Goal: Task Accomplishment & Management: Manage account settings

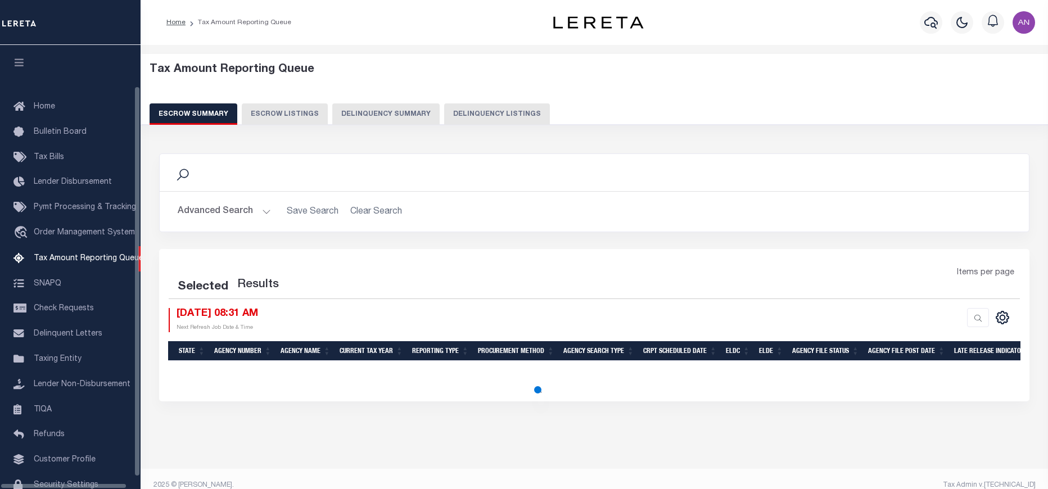
select select "100"
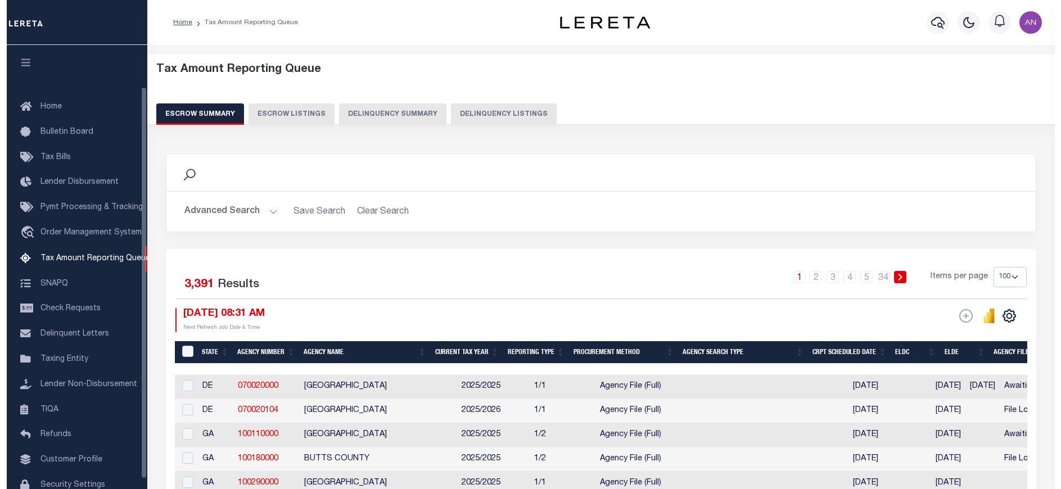
scroll to position [47, 0]
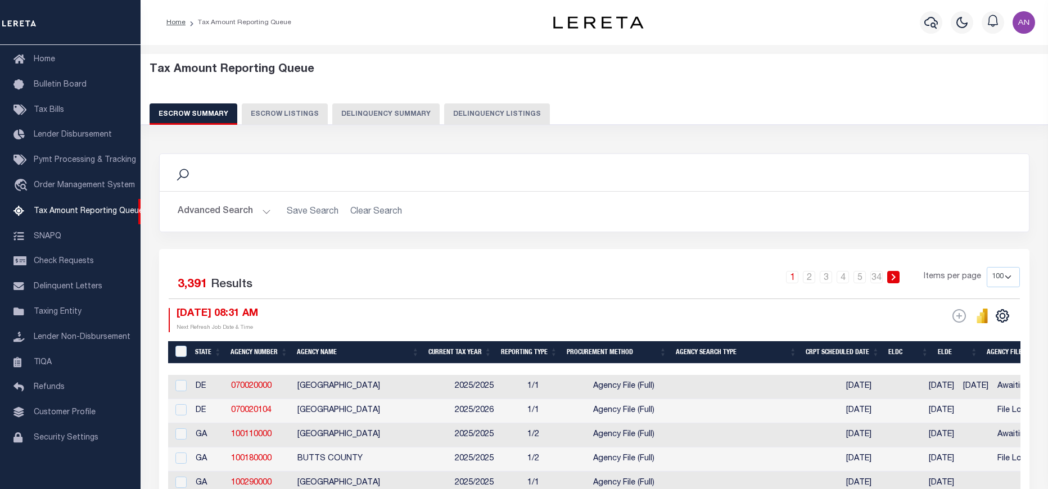
click at [505, 116] on button "Delinquency Listings" at bounding box center [497, 113] width 106 height 21
select select "100"
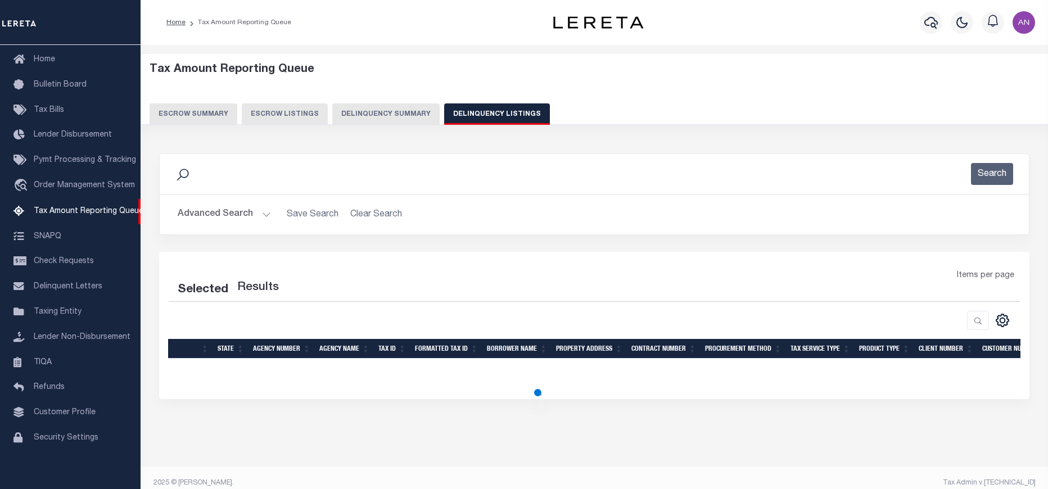
select select "100"
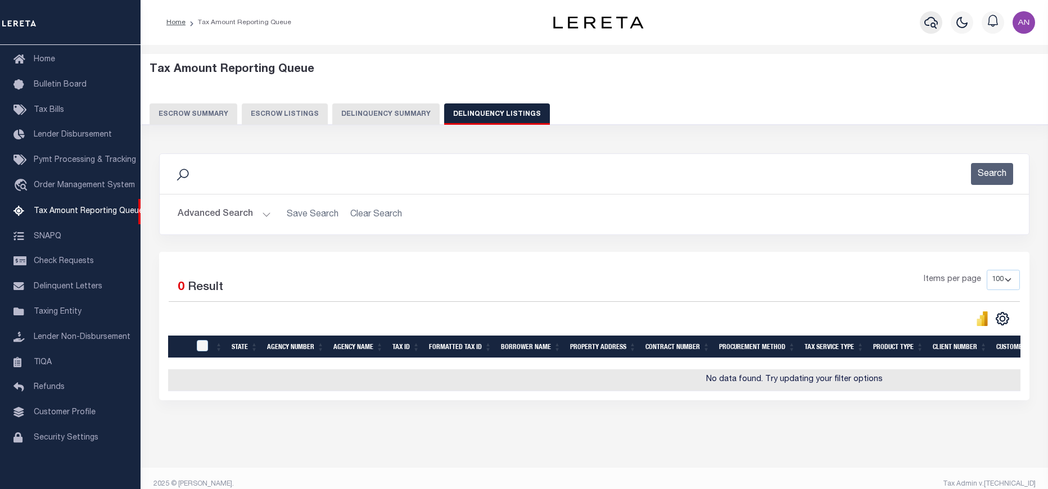
click at [933, 19] on icon "button" at bounding box center [930, 22] width 13 height 13
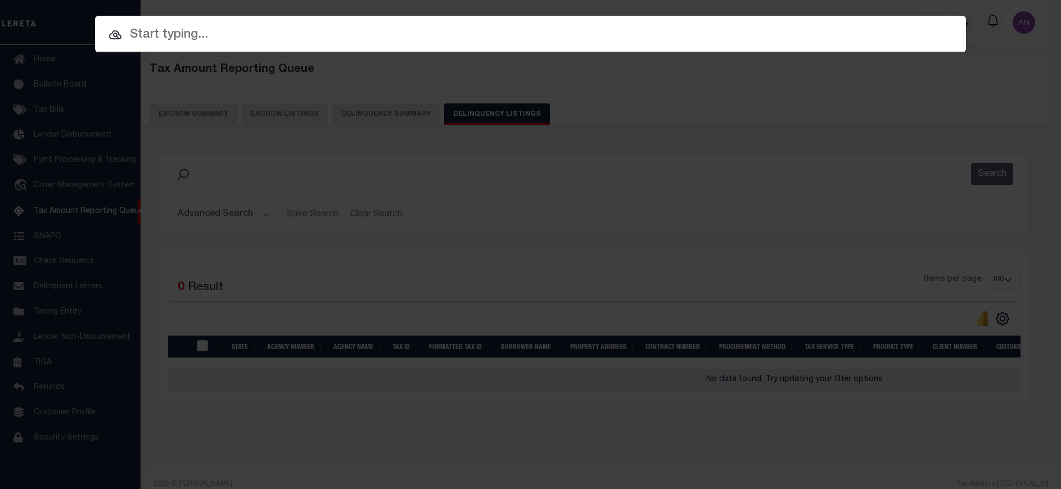
paste input "0115715"
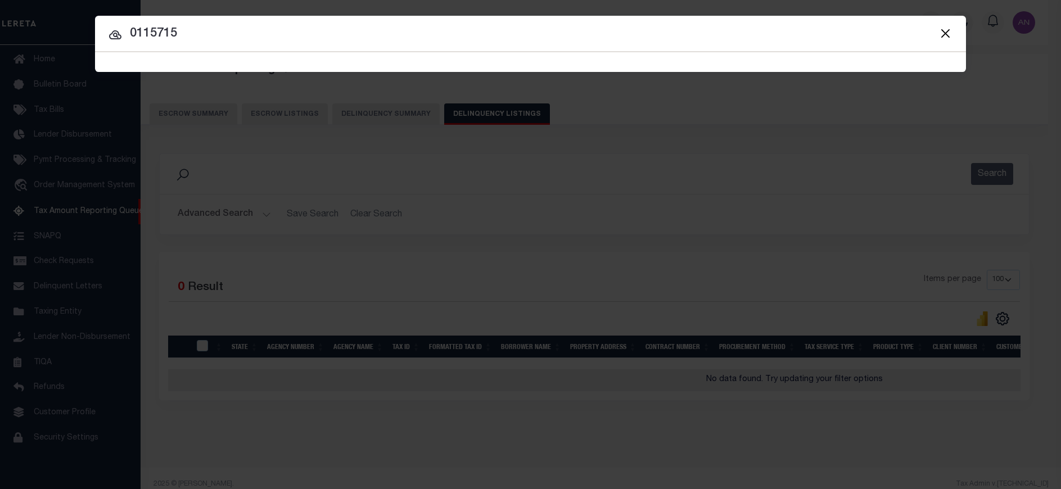
type input "0115715"
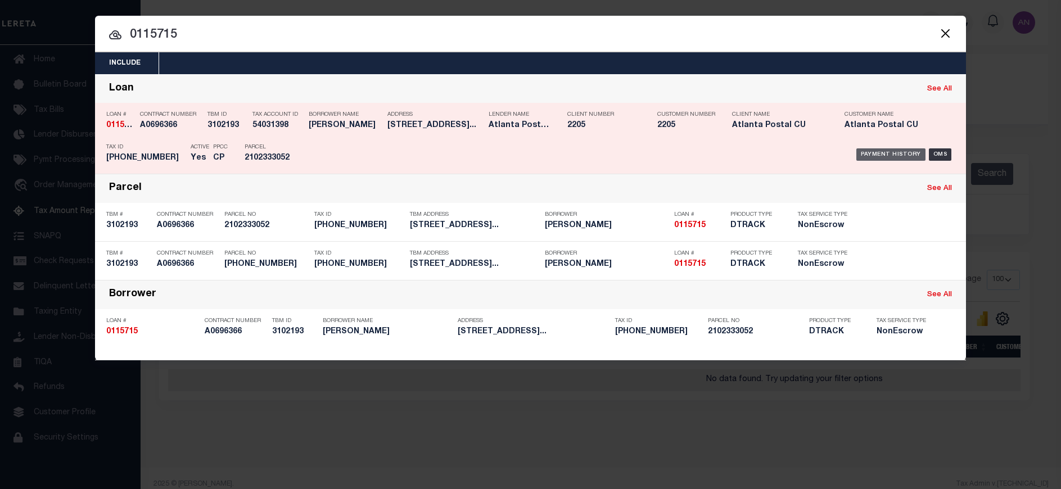
click at [872, 153] on div "Payment History" at bounding box center [890, 154] width 69 height 12
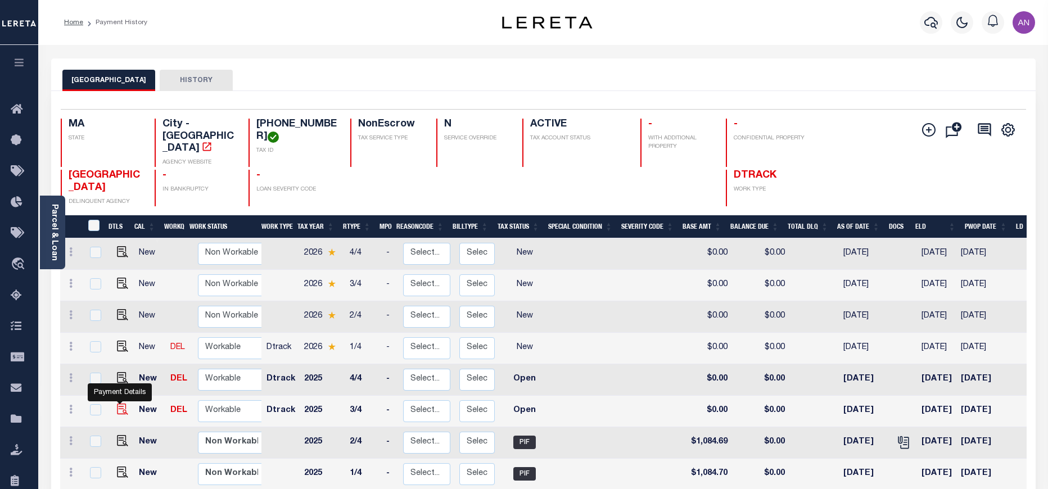
click at [117, 404] on img "" at bounding box center [122, 409] width 11 height 11
checkbox input "true"
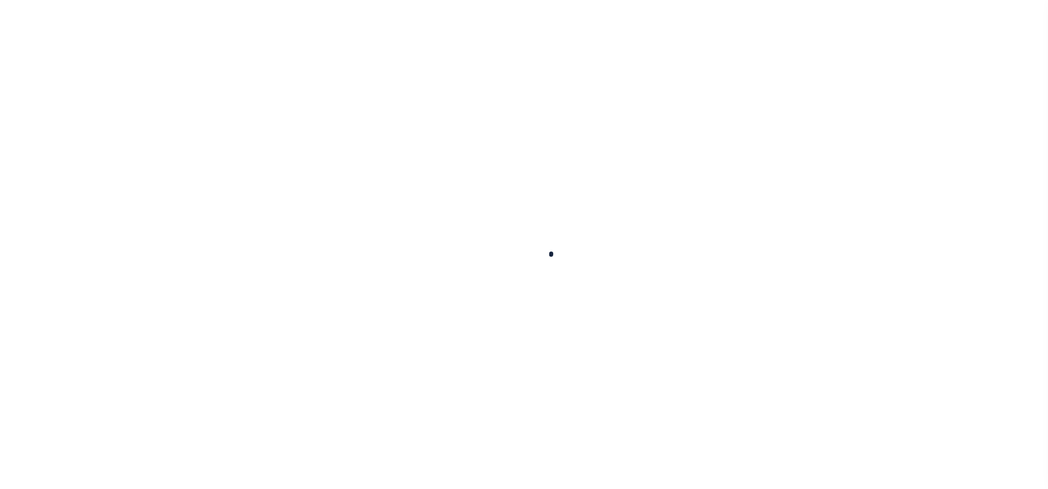
checkbox input "false"
type input "02/02/2025"
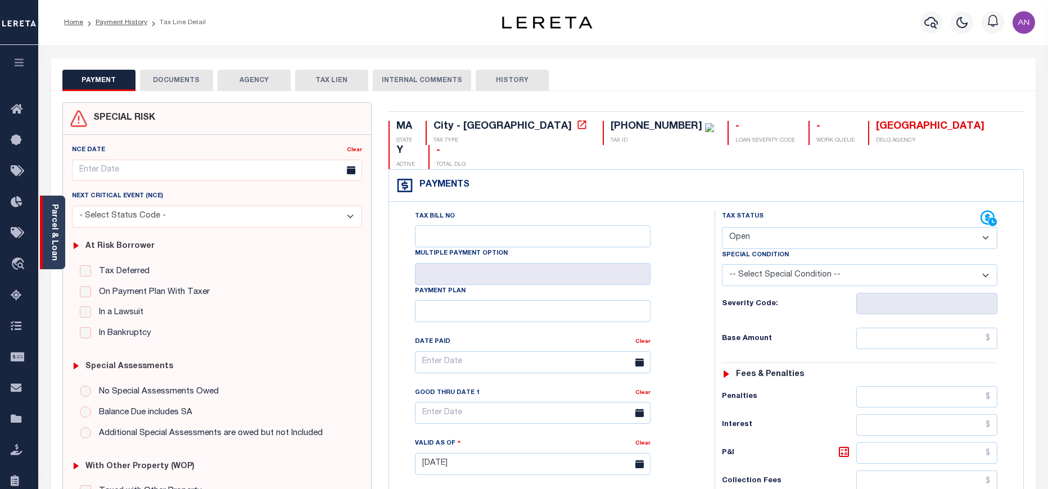
click at [58, 235] on link "Parcel & Loan" at bounding box center [54, 232] width 8 height 57
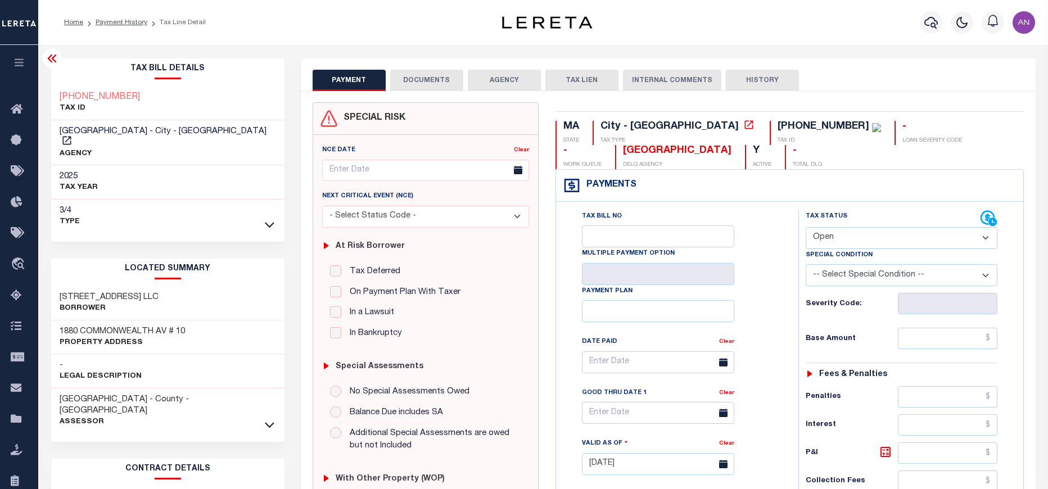
click at [396, 78] on button "DOCUMENTS" at bounding box center [426, 80] width 73 height 21
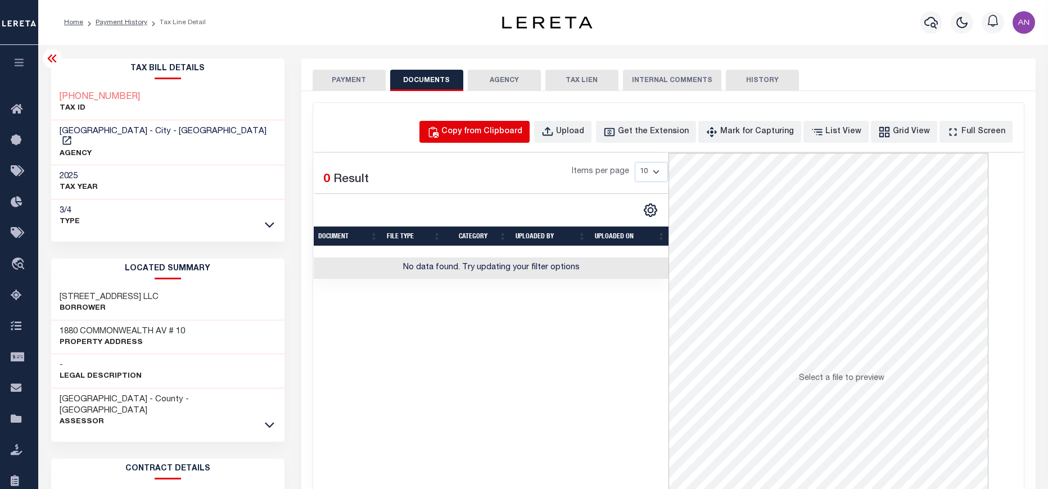
click at [479, 134] on div "Copy from Clipboard" at bounding box center [481, 132] width 81 height 12
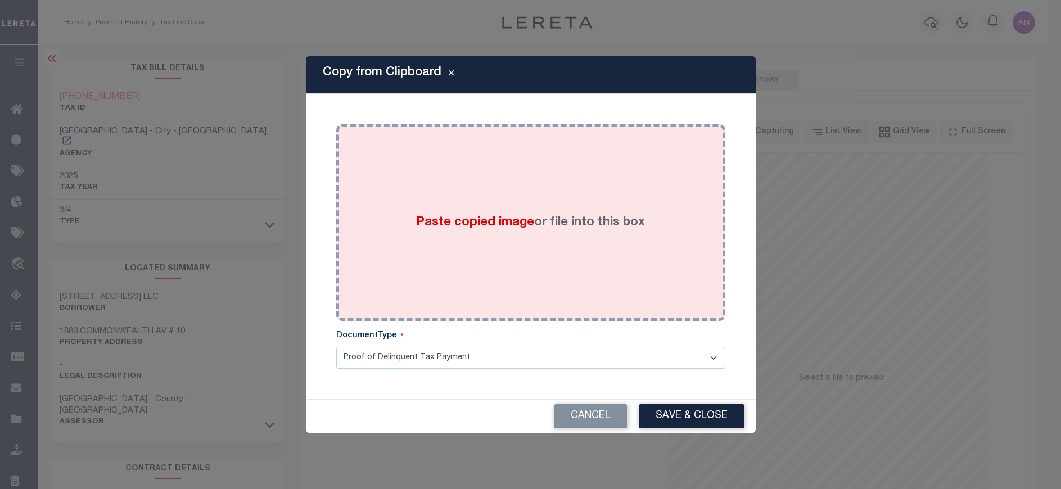
click at [523, 181] on div "Paste copied image or file into this box" at bounding box center [531, 223] width 372 height 180
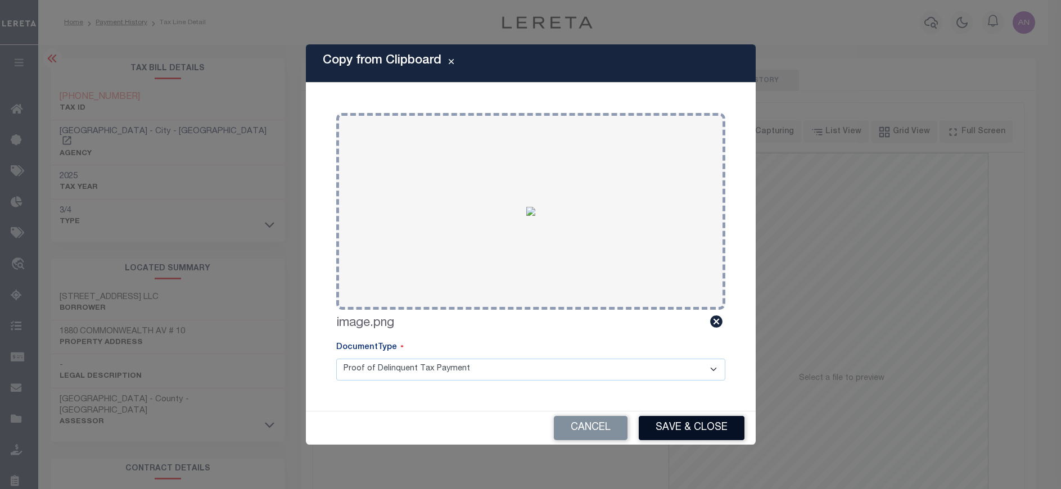
click at [680, 423] on button "Save & Close" at bounding box center [692, 428] width 106 height 24
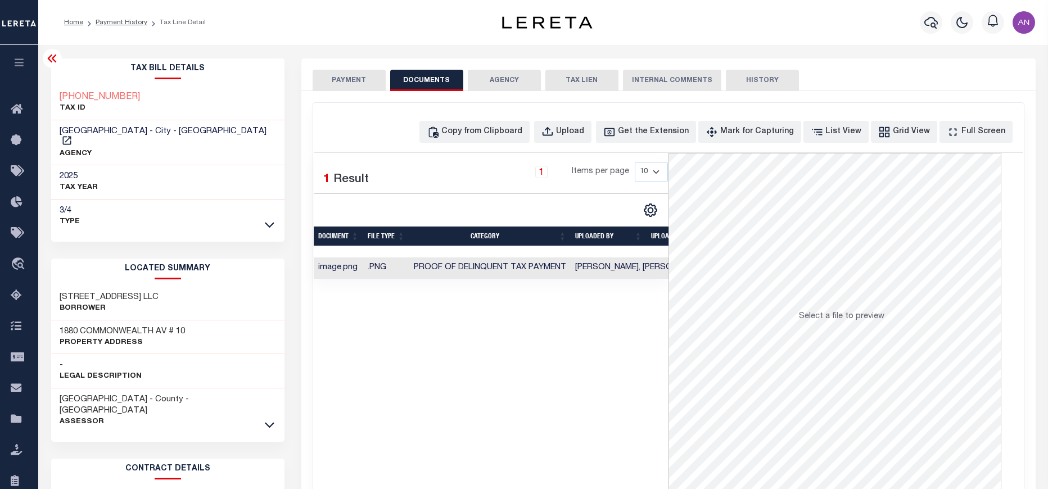
click at [345, 84] on button "PAYMENT" at bounding box center [349, 80] width 73 height 21
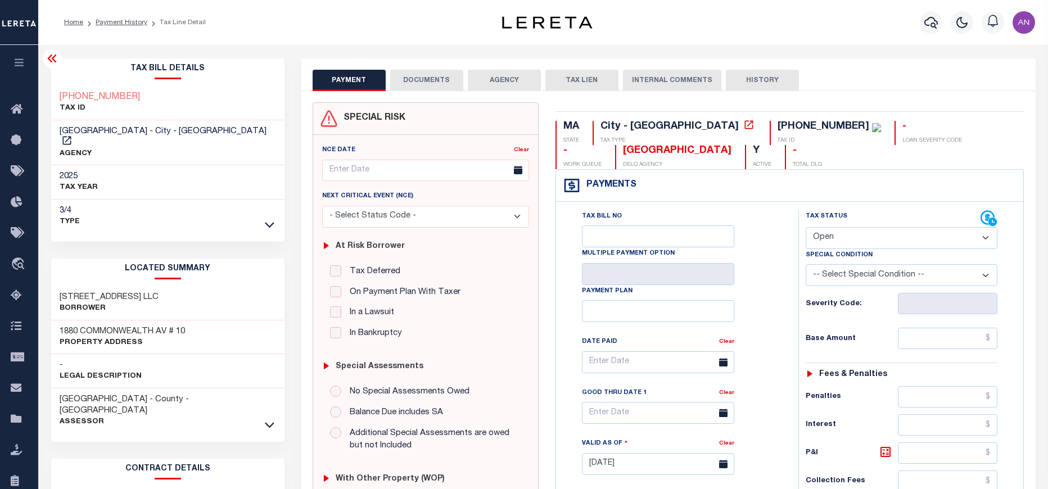
click at [838, 231] on select "- Select Status Code - Open Due/Unpaid Paid Incomplete No Tax Due Internal Refu…" at bounding box center [902, 238] width 192 height 22
select select "PYD"
click at [806, 228] on select "- Select Status Code - Open Due/Unpaid Paid Incomplete No Tax Due Internal Refu…" at bounding box center [902, 238] width 192 height 22
type input "[DATE]"
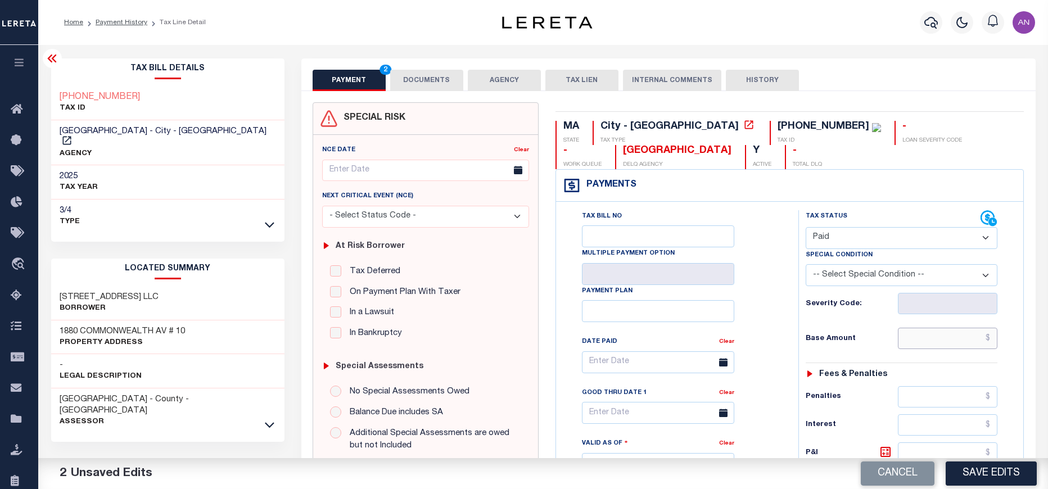
click at [950, 343] on input "text" at bounding box center [948, 338] width 100 height 21
type input "$0.00"
click at [772, 377] on div "Tax Bill No Multiple Payment Option Payment Plan Clear" at bounding box center [674, 367] width 214 height 315
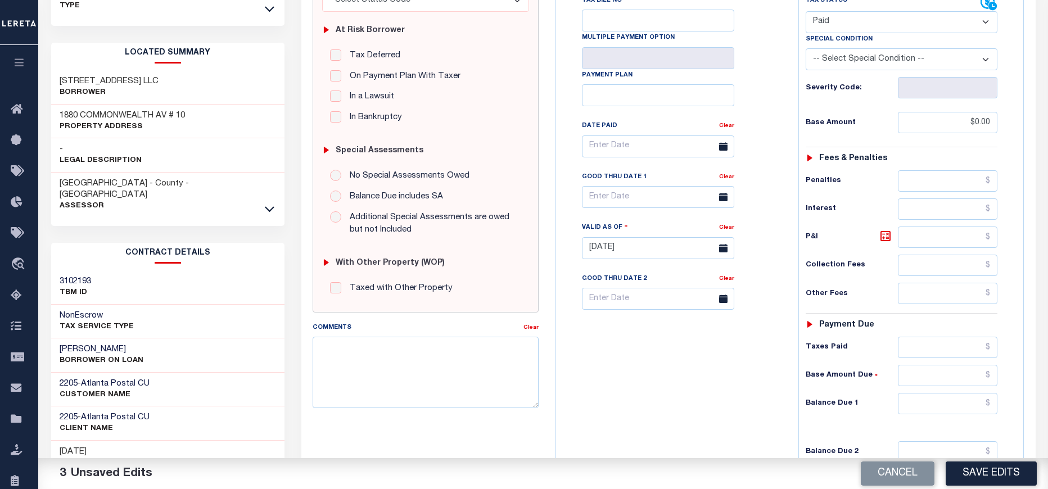
scroll to position [253, 0]
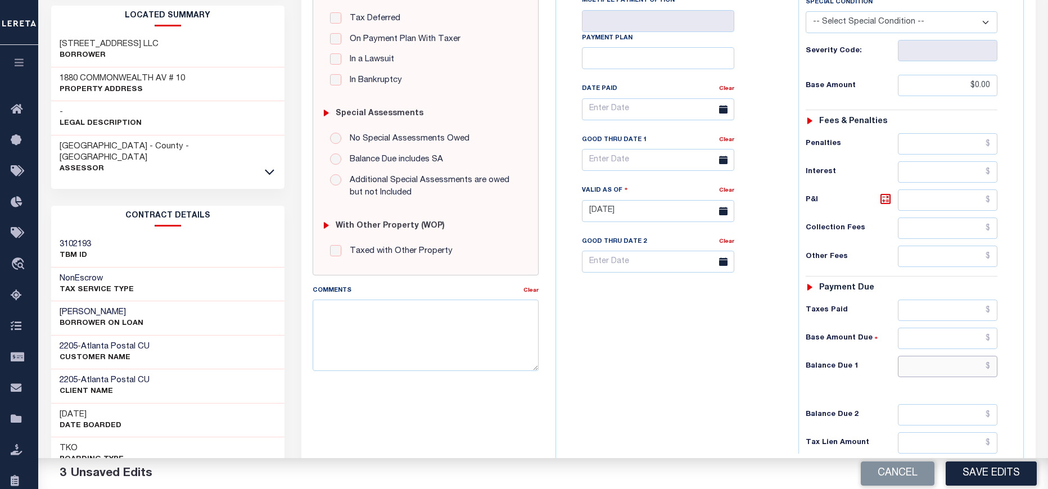
click at [928, 368] on input "text" at bounding box center [948, 366] width 100 height 21
type input "$0.00"
click at [752, 406] on div "Tax Bill No Multiple Payment Option Payment Plan Clear" at bounding box center [674, 205] width 231 height 496
click at [982, 465] on button "Save Edits" at bounding box center [991, 474] width 91 height 24
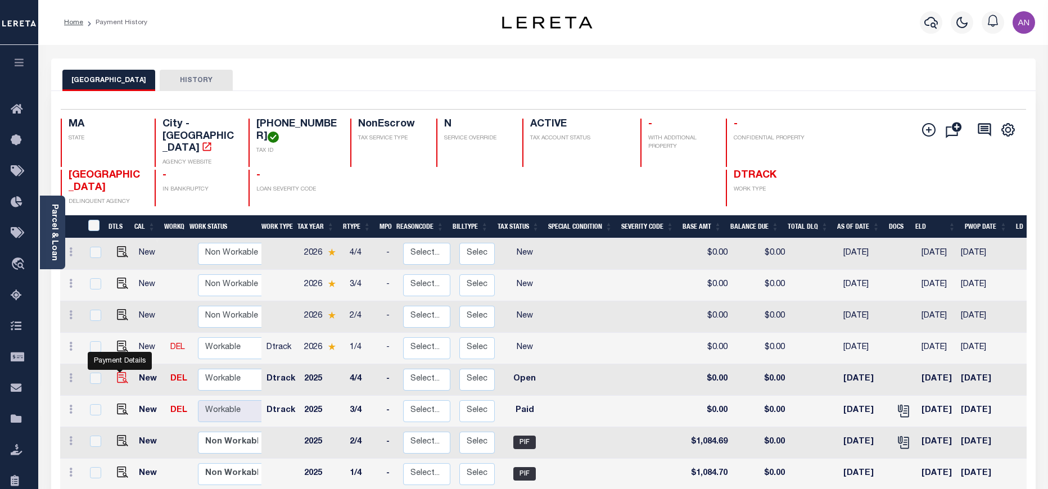
click at [125, 372] on img "" at bounding box center [122, 377] width 11 height 11
checkbox input "true"
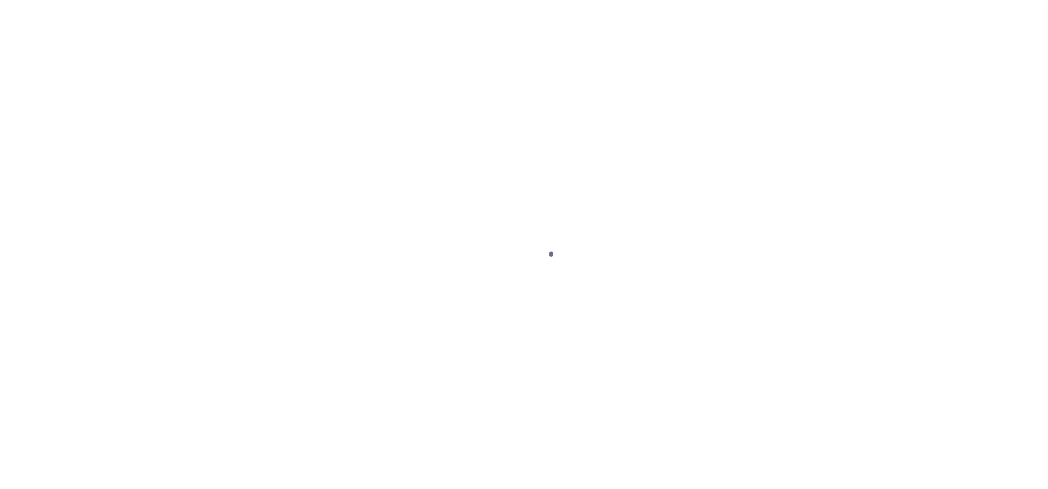
select select "OP2"
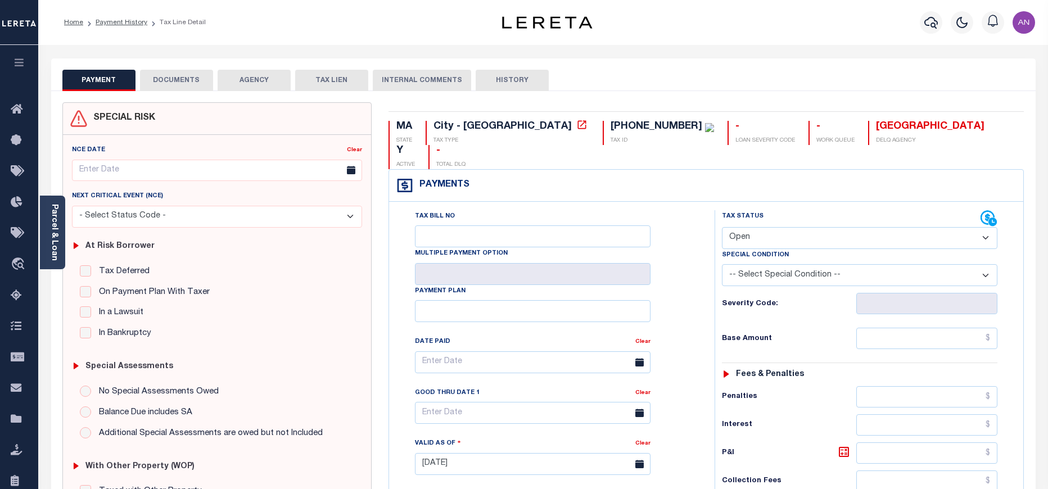
click at [161, 83] on button "DOCUMENTS" at bounding box center [176, 80] width 73 height 21
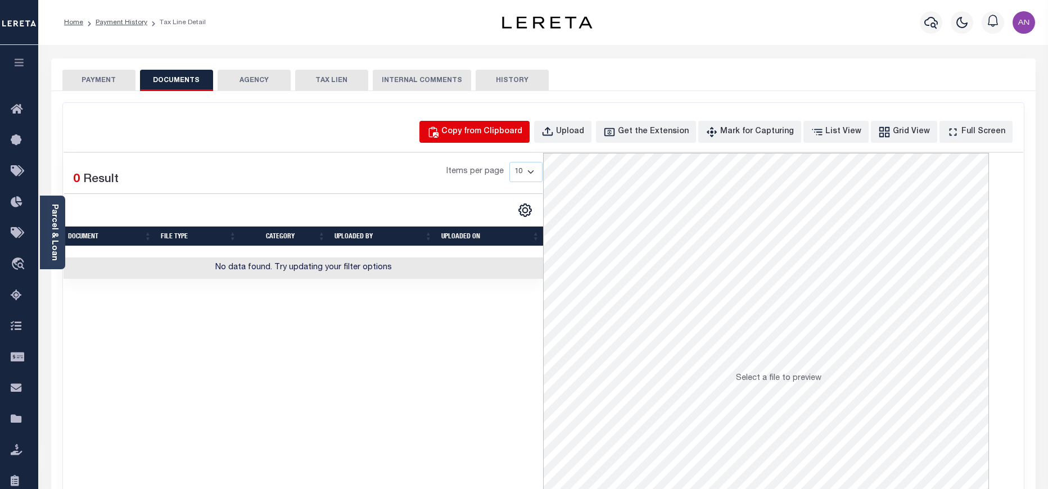
click at [492, 134] on div "Copy from Clipboard" at bounding box center [481, 132] width 81 height 12
select select "POP"
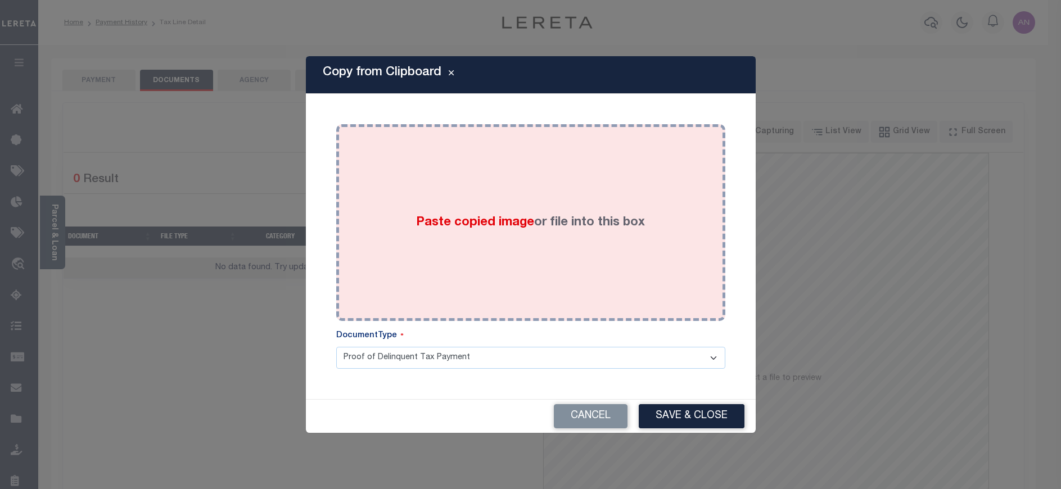
click at [483, 166] on div "Paste copied image or file into this box" at bounding box center [531, 223] width 372 height 180
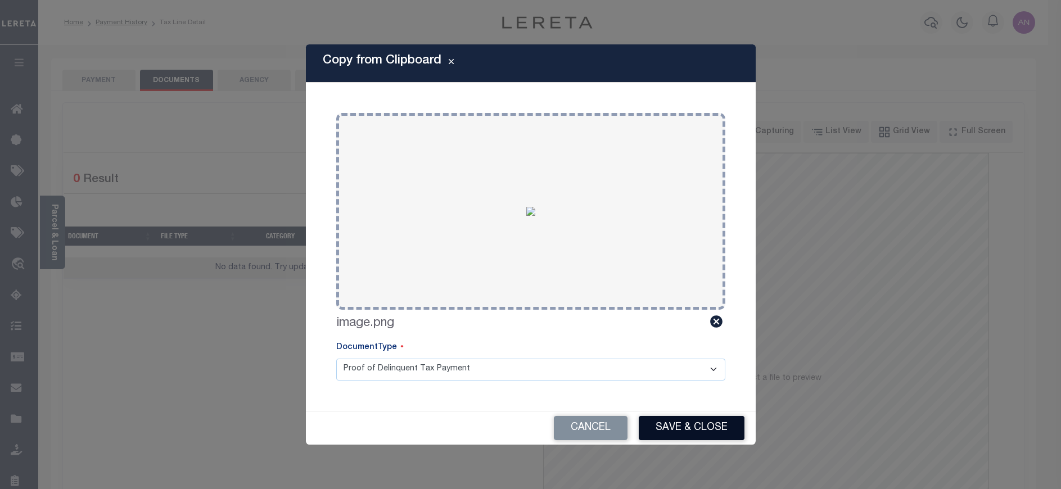
click at [700, 426] on button "Save & Close" at bounding box center [692, 428] width 106 height 24
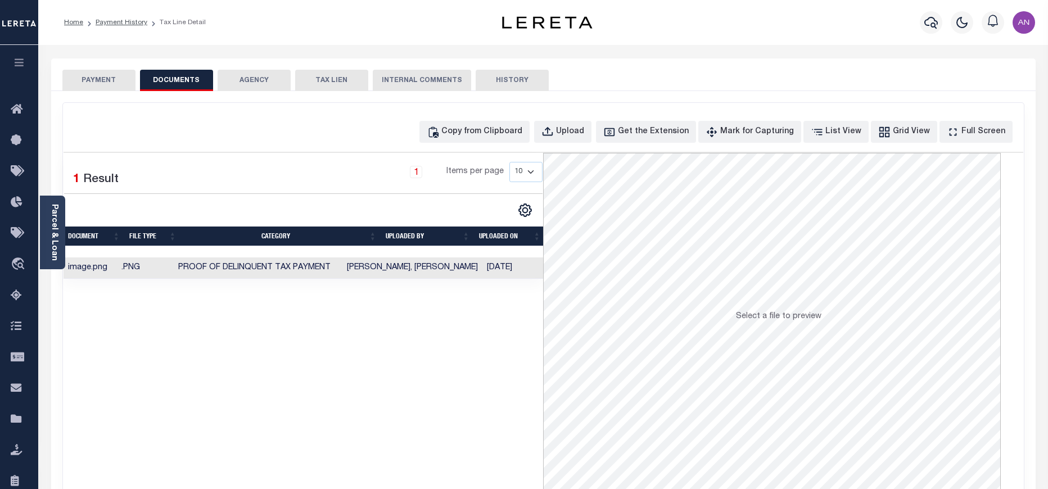
click at [94, 83] on button "PAYMENT" at bounding box center [98, 80] width 73 height 21
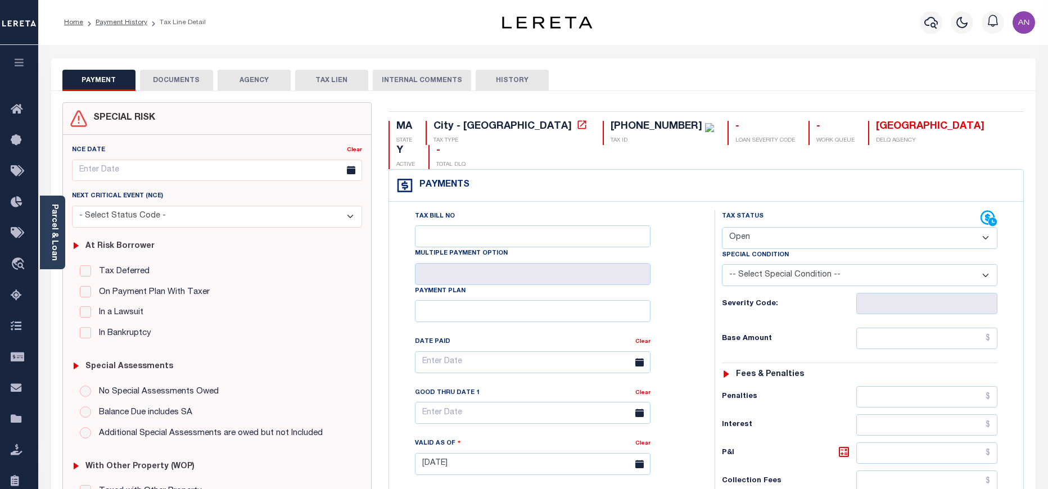
click at [807, 227] on select "- Select Status Code - Open Due/Unpaid Paid Incomplete No Tax Due Internal Refu…" at bounding box center [859, 238] width 275 height 22
select select "PYD"
click at [722, 227] on select "- Select Status Code - Open Due/Unpaid Paid Incomplete No Tax Due Internal Refu…" at bounding box center [859, 238] width 275 height 22
type input "09/08/2025"
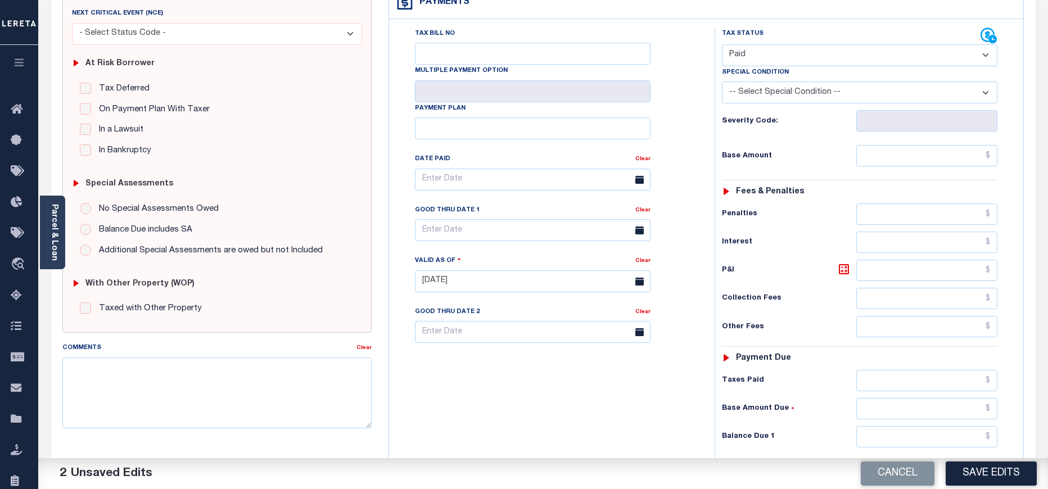
scroll to position [253, 0]
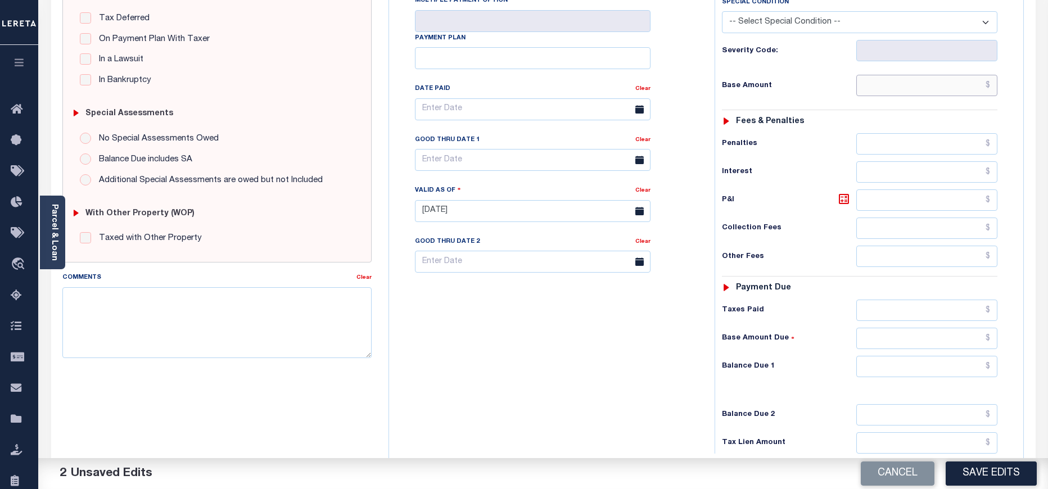
click at [910, 75] on input "text" at bounding box center [927, 85] width 142 height 21
click at [830, 328] on div "Base Amount Due" at bounding box center [859, 338] width 275 height 21
type input "$0.00"
click at [938, 356] on input "text" at bounding box center [927, 366] width 142 height 21
type input "$0.00"
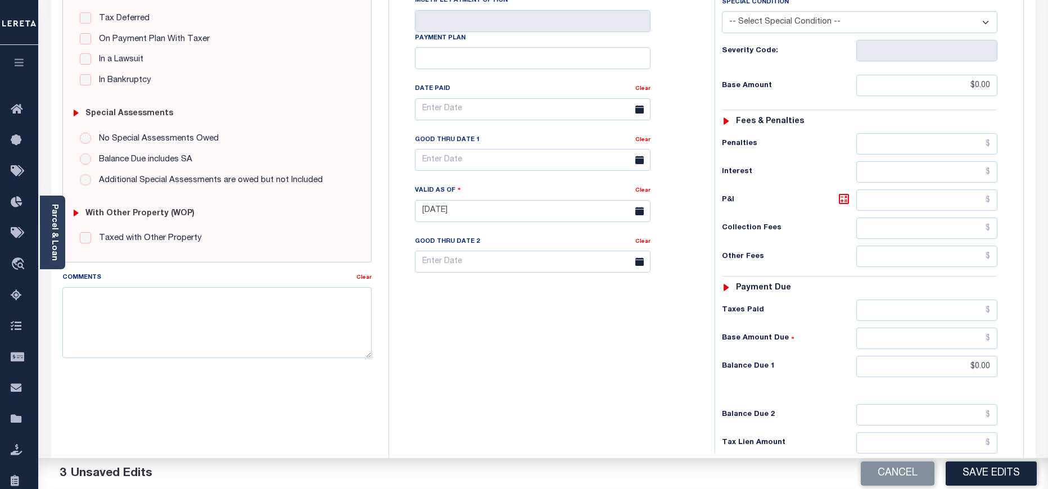
click at [819, 410] on h6 "Balance Due 2" at bounding box center [789, 414] width 134 height 9
click at [988, 481] on button "Save Edits" at bounding box center [991, 474] width 91 height 24
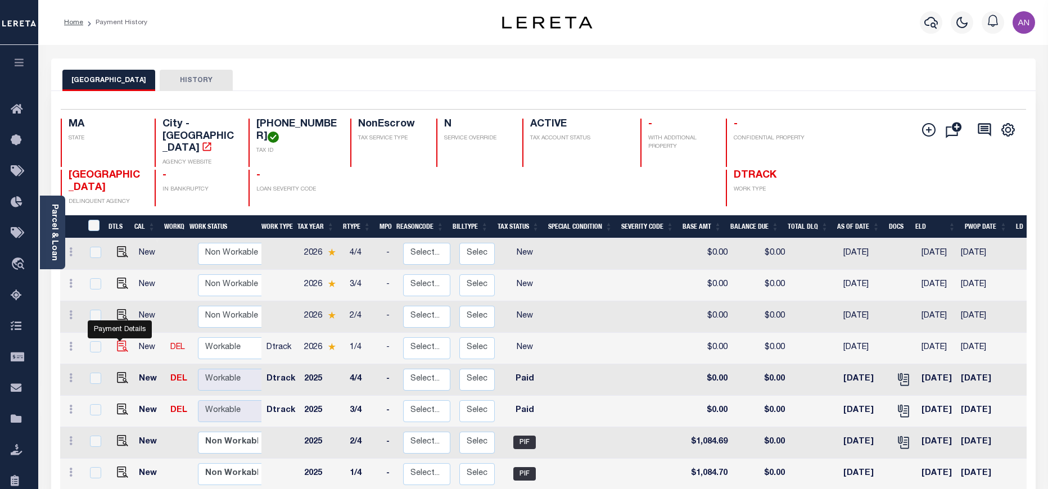
click at [118, 341] on img "" at bounding box center [122, 346] width 11 height 11
checkbox input "true"
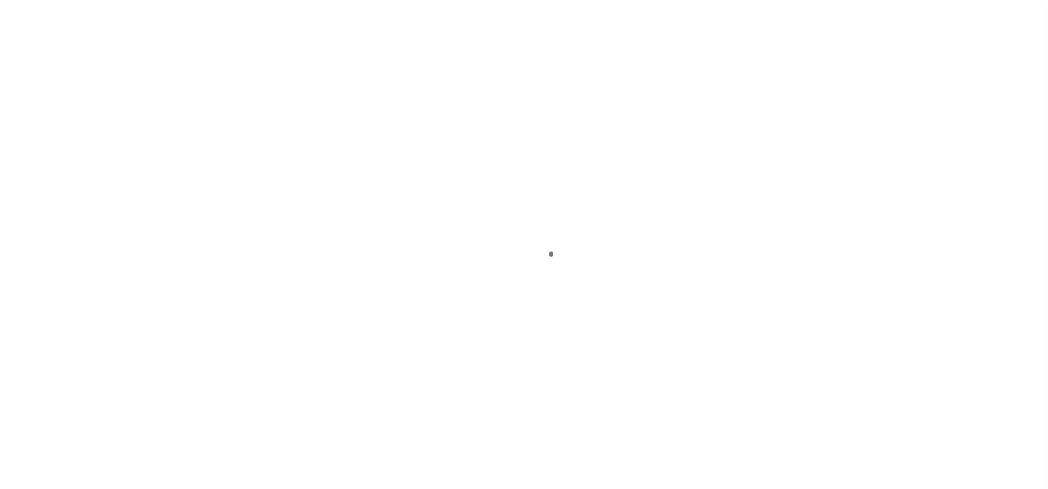
select select "NW2"
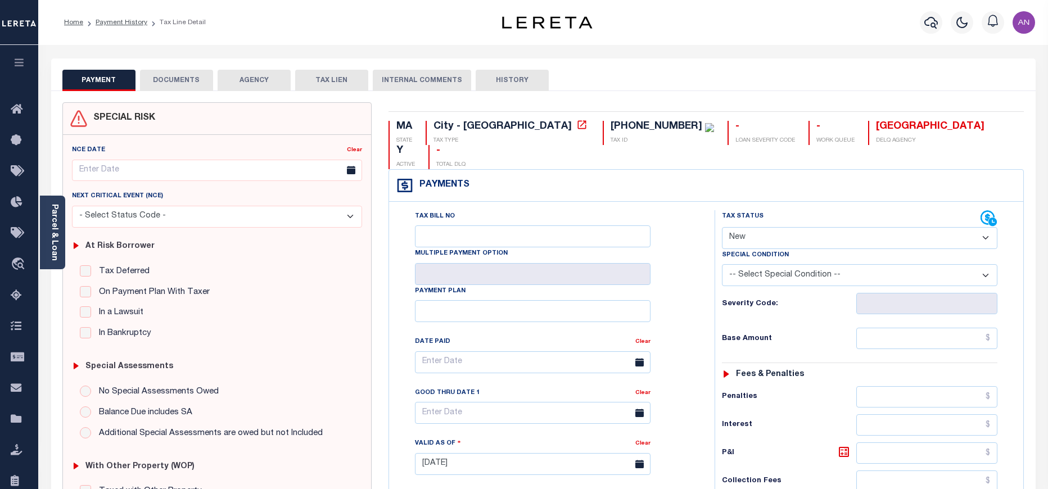
click at [171, 84] on button "DOCUMENTS" at bounding box center [176, 80] width 73 height 21
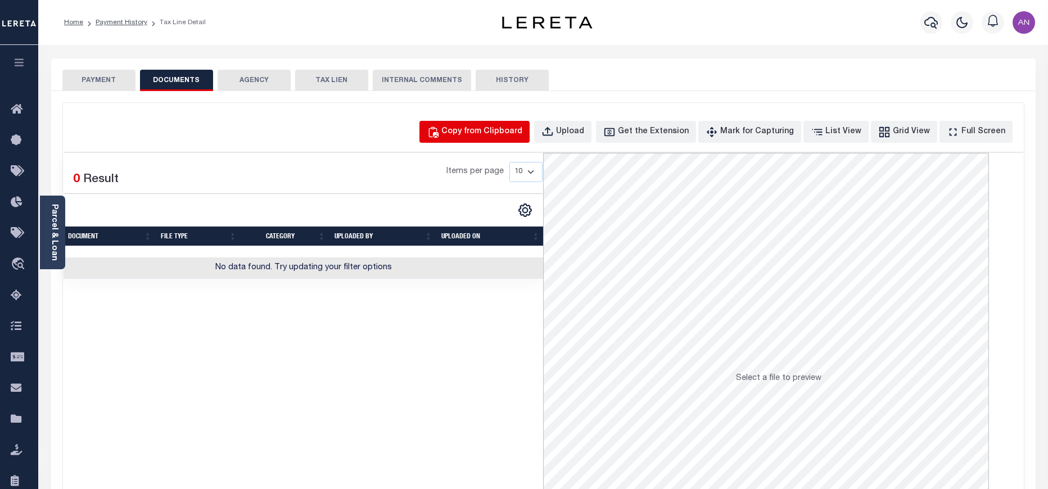
click at [492, 126] on div "Copy from Clipboard" at bounding box center [481, 132] width 81 height 12
select select "POP"
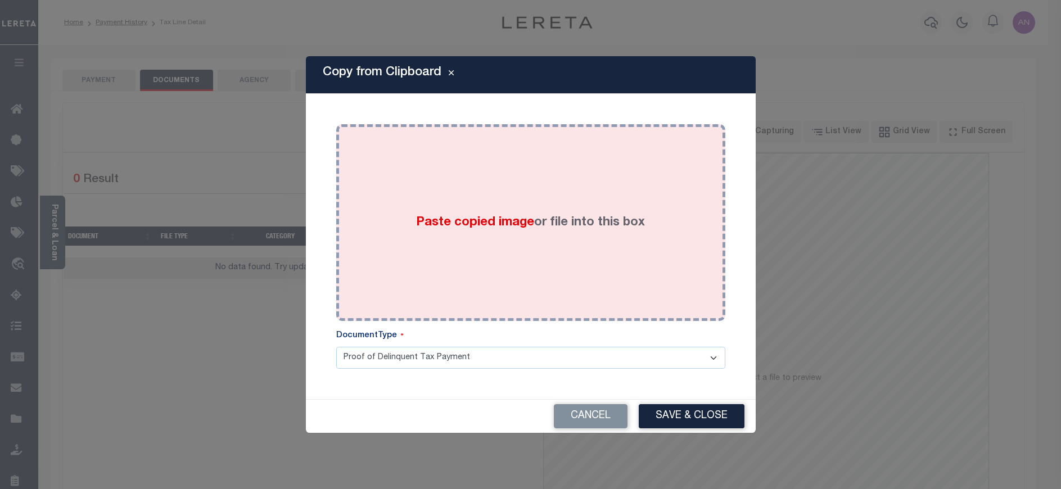
click at [395, 167] on div "Paste copied image or file into this box" at bounding box center [531, 223] width 372 height 180
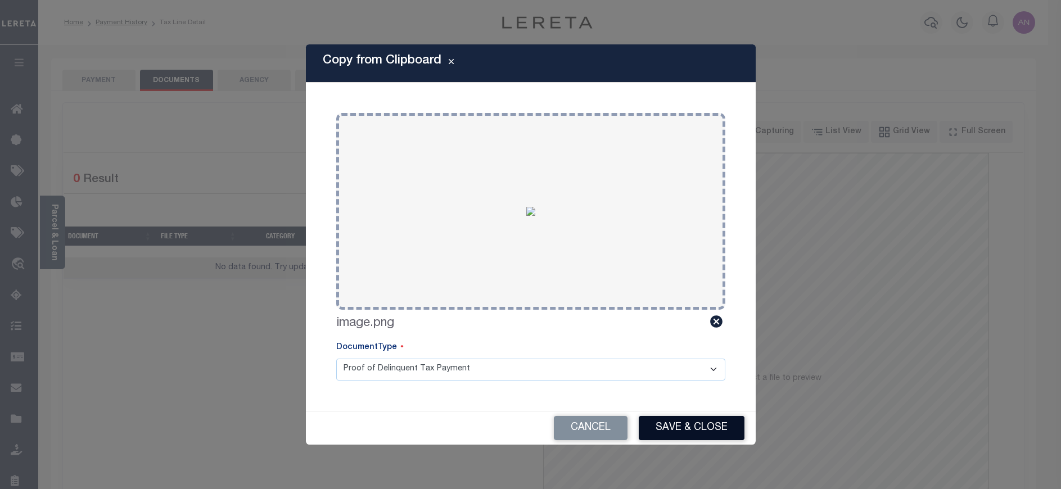
click at [726, 427] on button "Save & Close" at bounding box center [692, 428] width 106 height 24
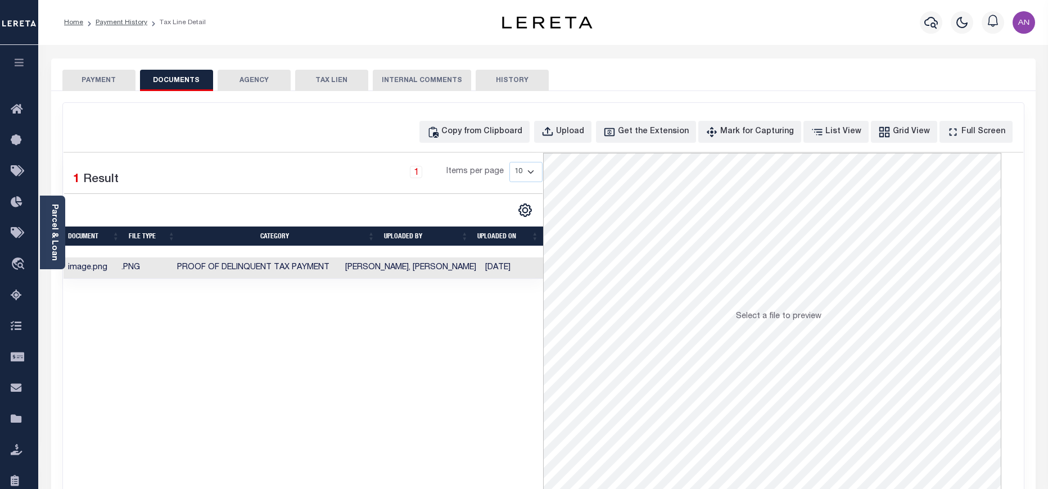
click at [102, 88] on button "PAYMENT" at bounding box center [98, 80] width 73 height 21
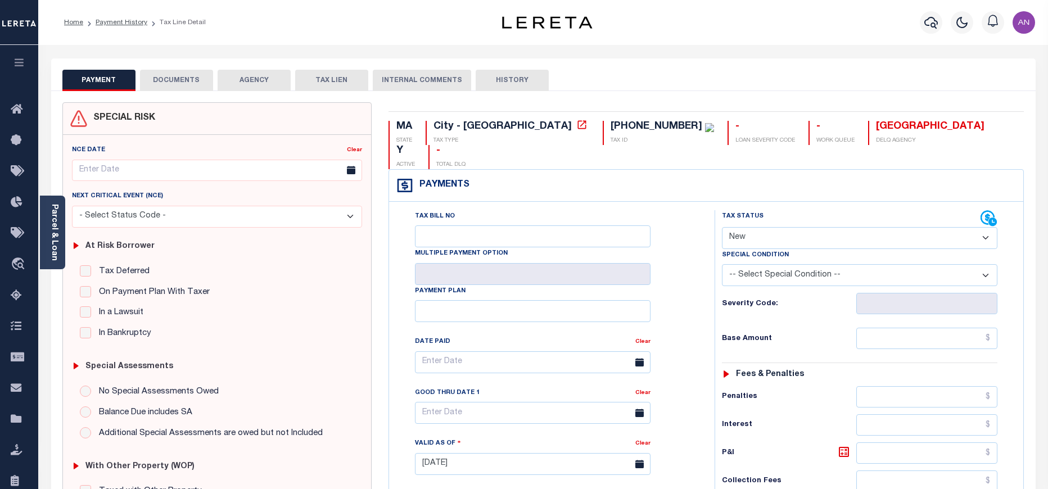
click at [788, 227] on select "- Select Status Code - Open Due/Unpaid Paid Incomplete No Tax Due Internal Refu…" at bounding box center [859, 238] width 275 height 22
select select "PYD"
click at [722, 227] on select "- Select Status Code - Open Due/Unpaid Paid Incomplete No Tax Due Internal Refu…" at bounding box center [859, 238] width 275 height 22
type input "[DATE]"
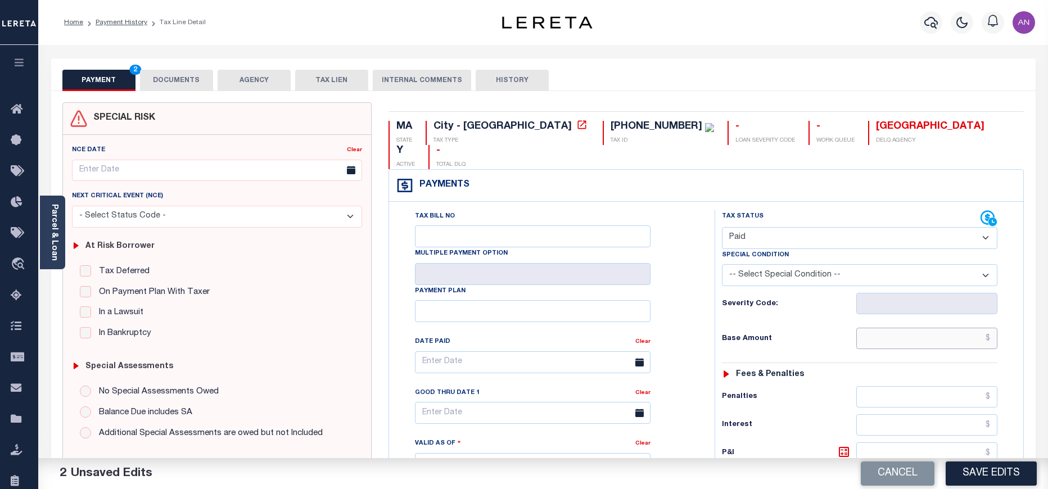
click at [950, 328] on input "text" at bounding box center [927, 338] width 142 height 21
type input "$0.00"
click at [835, 362] on div "Tax Status Status - Select Status Code -" at bounding box center [863, 458] width 297 height 496
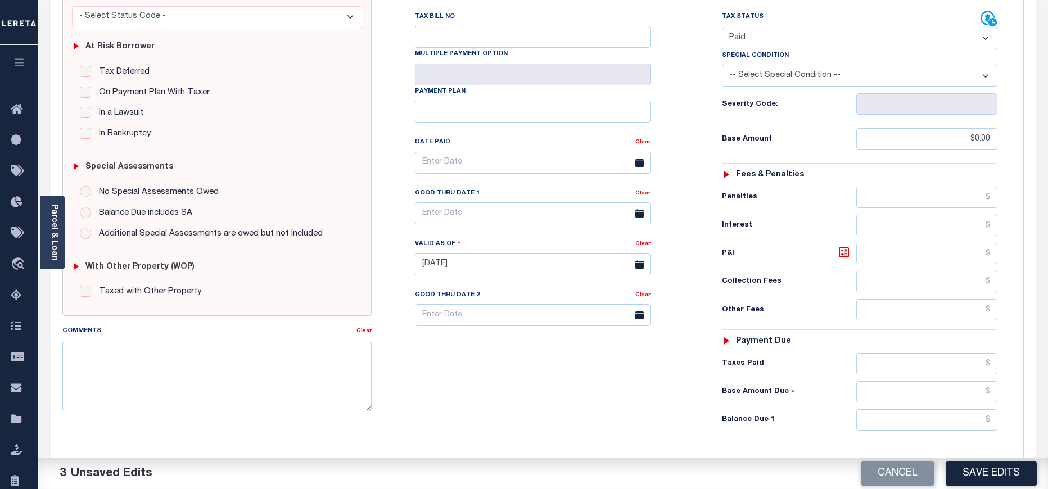
scroll to position [253, 0]
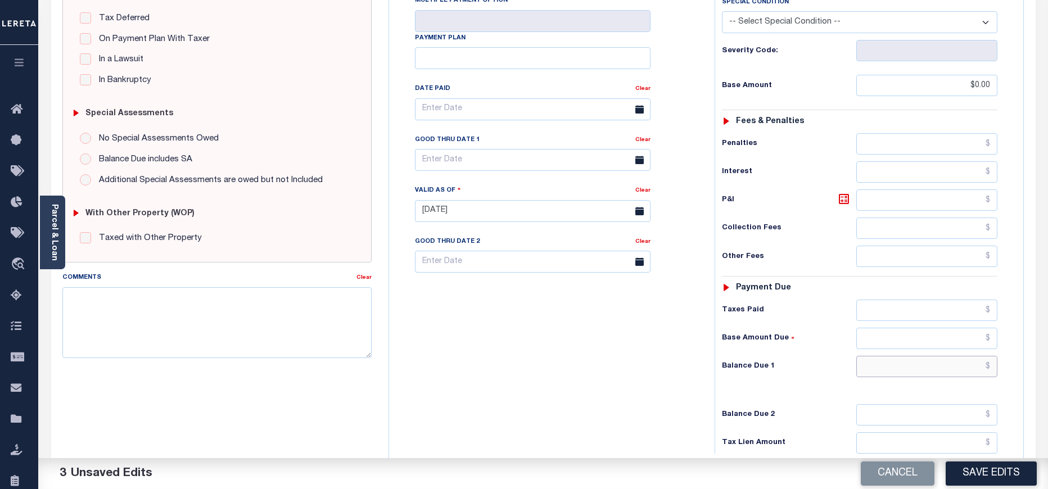
click at [934, 356] on input "text" at bounding box center [927, 366] width 142 height 21
type input "$0.00"
click at [820, 372] on div "Tax Status Status - Select Status Code -" at bounding box center [863, 205] width 297 height 496
click at [997, 477] on button "Save Edits" at bounding box center [991, 474] width 91 height 24
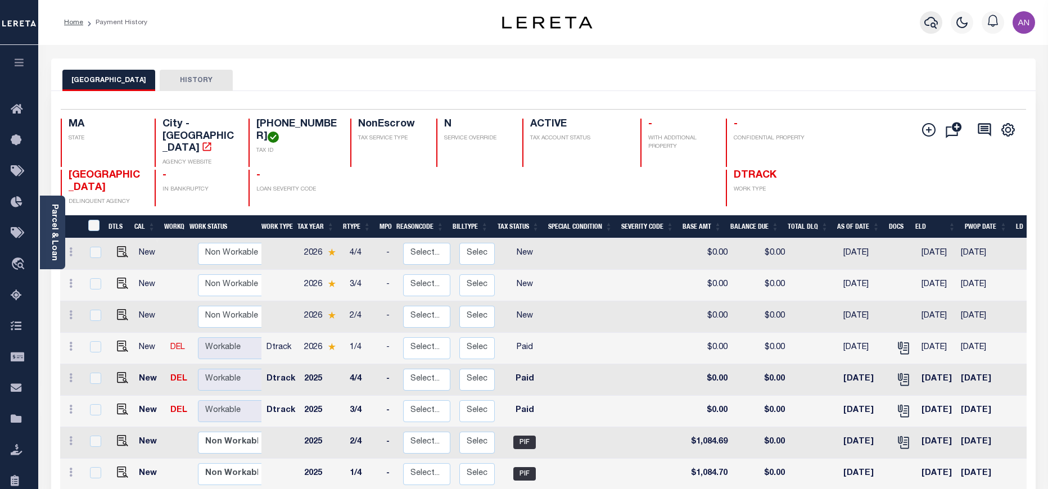
click at [931, 21] on icon "button" at bounding box center [930, 22] width 13 height 13
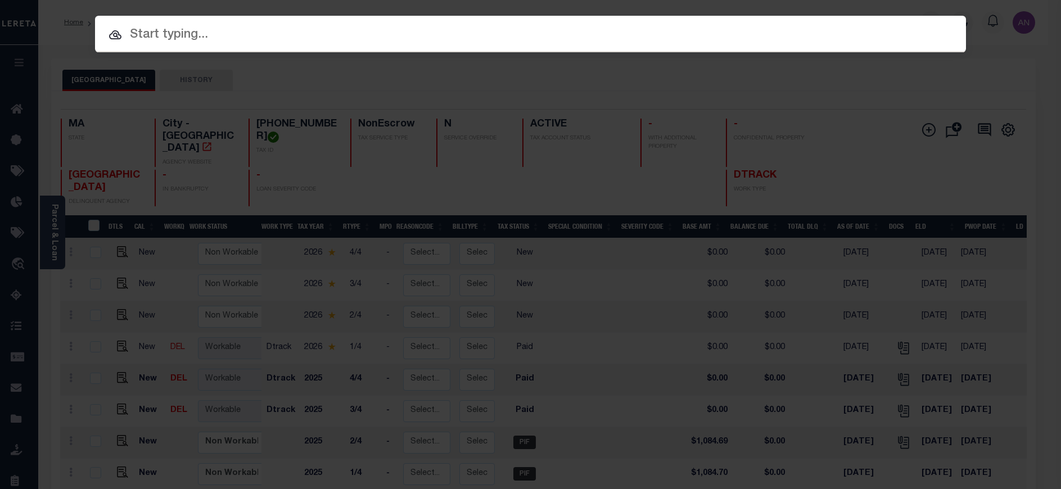
paste input "1747035840"
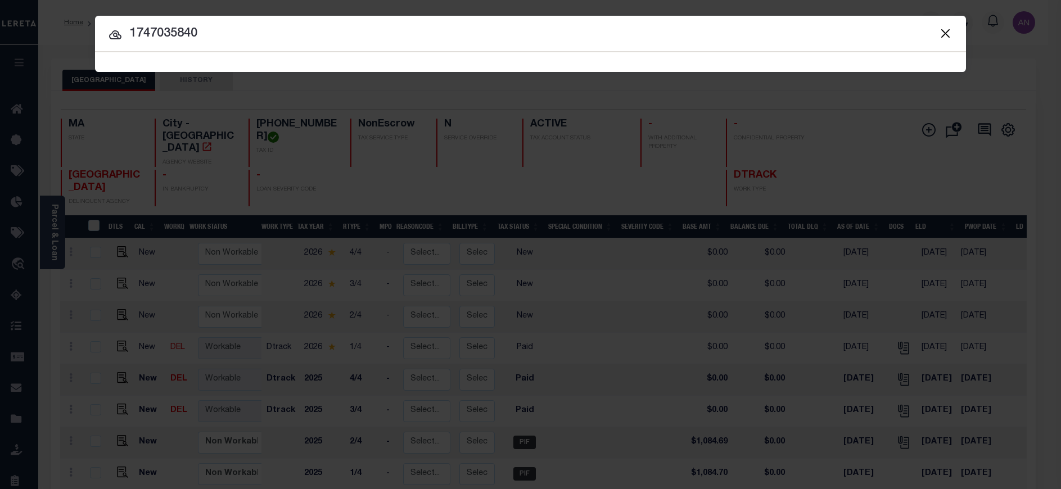
type input "1747035840"
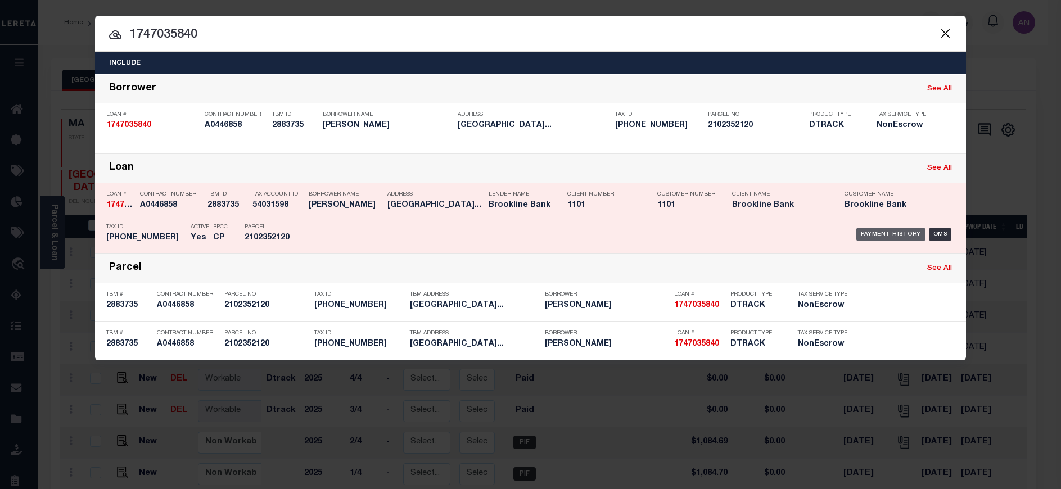
click at [887, 235] on div "Payment History" at bounding box center [890, 234] width 69 height 12
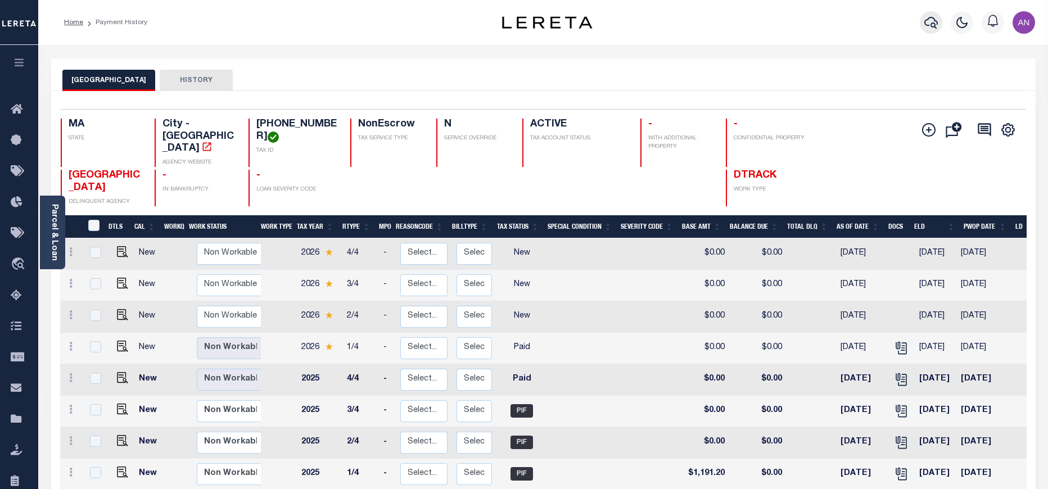
click at [927, 17] on icon "button" at bounding box center [930, 22] width 13 height 13
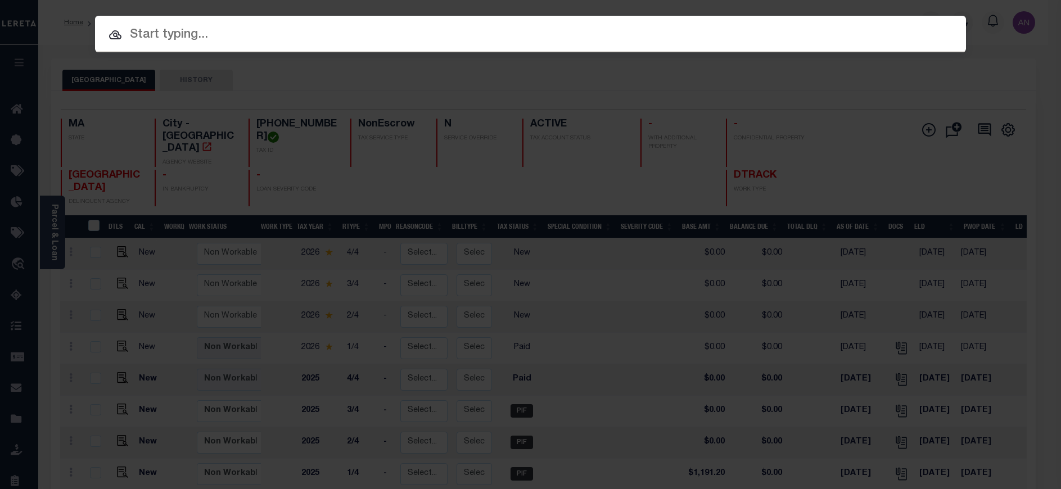
paste input "90000930"
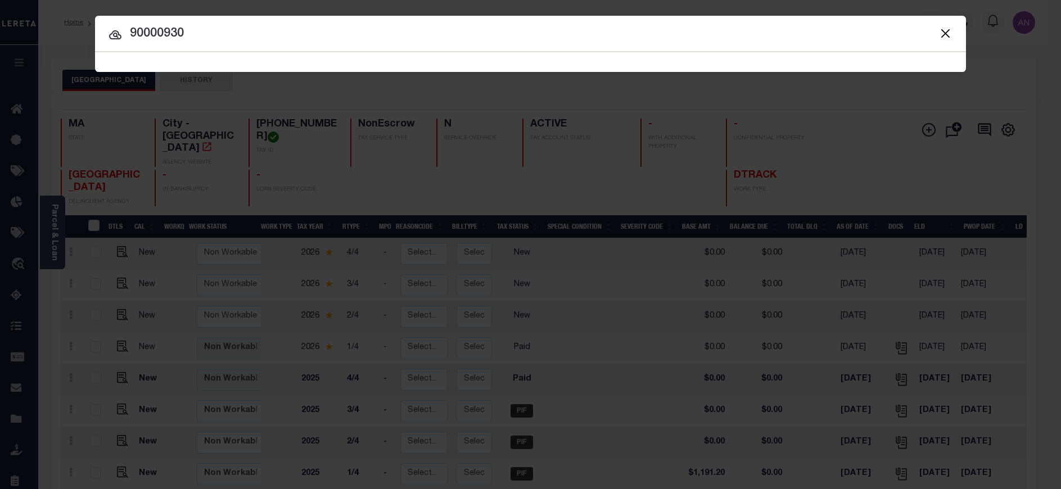
click at [213, 27] on input "90000930" at bounding box center [530, 34] width 871 height 20
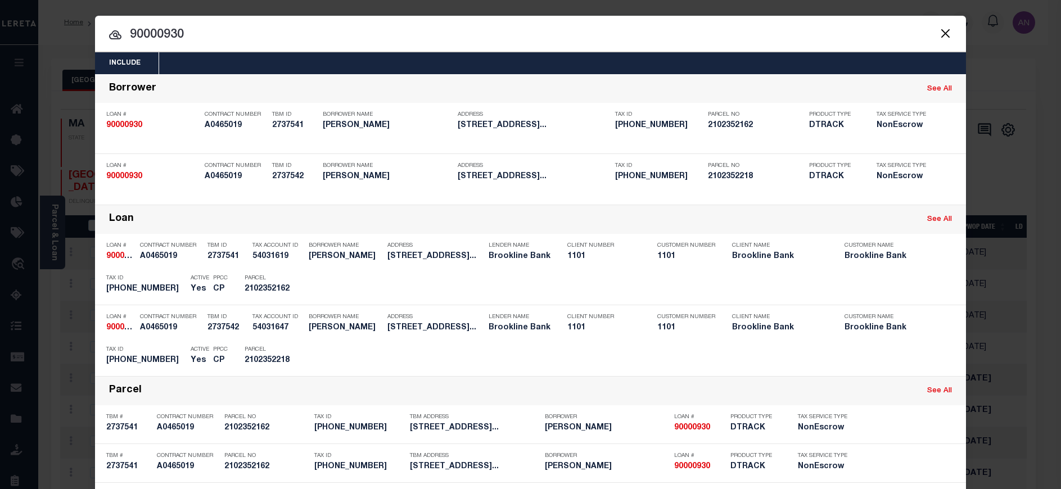
type input "90000930"
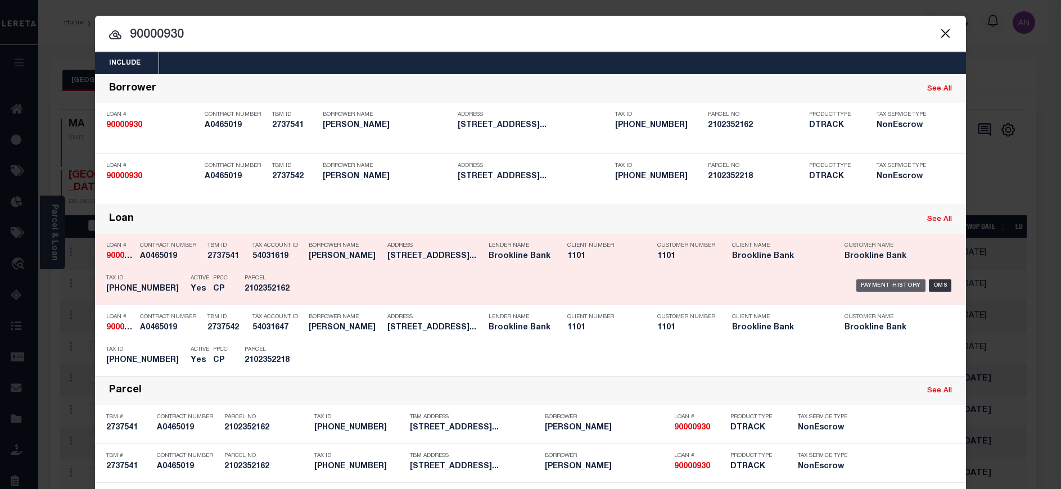
click at [876, 283] on div "Payment History" at bounding box center [890, 285] width 69 height 12
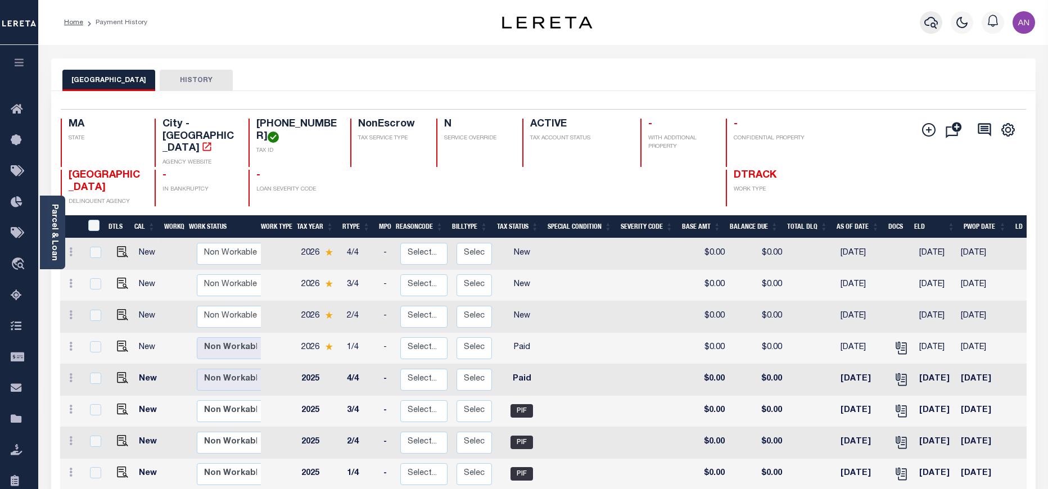
click at [923, 25] on button "button" at bounding box center [931, 22] width 22 height 22
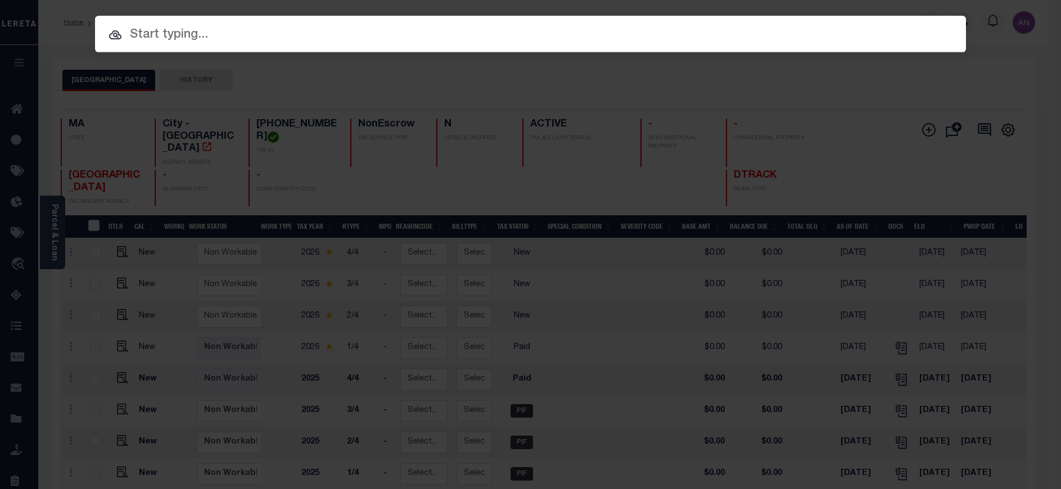
paste input "90000930"
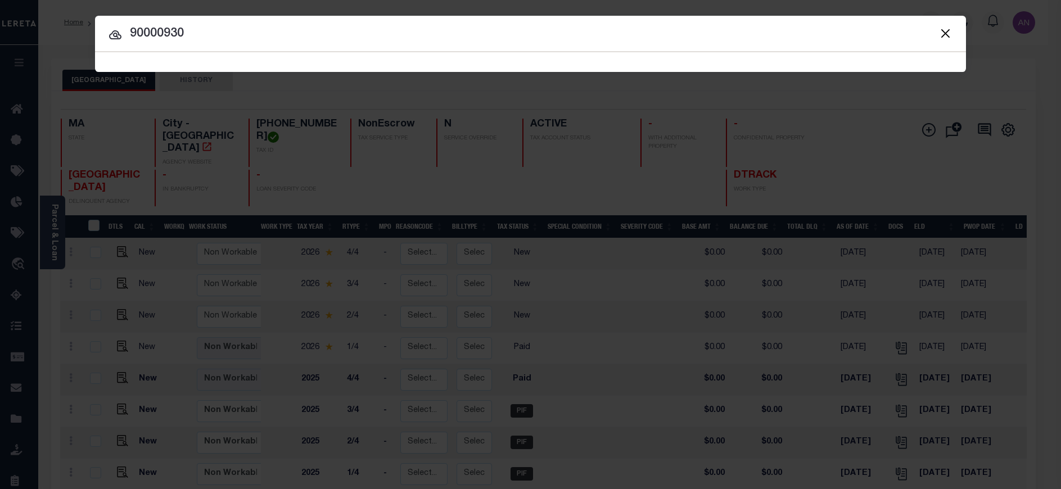
type input "90000930"
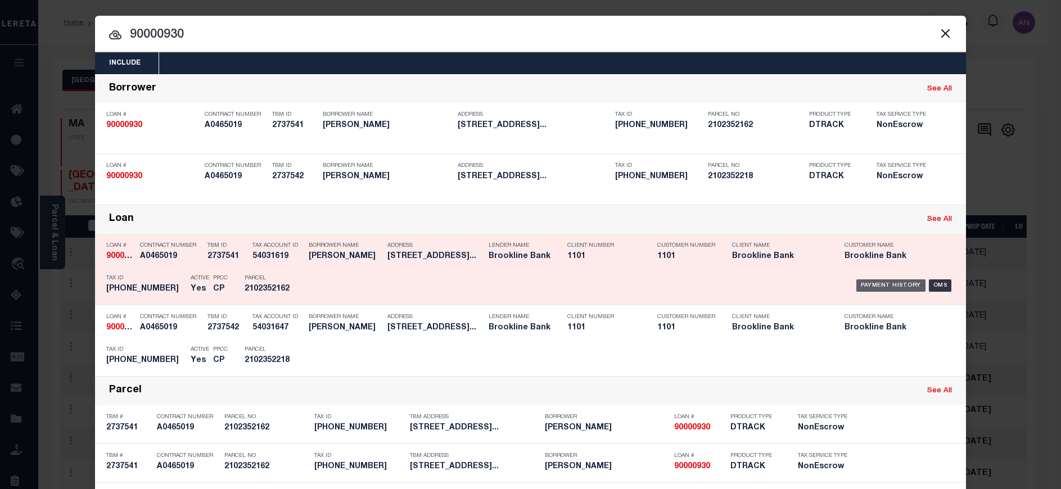
click at [874, 284] on div "Payment History" at bounding box center [890, 285] width 69 height 12
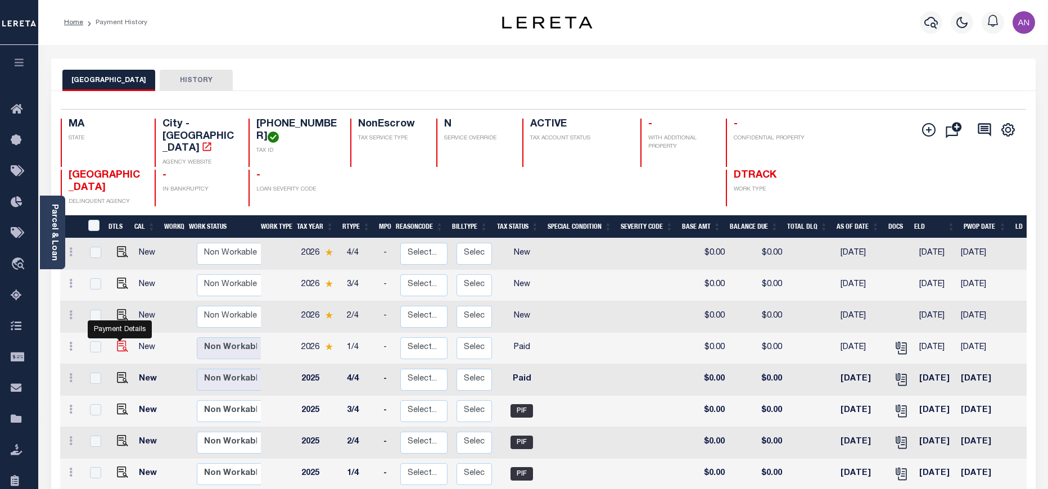
click at [121, 341] on img "" at bounding box center [122, 346] width 11 height 11
checkbox input "true"
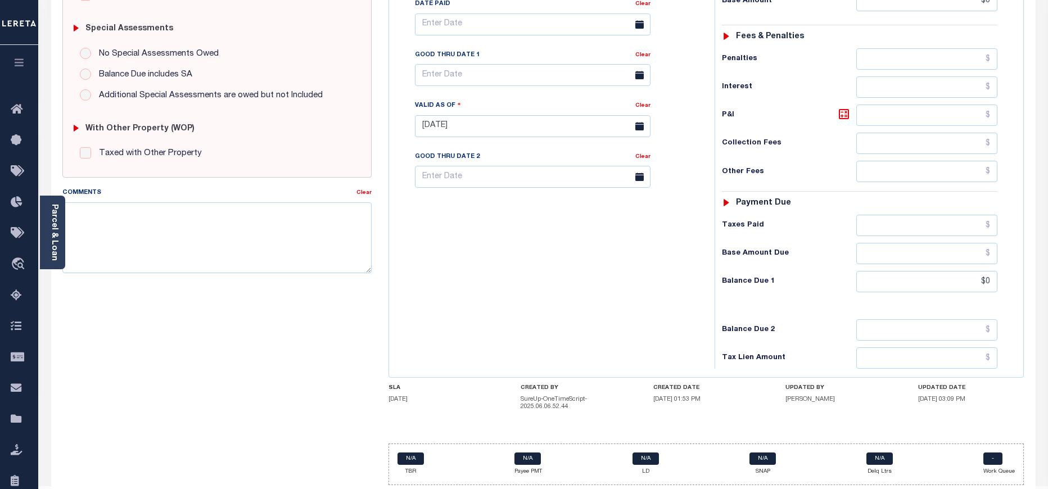
scroll to position [346, 0]
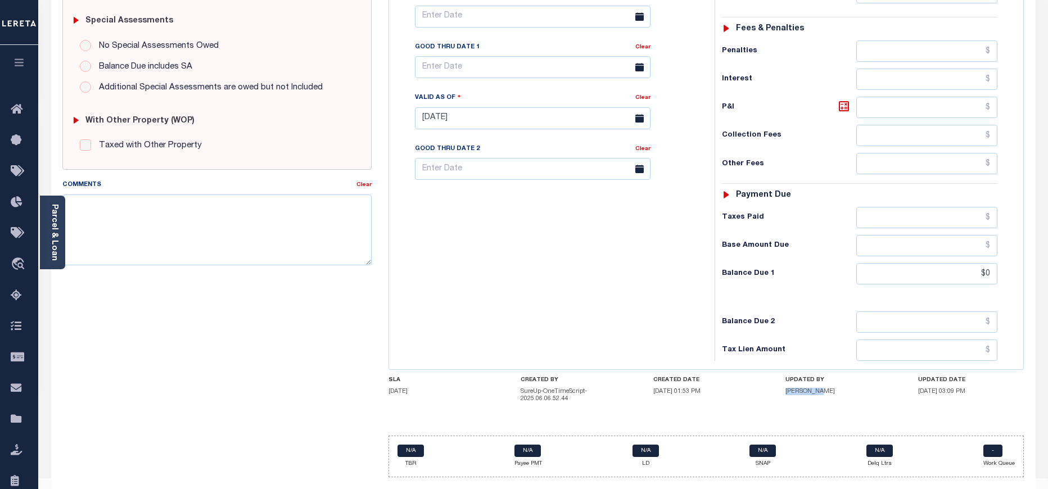
drag, startPoint x: 785, startPoint y: 370, endPoint x: 815, endPoint y: 370, distance: 30.4
click at [815, 377] on div "SLA [DATE] CREATED BY SureUp-OneTimeScript-2025.06.06.52.44 CREATED DATE [DATE]…" at bounding box center [706, 392] width 636 height 30
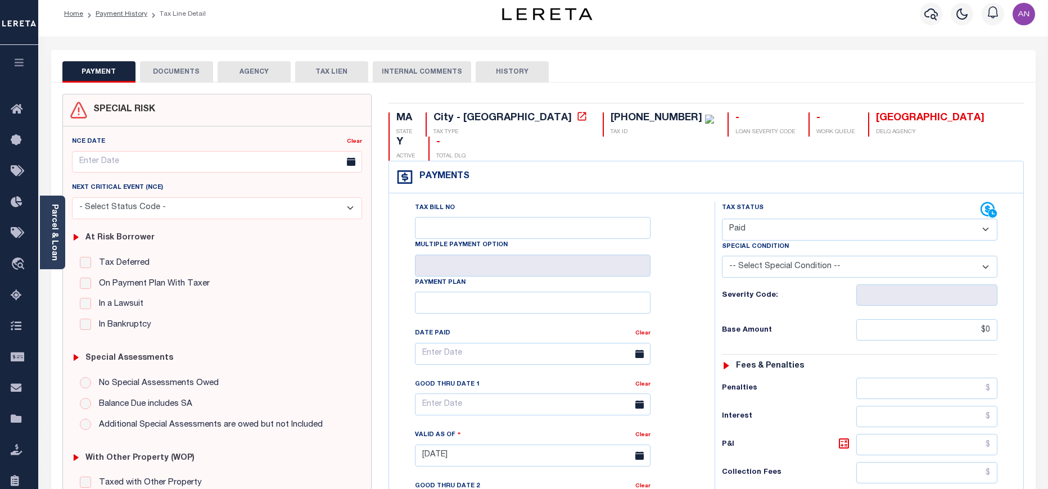
scroll to position [0, 0]
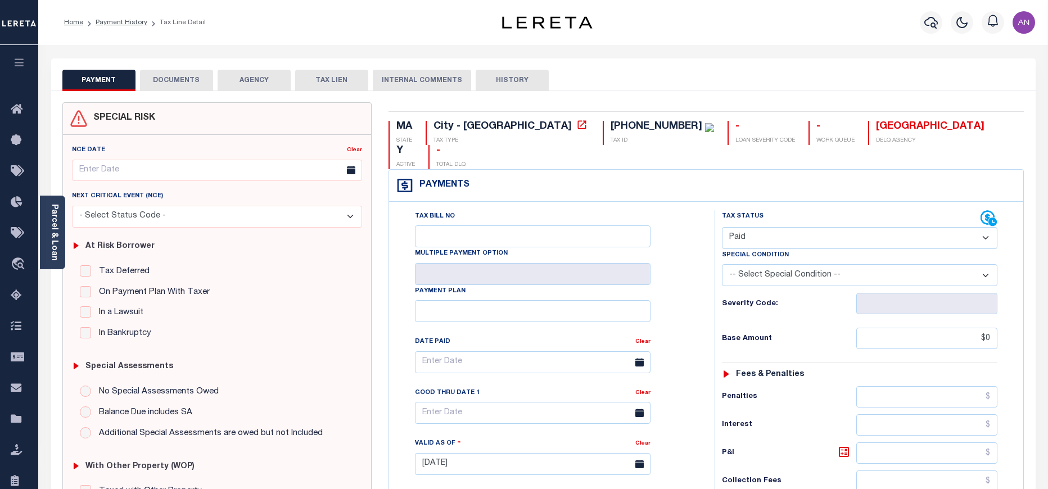
click at [182, 82] on button "DOCUMENTS" at bounding box center [176, 80] width 73 height 21
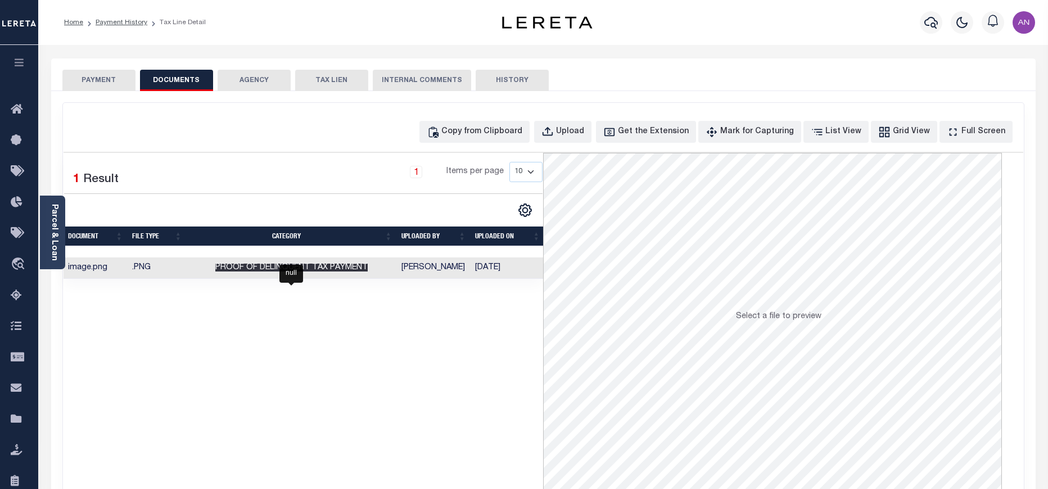
click at [354, 269] on span "Proof of Delinquent Tax Payment" at bounding box center [291, 268] width 152 height 8
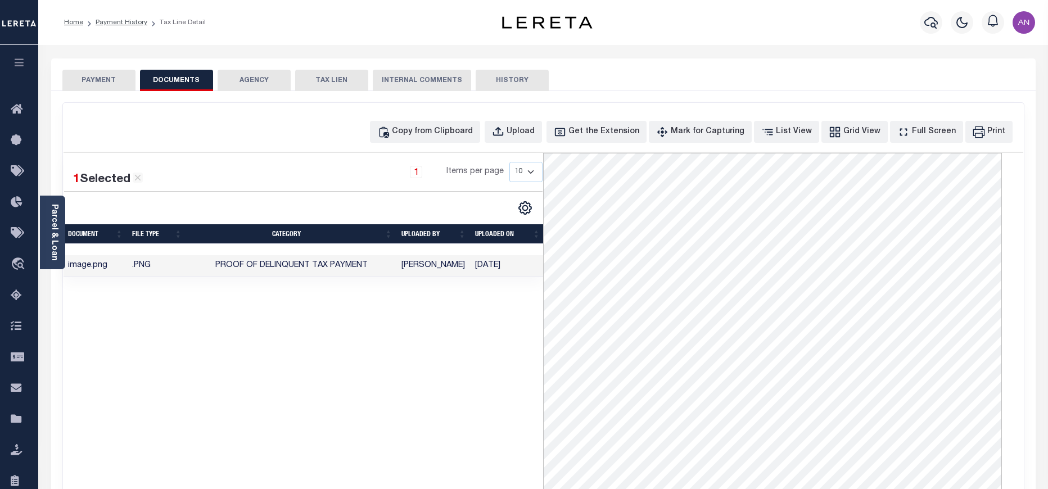
click at [101, 82] on button "PAYMENT" at bounding box center [98, 80] width 73 height 21
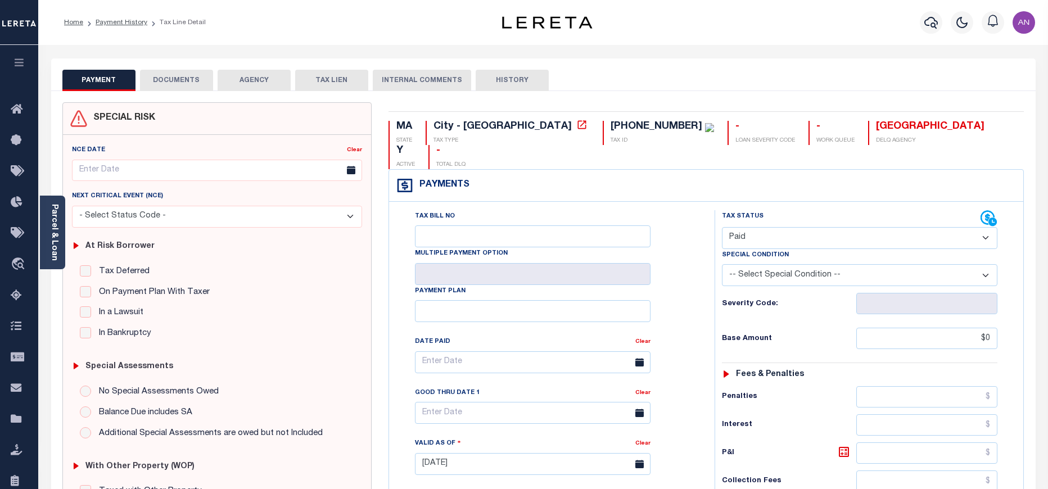
click at [800, 227] on select "- Select Status Code - Open Due/Unpaid Paid Incomplete No Tax Due Internal Refu…" at bounding box center [859, 238] width 275 height 22
select select "DUE"
click at [722, 227] on select "- Select Status Code - Open Due/Unpaid Paid Incomplete No Tax Due Internal Refu…" at bounding box center [859, 238] width 275 height 22
type input "[DATE]"
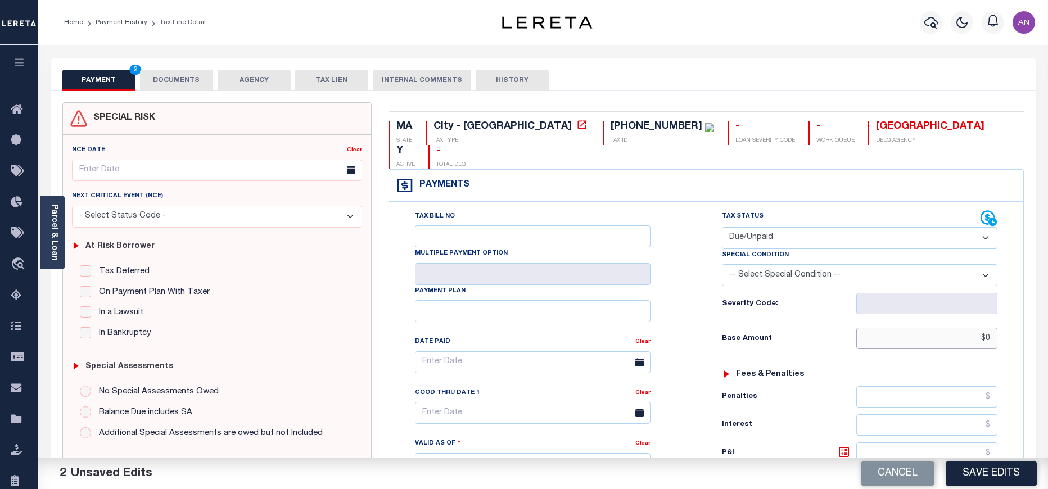
click at [900, 328] on input "$0" at bounding box center [927, 338] width 142 height 21
paste input "3,273.58"
drag, startPoint x: 961, startPoint y: 314, endPoint x: 1018, endPoint y: 314, distance: 56.8
click at [1018, 314] on div "Tax Status Status" at bounding box center [863, 458] width 314 height 496
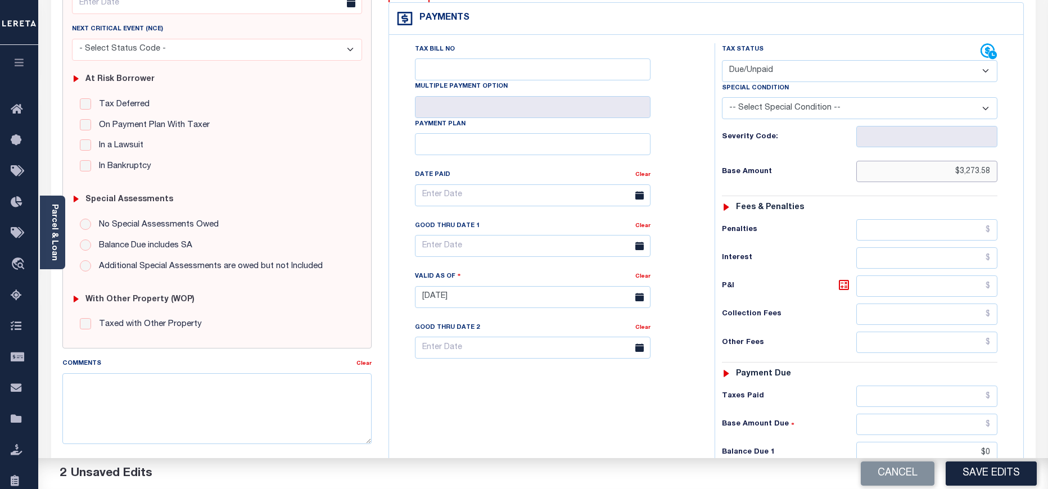
scroll to position [253, 0]
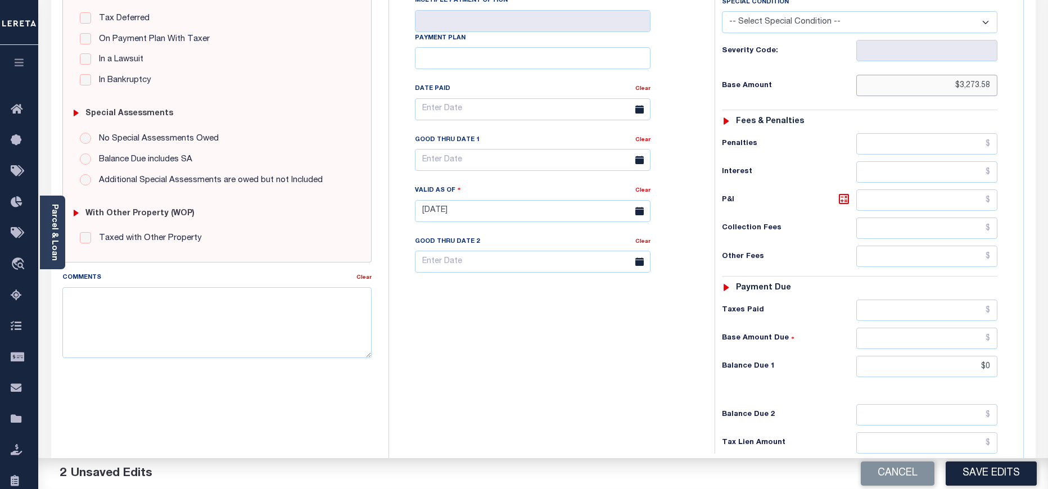
type input "$3,273.58"
drag, startPoint x: 986, startPoint y: 345, endPoint x: 996, endPoint y: 344, distance: 10.2
click at [996, 356] on input "$0" at bounding box center [927, 366] width 142 height 21
drag, startPoint x: 975, startPoint y: 344, endPoint x: 1015, endPoint y: 344, distance: 40.5
click at [1015, 344] on div "Tax Status Status" at bounding box center [863, 205] width 314 height 496
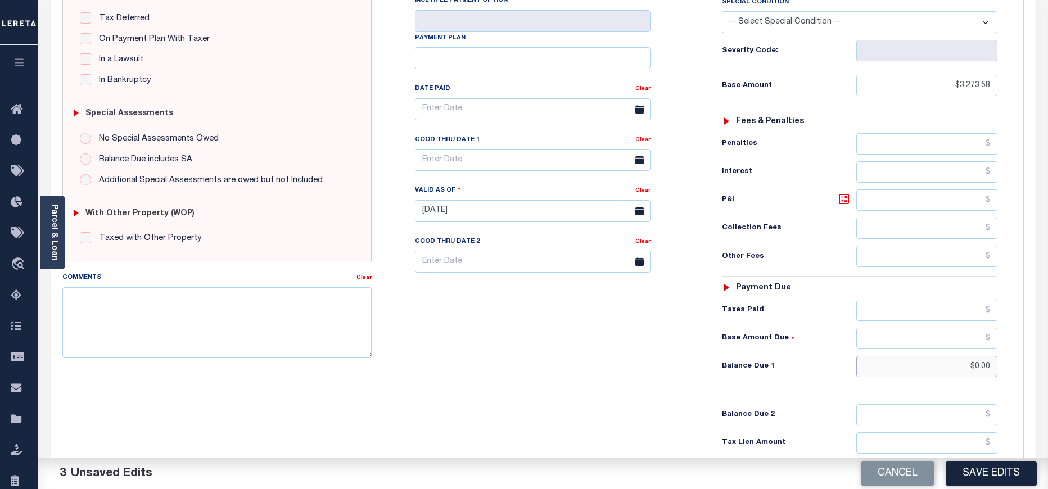
paste input "3,321.29"
type input "$3,321.29"
click at [840, 192] on icon at bounding box center [843, 198] width 13 height 13
type input "$47.71"
click at [489, 149] on input "text" at bounding box center [533, 160] width 236 height 22
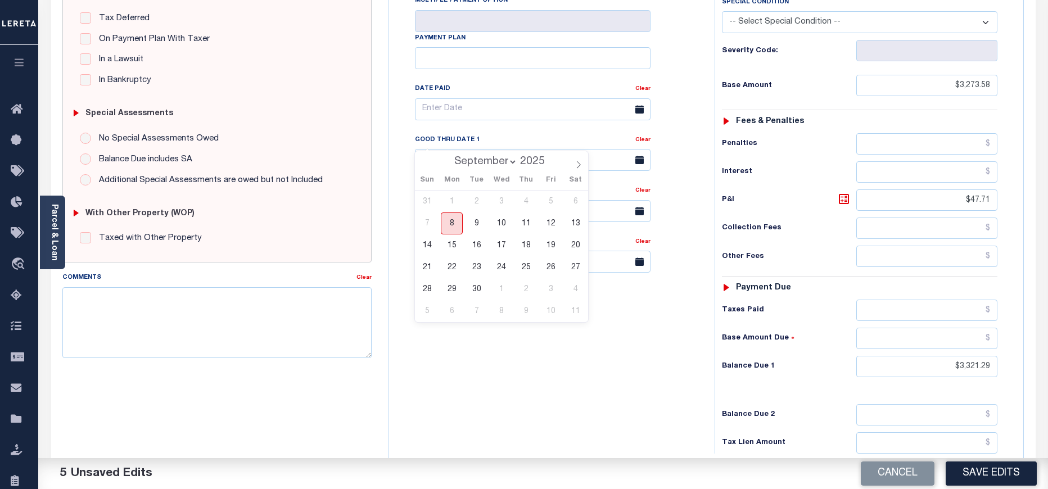
click at [457, 228] on span "8" at bounding box center [452, 224] width 22 height 22
type input "[DATE]"
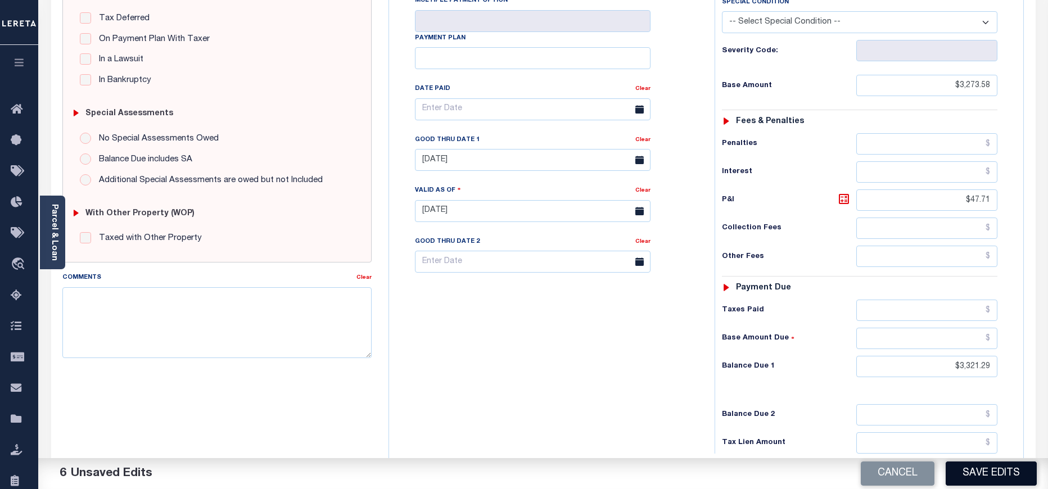
click at [989, 474] on button "Save Edits" at bounding box center [991, 474] width 91 height 24
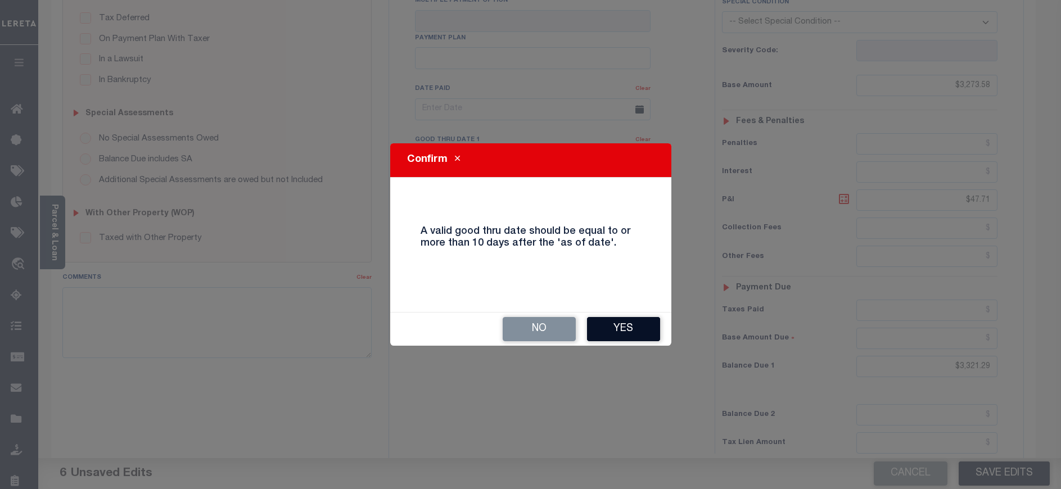
click at [616, 324] on button "Yes" at bounding box center [623, 329] width 73 height 24
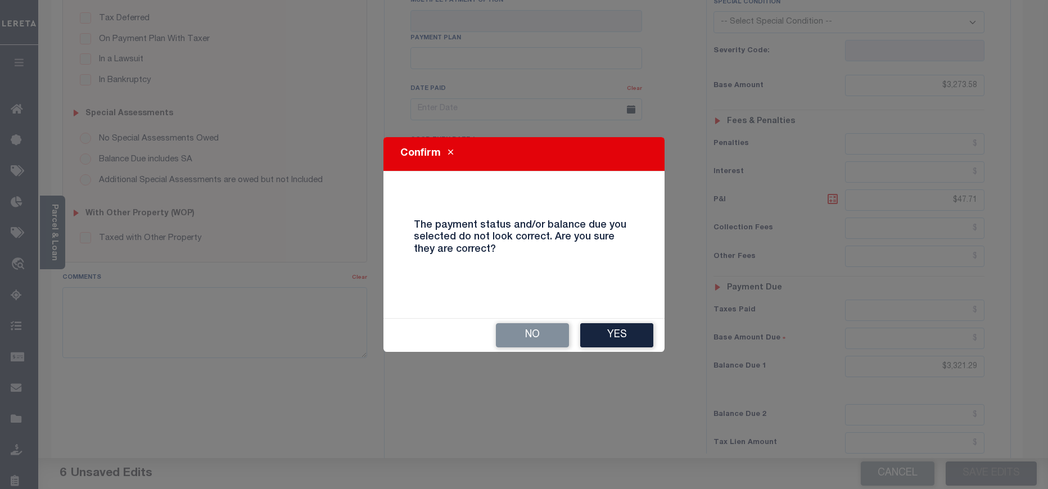
click at [618, 349] on div "No Yes" at bounding box center [523, 335] width 281 height 33
click at [618, 348] on div "No Yes" at bounding box center [523, 335] width 281 height 33
click at [613, 336] on button "Yes" at bounding box center [616, 335] width 73 height 24
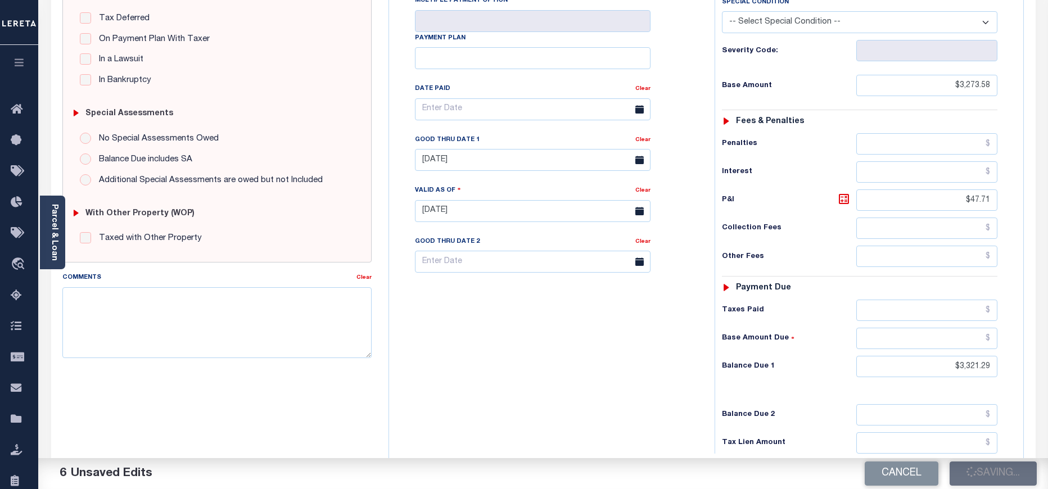
checkbox input "false"
type input "$3,273.58"
type input "$47.71"
type input "$3,321.29"
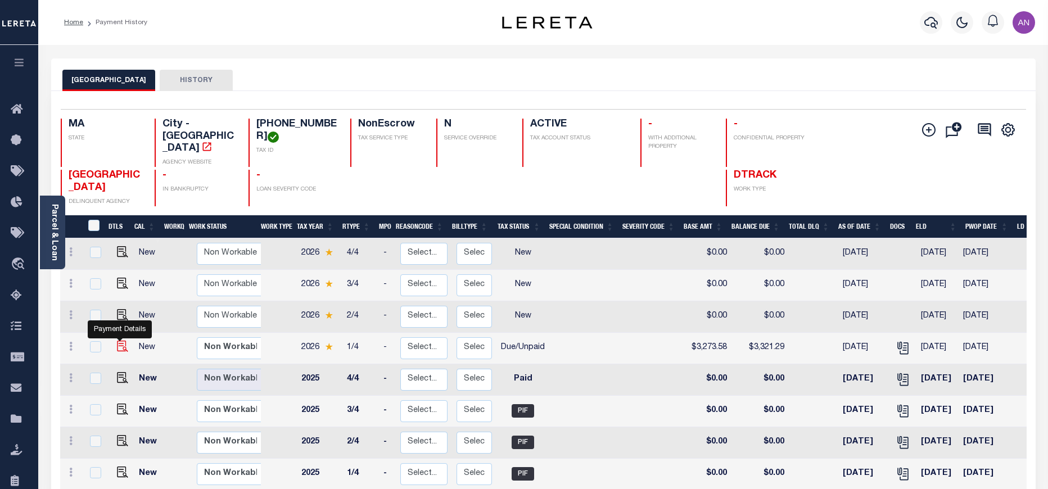
click at [121, 341] on img "" at bounding box center [122, 346] width 11 height 11
checkbox input "true"
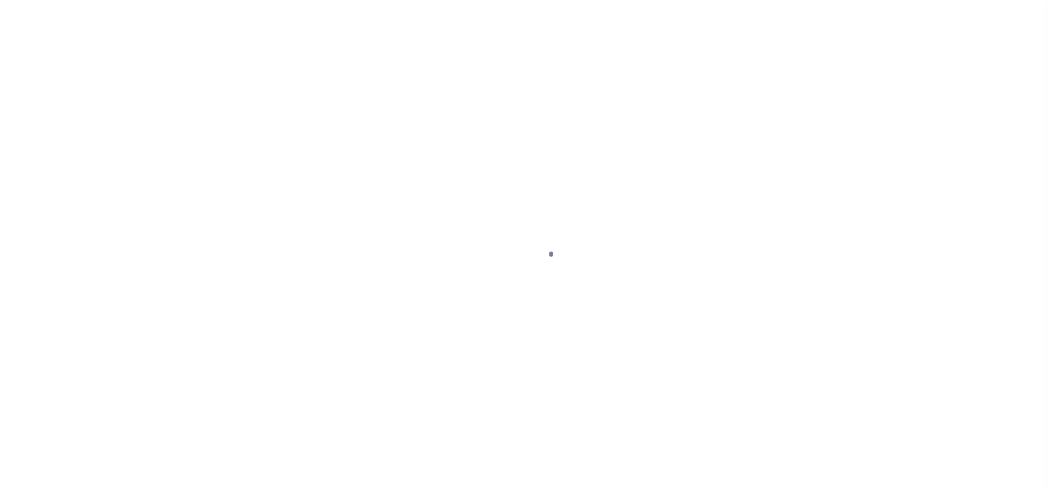
select select "DUE"
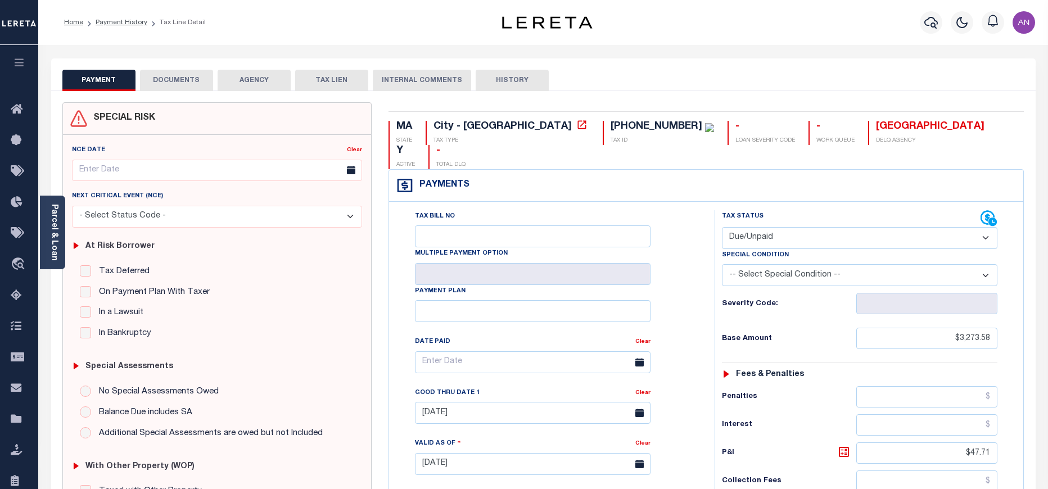
click at [179, 82] on button "DOCUMENTS" at bounding box center [176, 80] width 73 height 21
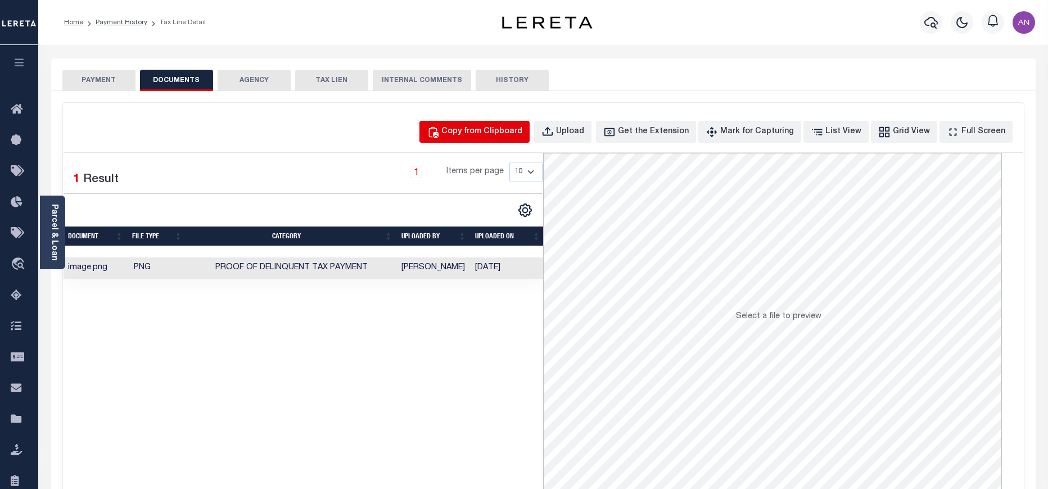
click at [491, 132] on div "Copy from Clipboard" at bounding box center [481, 132] width 81 height 12
select select "POP"
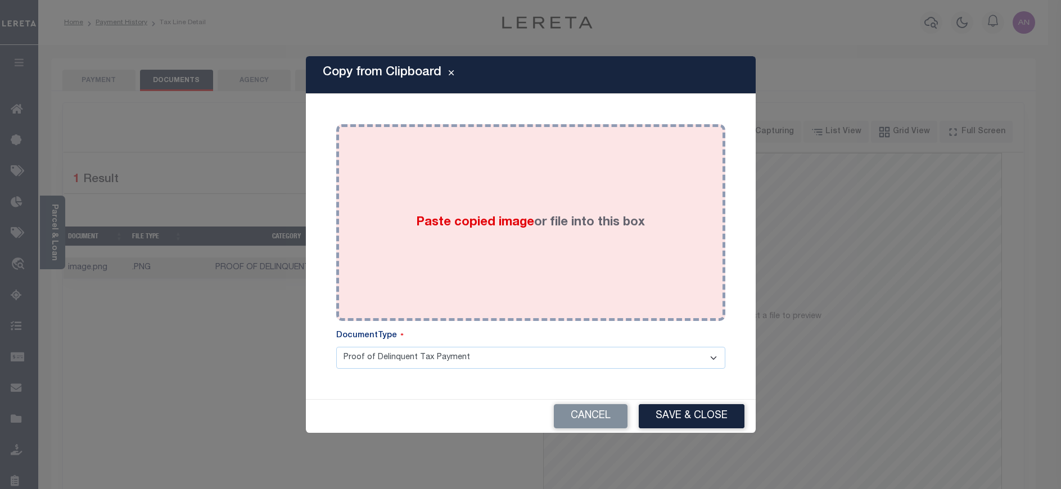
click at [550, 200] on div "Paste copied image or file into this box" at bounding box center [531, 223] width 372 height 180
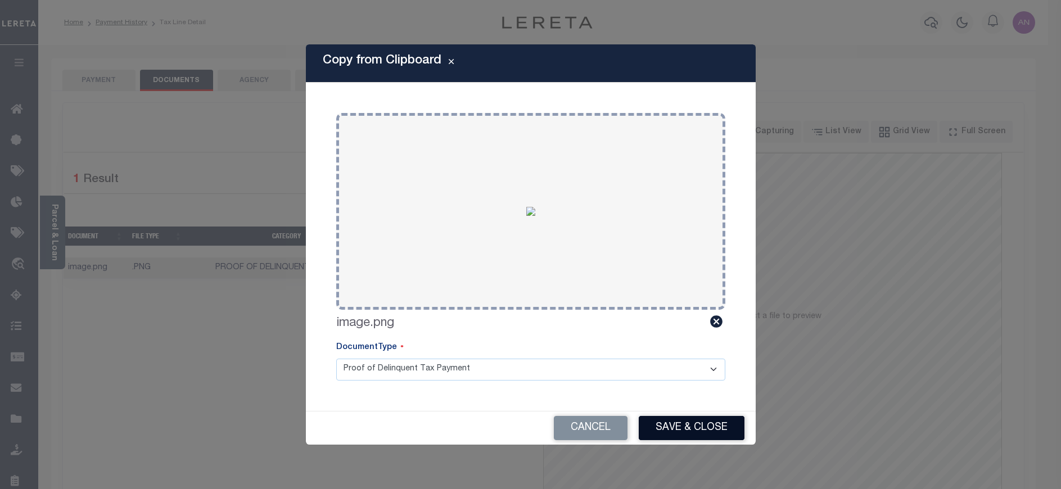
click at [681, 429] on button "Save & Close" at bounding box center [692, 428] width 106 height 24
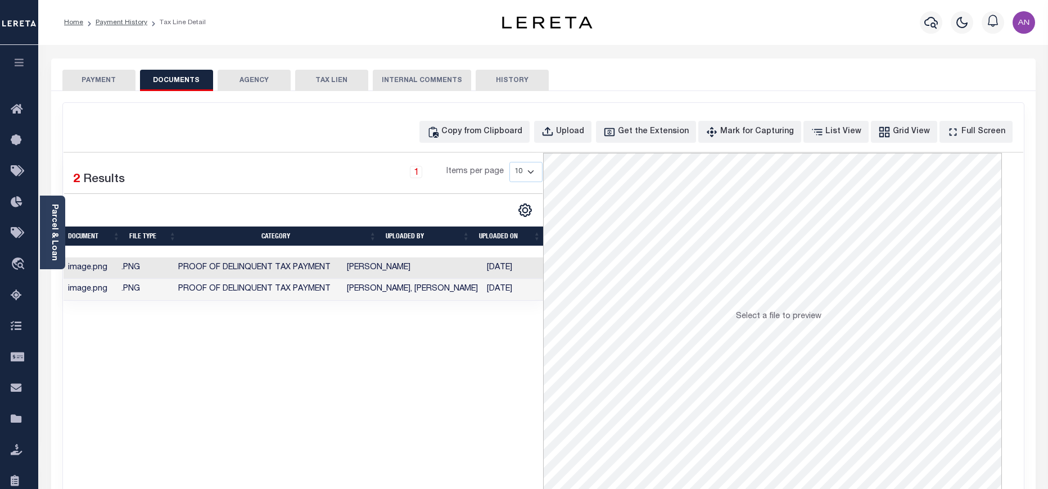
click at [84, 85] on button "PAYMENT" at bounding box center [98, 80] width 73 height 21
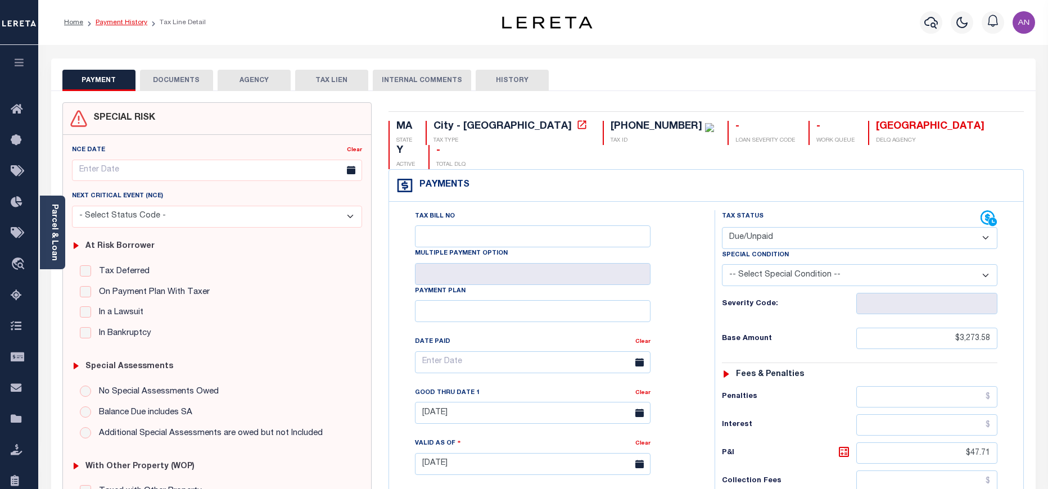
click at [129, 23] on link "Payment History" at bounding box center [122, 22] width 52 height 7
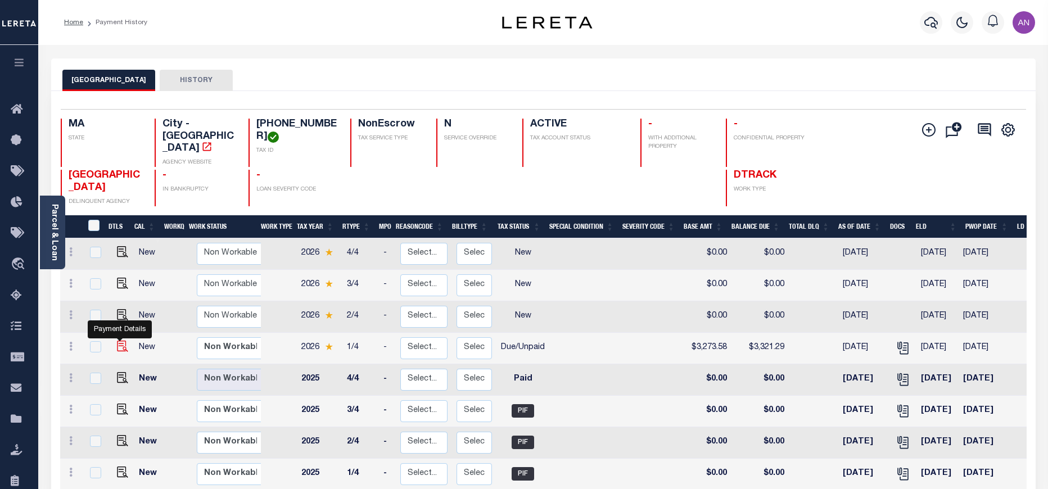
click at [121, 341] on img "" at bounding box center [122, 346] width 11 height 11
checkbox input "true"
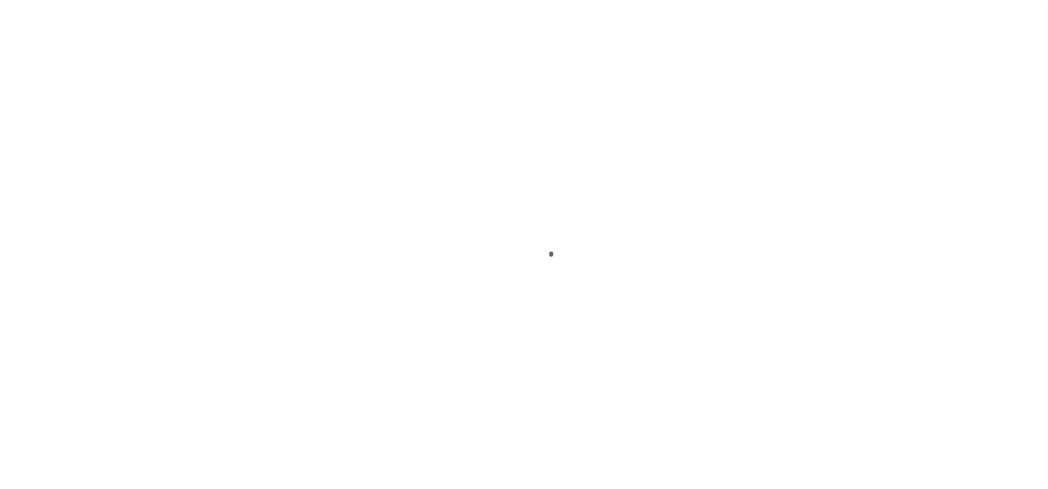
select select "DUE"
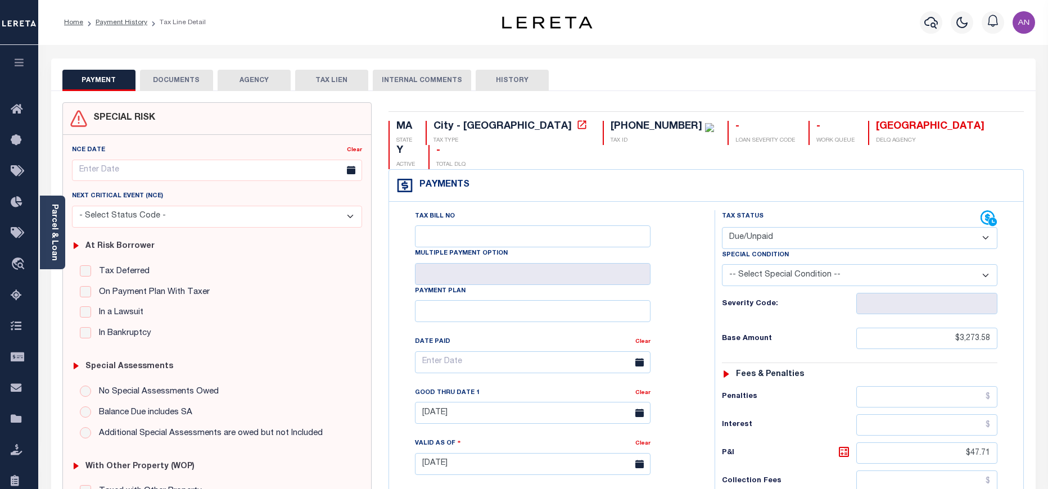
click at [180, 85] on button "DOCUMENTS" at bounding box center [176, 80] width 73 height 21
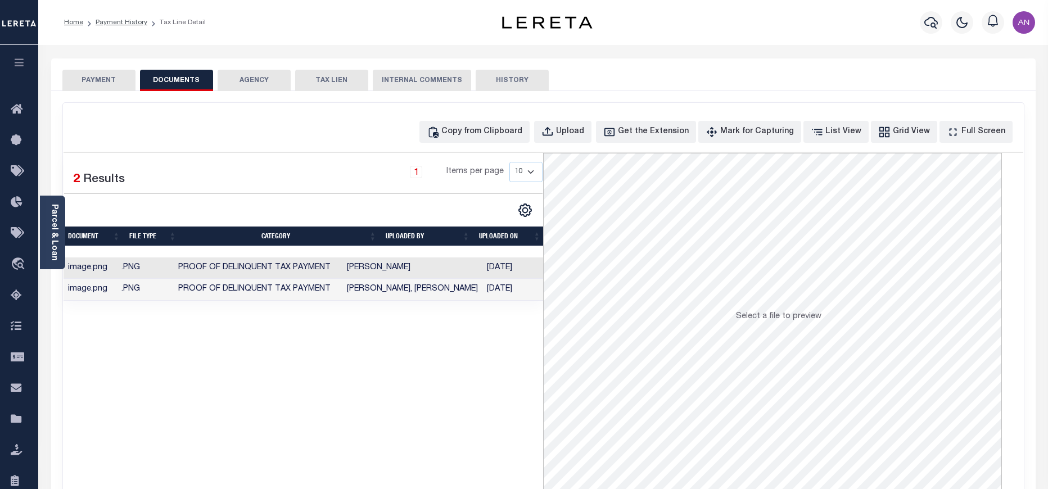
click at [112, 84] on button "PAYMENT" at bounding box center [98, 80] width 73 height 21
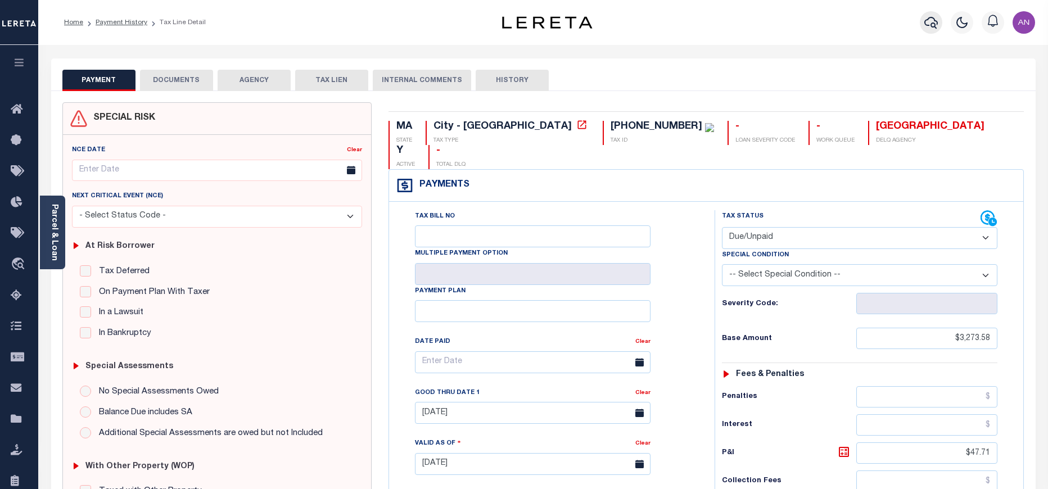
click at [929, 23] on icon "button" at bounding box center [930, 22] width 13 height 13
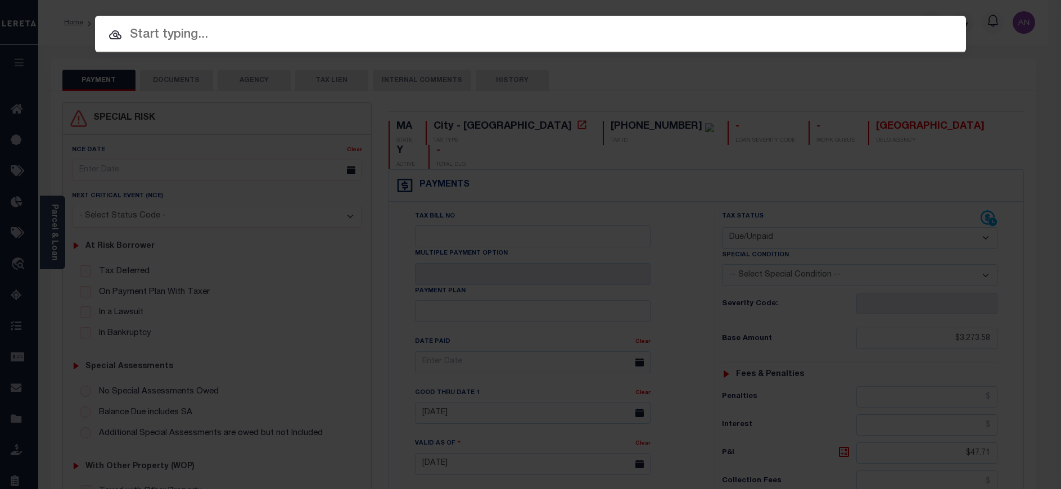
paste input "1747019720"
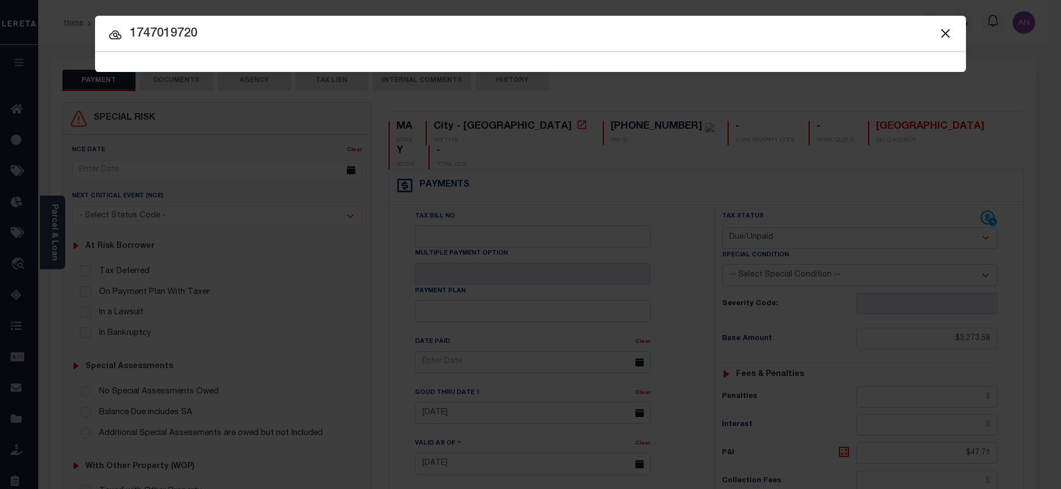
type input "1747019720"
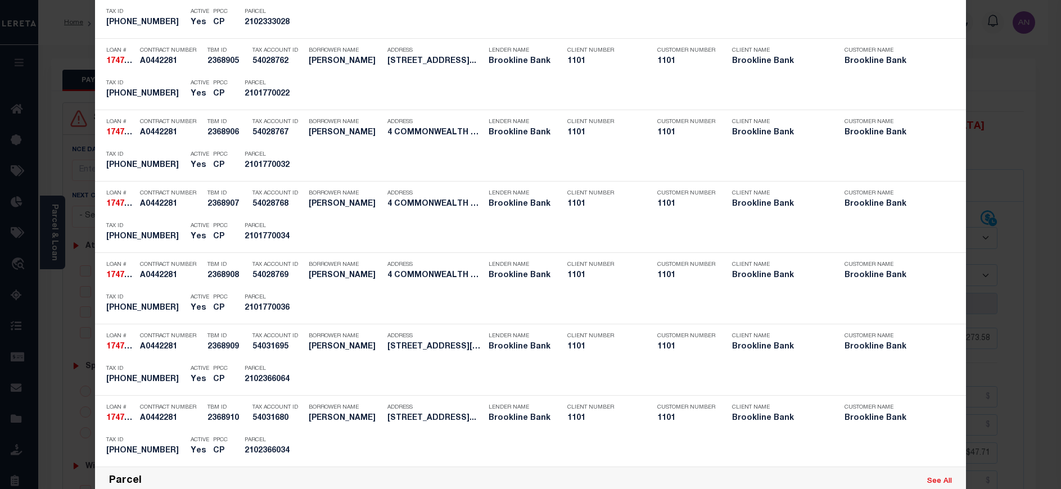
scroll to position [675, 0]
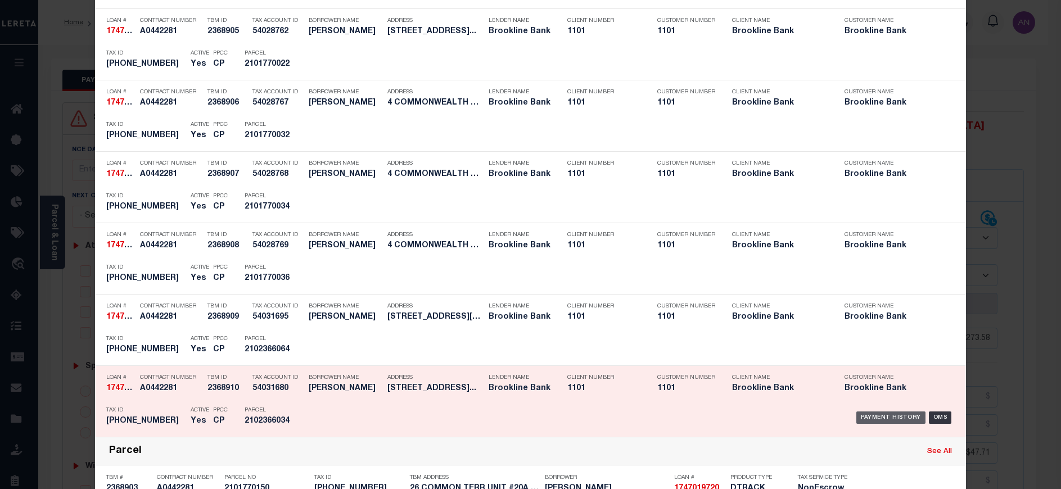
click at [875, 420] on div "Payment History" at bounding box center [890, 418] width 69 height 12
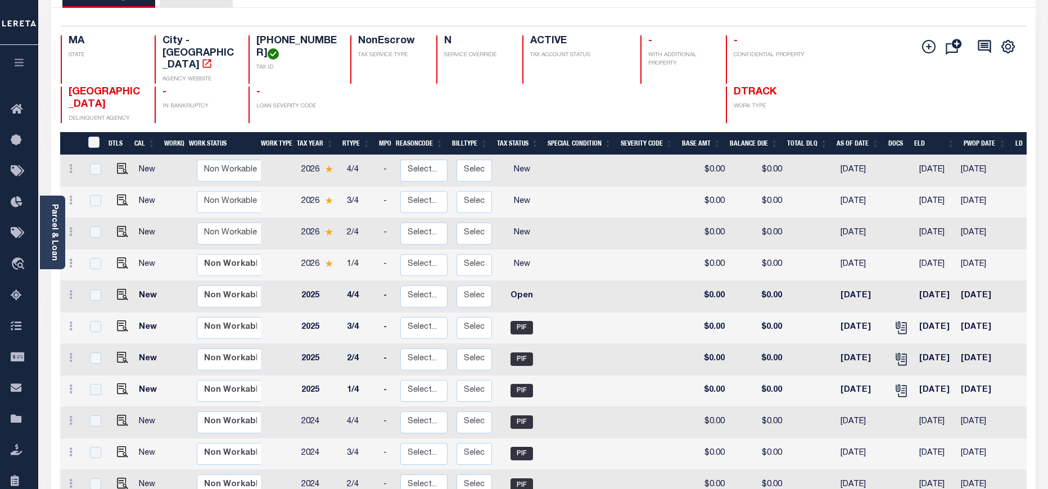
scroll to position [84, 0]
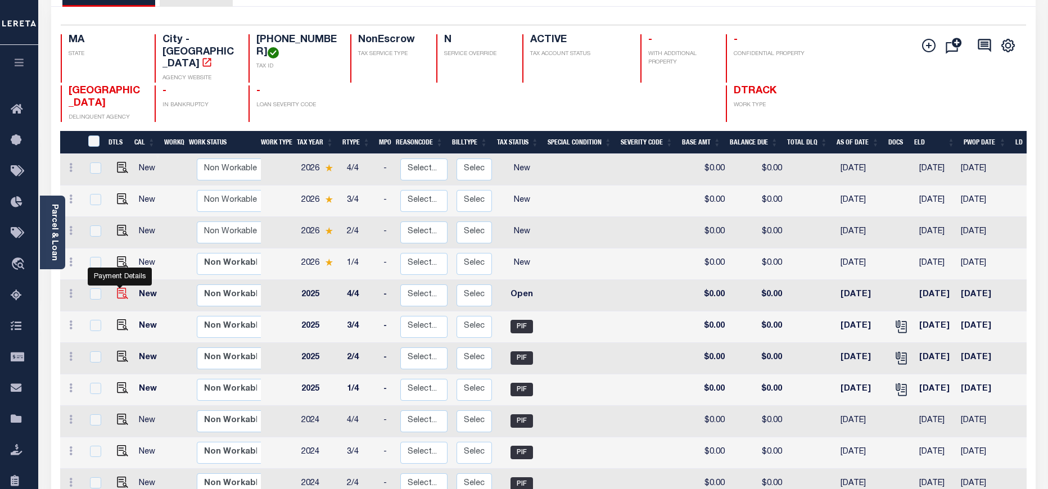
click at [120, 288] on img "" at bounding box center [122, 293] width 11 height 11
checkbox input "true"
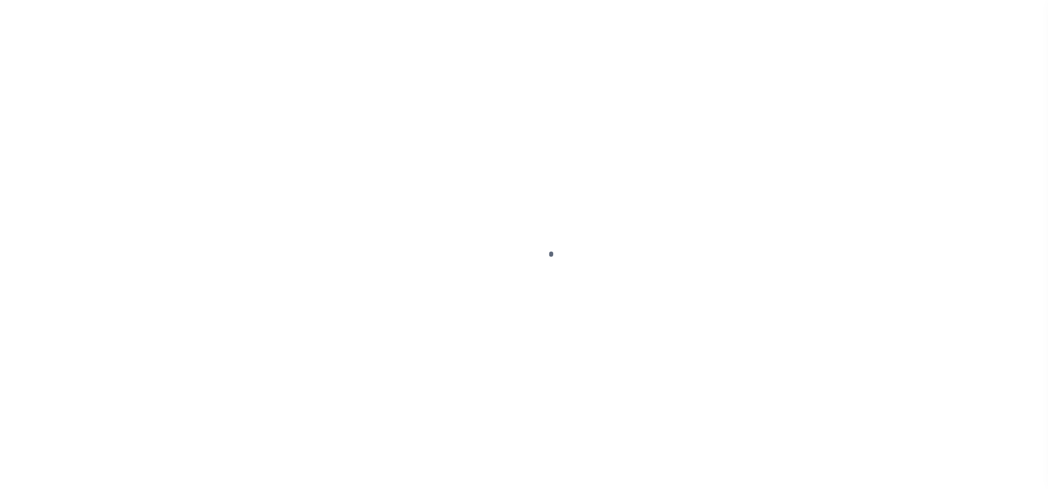
select select "OP2"
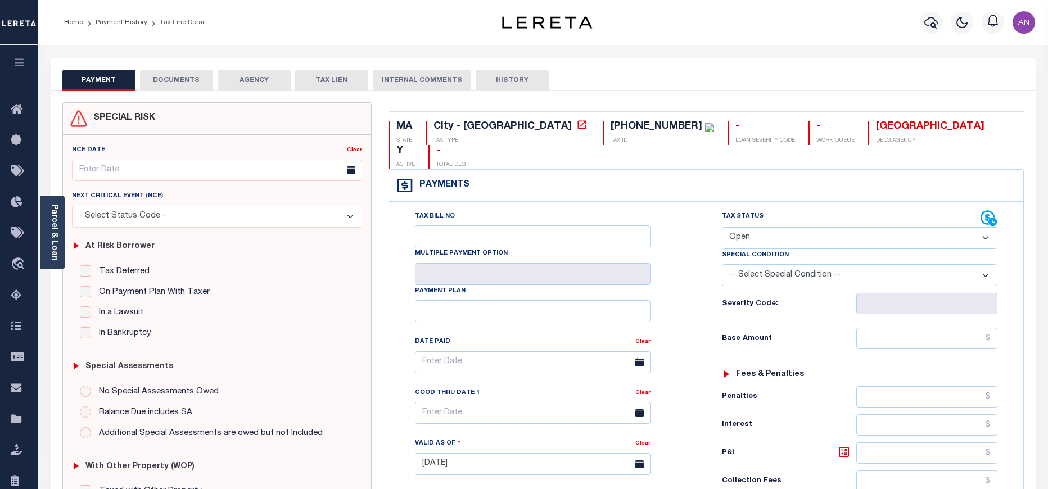
click at [52, 229] on link "Parcel & Loan" at bounding box center [54, 232] width 8 height 57
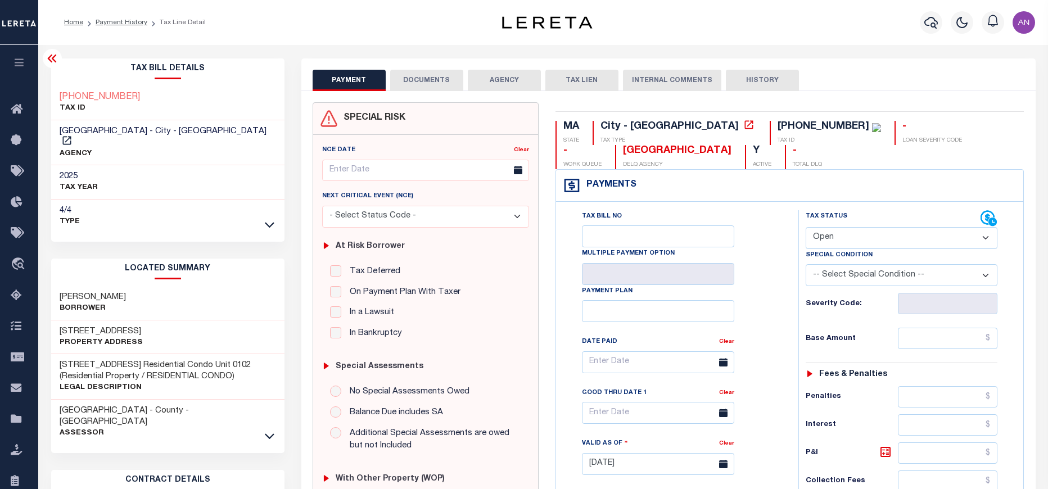
click at [424, 74] on button "DOCUMENTS" at bounding box center [426, 80] width 73 height 21
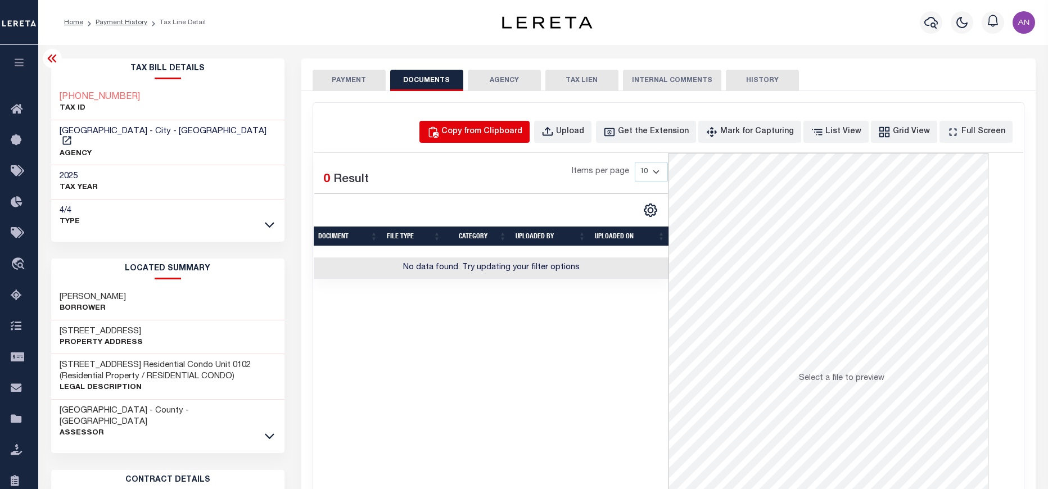
click at [493, 137] on div "Copy from Clipboard" at bounding box center [481, 132] width 81 height 12
select select "POP"
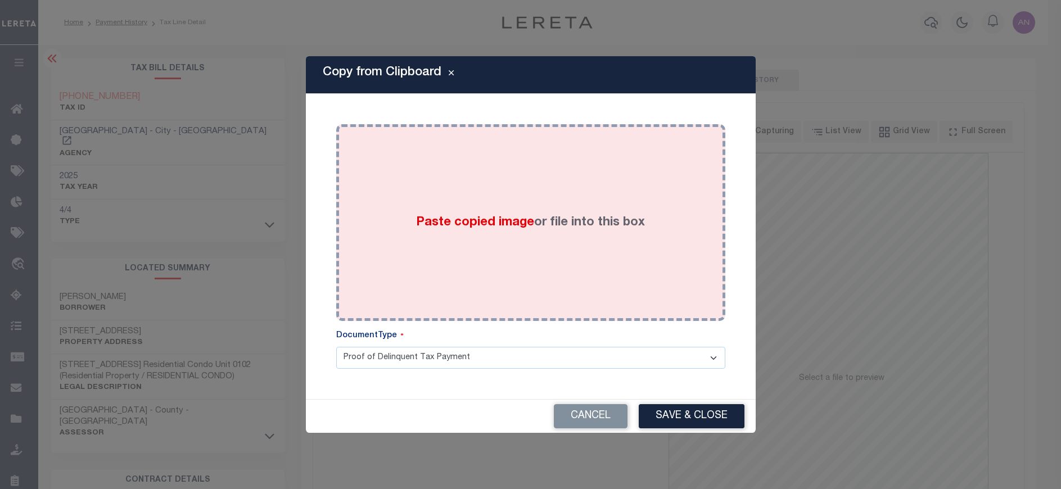
click at [485, 184] on div "Paste copied image or file into this box" at bounding box center [531, 223] width 372 height 180
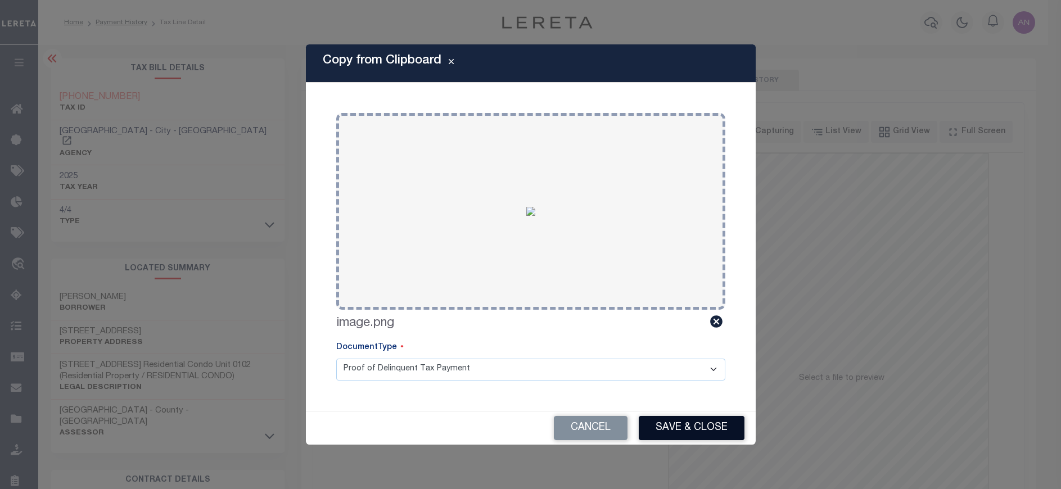
click at [698, 423] on button "Save & Close" at bounding box center [692, 428] width 106 height 24
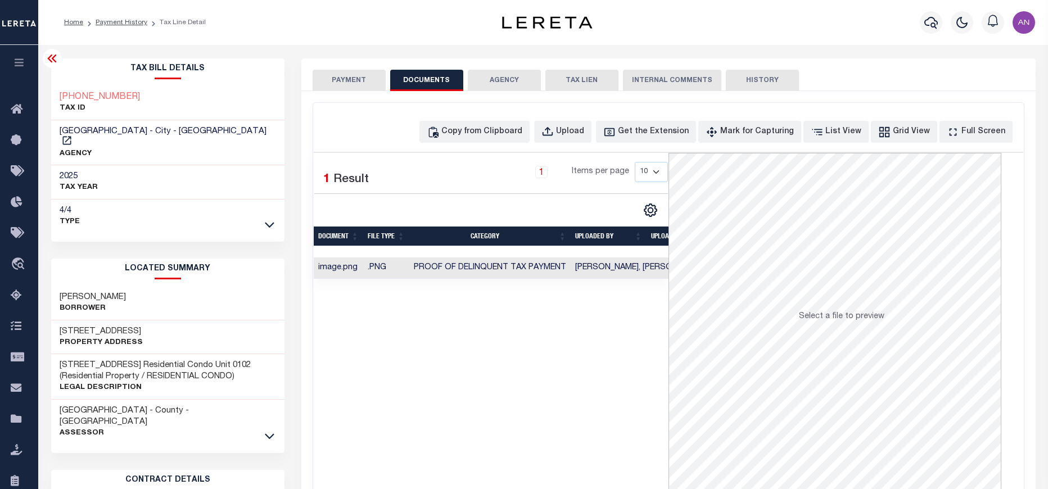
click at [359, 78] on button "PAYMENT" at bounding box center [349, 80] width 73 height 21
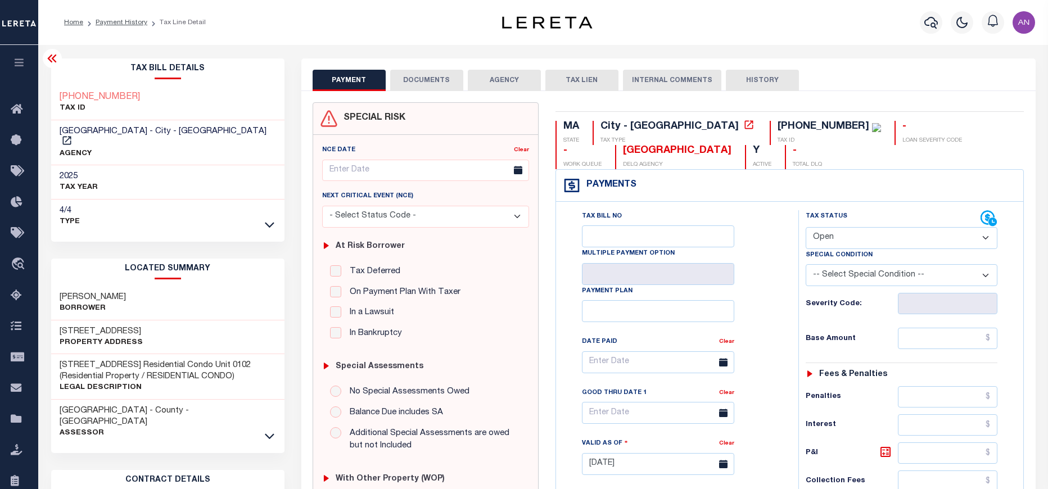
click at [839, 235] on select "- Select Status Code - Open Due/Unpaid Paid Incomplete No Tax Due Internal Refu…" at bounding box center [902, 238] width 192 height 22
select select "PYD"
click at [806, 228] on select "- Select Status Code - Open Due/Unpaid Paid Incomplete No Tax Due Internal Refu…" at bounding box center [902, 238] width 192 height 22
type input "09/08/2025"
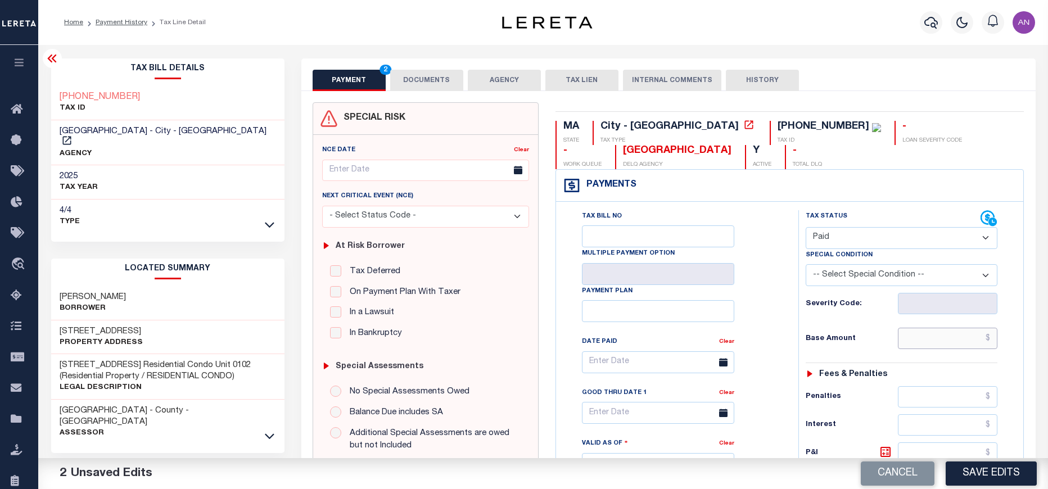
click at [932, 338] on input "text" at bounding box center [948, 338] width 100 height 21
type input "$0.00"
click at [776, 379] on div "Tax Bill No Multiple Payment Option Payment Plan Clear" at bounding box center [674, 367] width 214 height 315
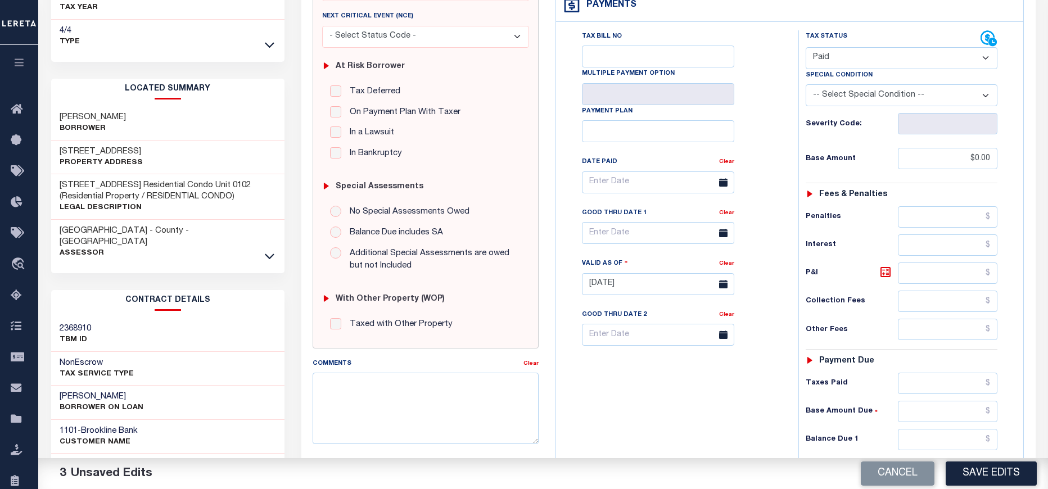
scroll to position [253, 0]
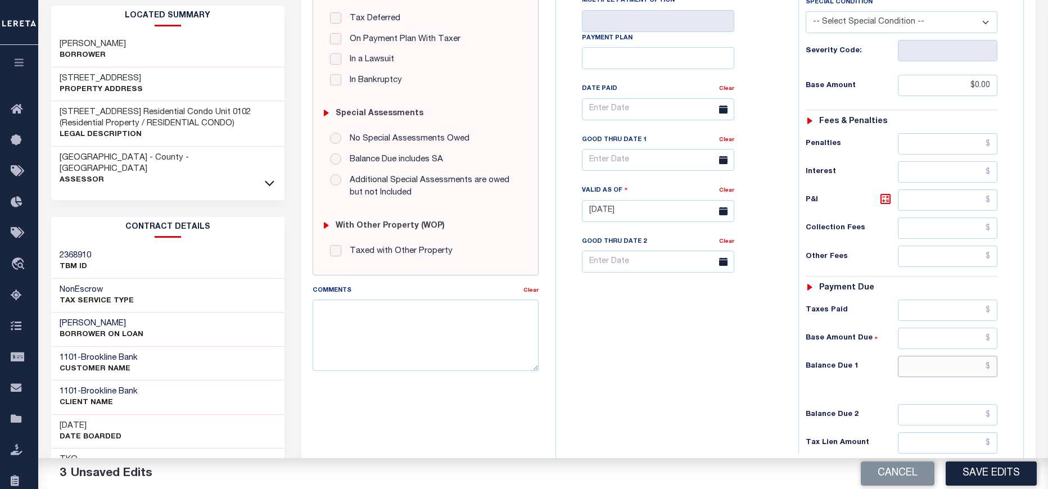
click at [915, 376] on input "text" at bounding box center [948, 366] width 100 height 21
type input "$0.00"
click at [805, 396] on div "Tax Status Status - Select Status Code -" at bounding box center [905, 205] width 214 height 496
click at [961, 468] on button "Save Edits" at bounding box center [991, 474] width 91 height 24
checkbox input "false"
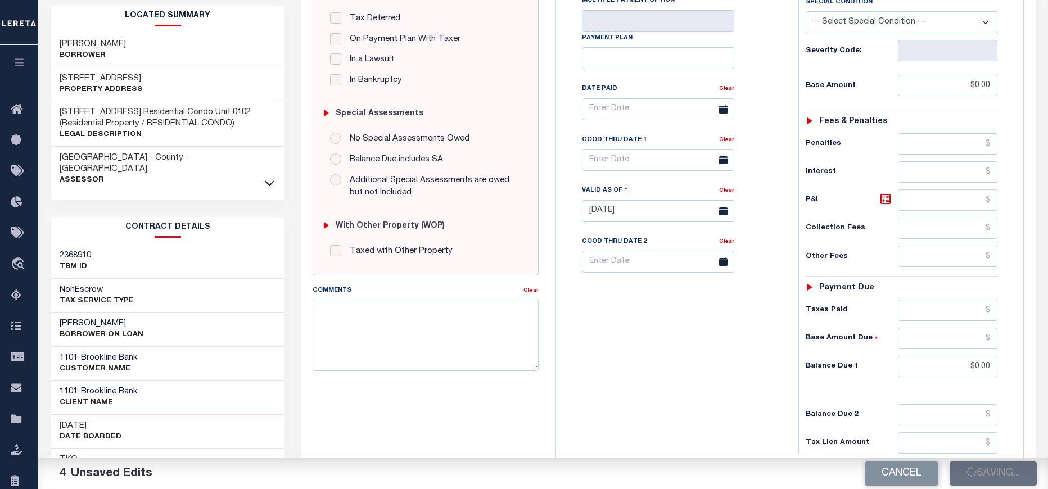
type input "$0"
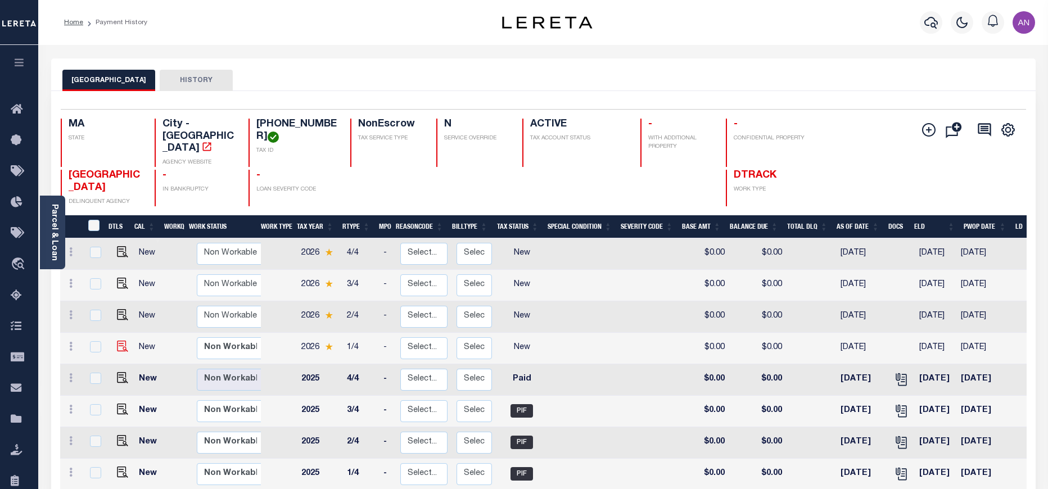
click at [121, 341] on img at bounding box center [122, 346] width 11 height 11
checkbox input "true"
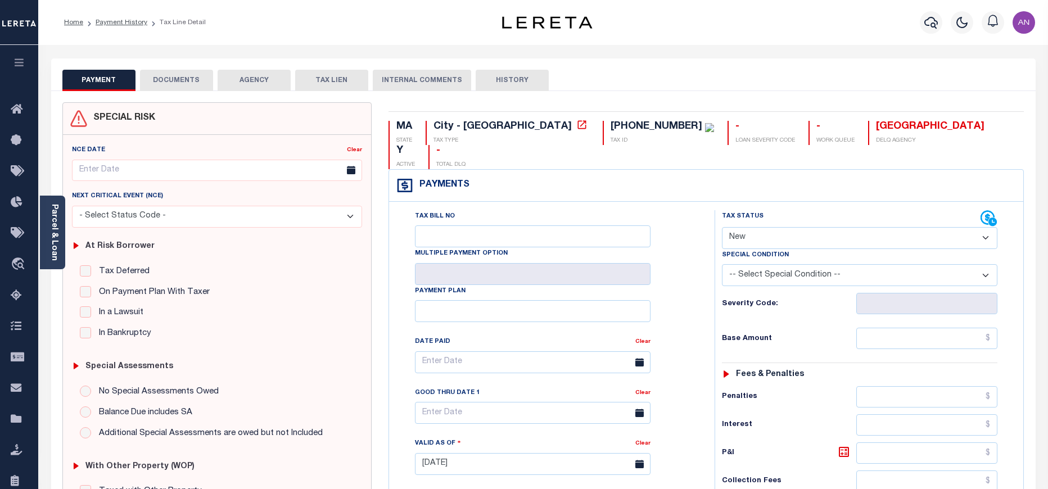
click at [760, 227] on select "- Select Status Code - Open Due/Unpaid Paid Incomplete No Tax Due Internal Refu…" at bounding box center [859, 238] width 275 height 22
select select "PYD"
click at [722, 227] on select "- Select Status Code - Open Due/Unpaid Paid Incomplete No Tax Due Internal Refu…" at bounding box center [859, 238] width 275 height 22
type input "[DATE]"
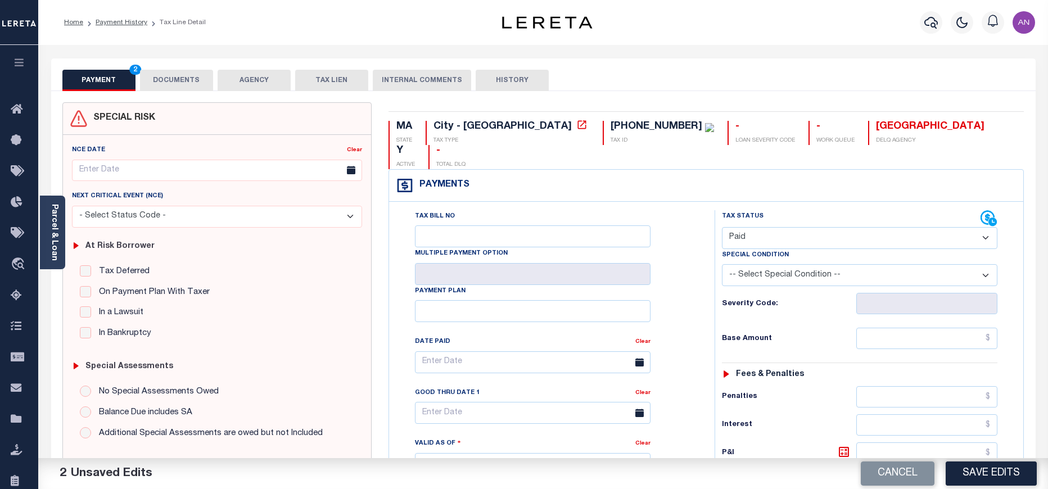
click at [182, 74] on button "DOCUMENTS" at bounding box center [176, 80] width 73 height 21
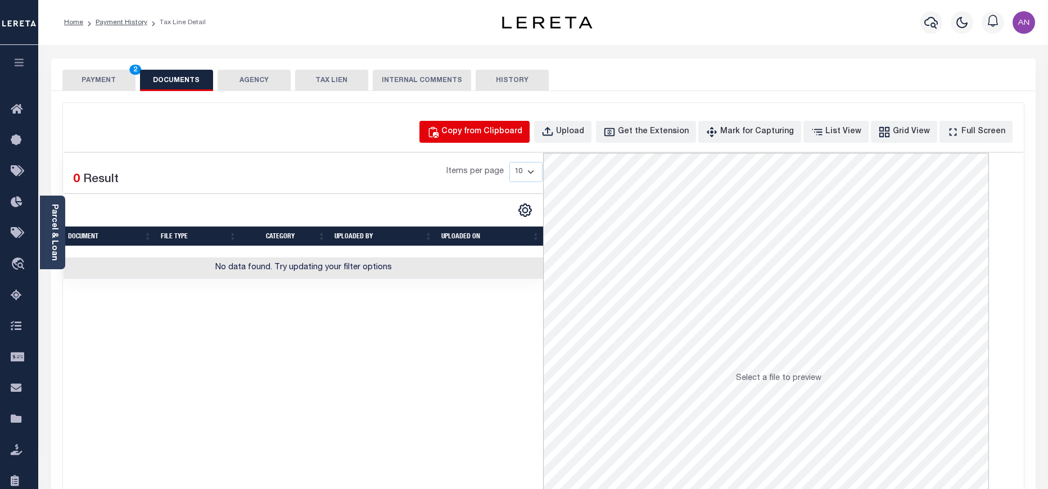
click at [489, 142] on button "Copy from Clipboard" at bounding box center [474, 132] width 110 height 22
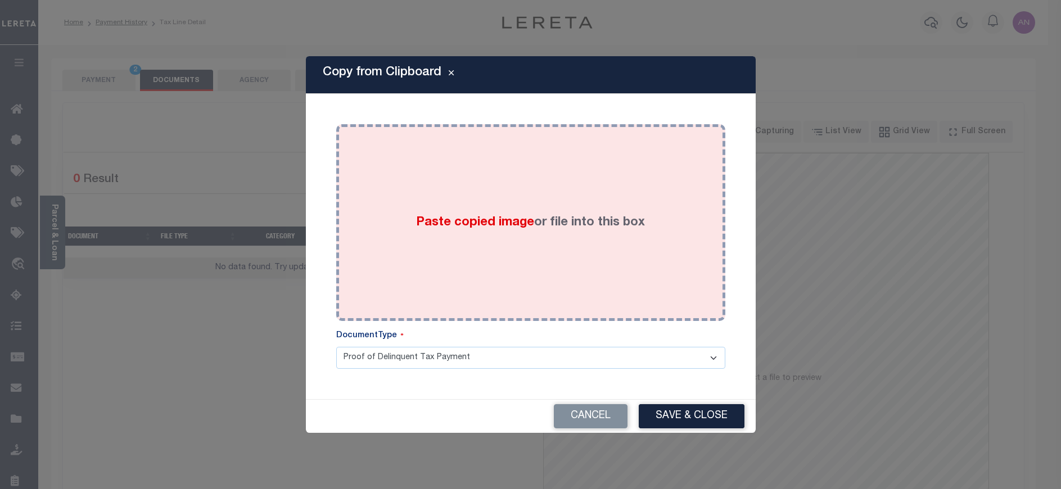
click at [433, 196] on div "Paste copied image or file into this box" at bounding box center [531, 223] width 372 height 180
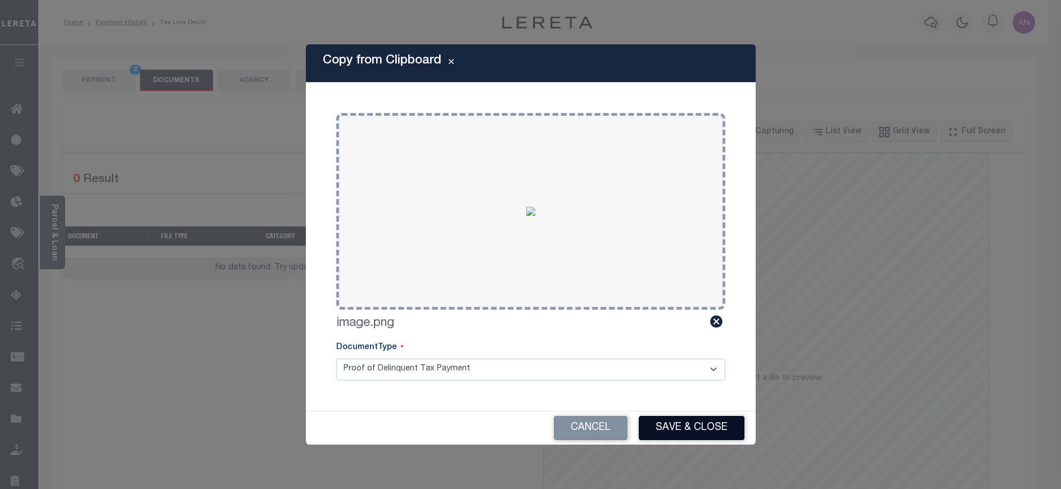
click at [657, 425] on button "Save & Close" at bounding box center [692, 428] width 106 height 24
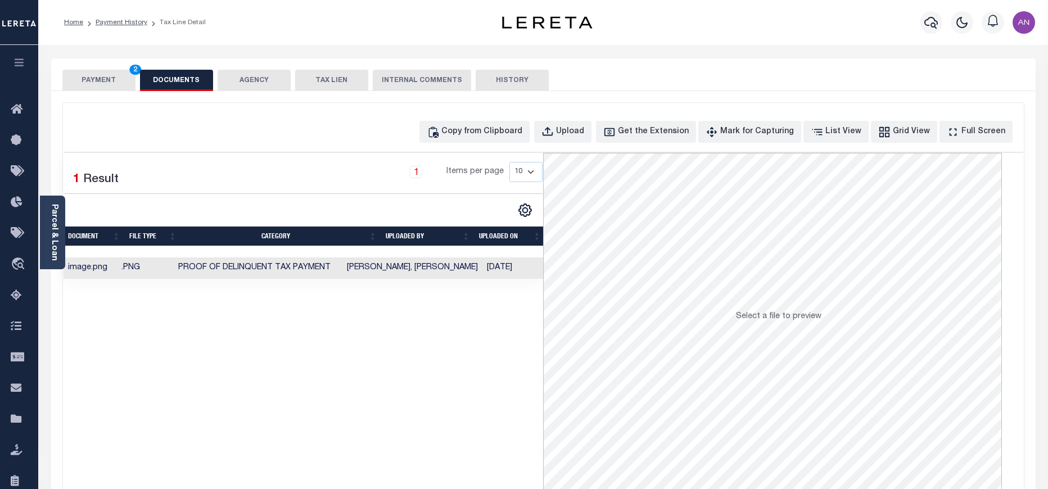
click at [96, 89] on button "PAYMENT 2" at bounding box center [98, 80] width 73 height 21
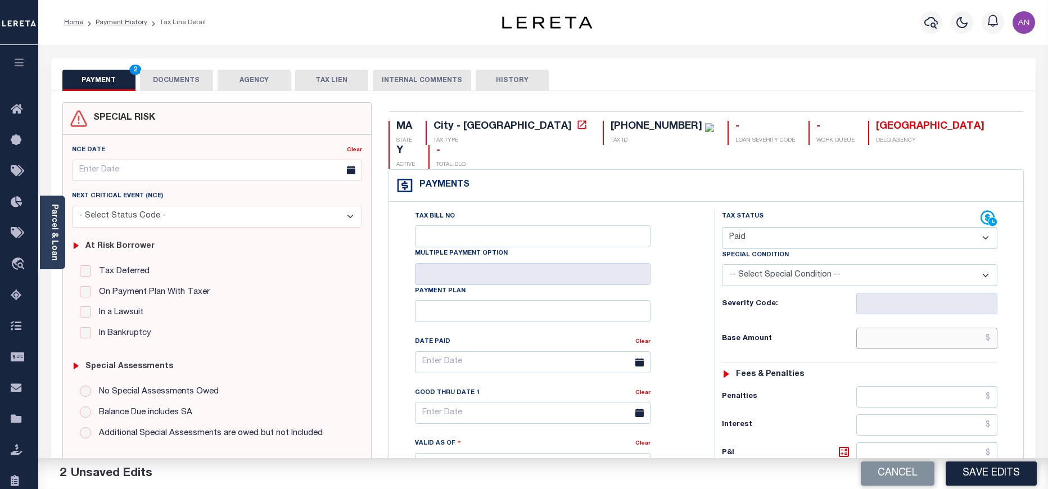
click at [936, 328] on input "text" at bounding box center [927, 338] width 142 height 21
type input "$0.00"
click at [787, 345] on div "Tax Status Status - Select Status Code -" at bounding box center [863, 458] width 297 height 496
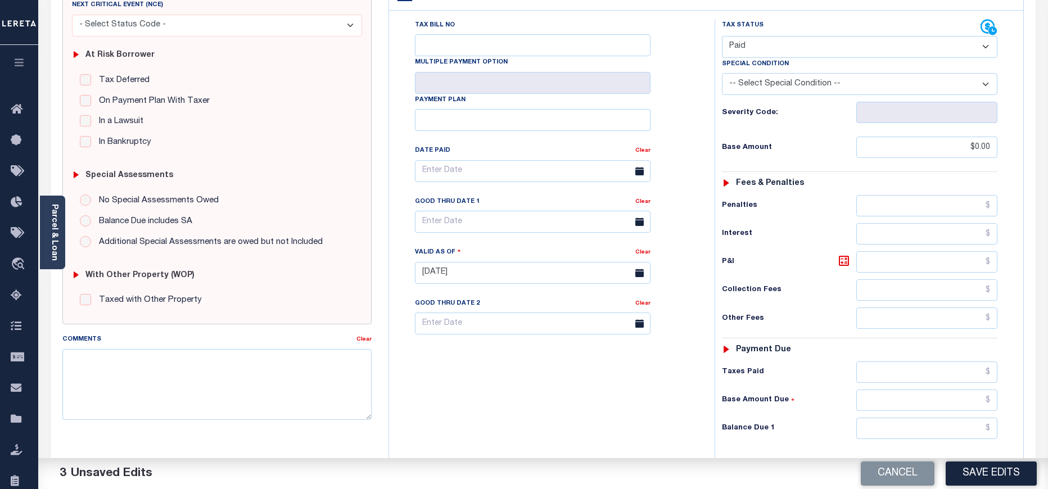
scroll to position [253, 0]
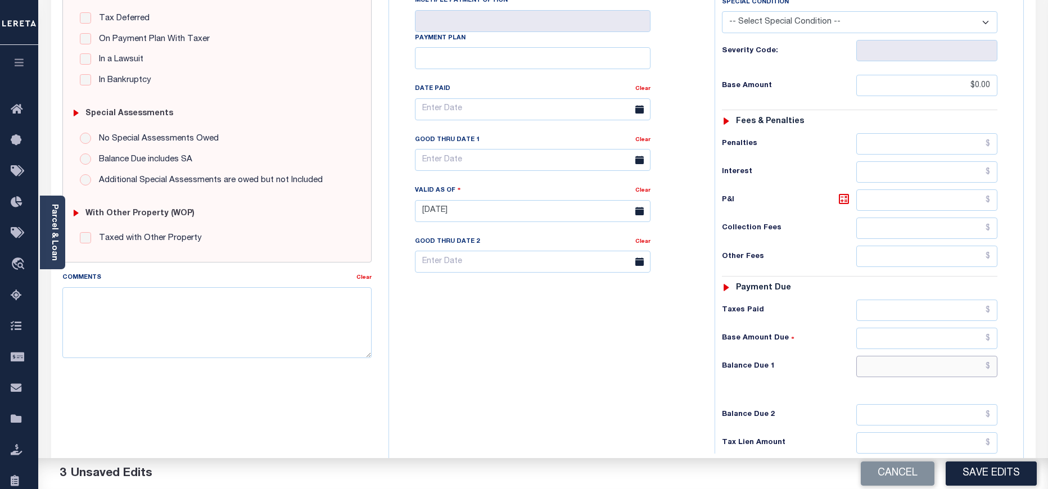
click at [921, 356] on input "text" at bounding box center [927, 366] width 142 height 21
click at [644, 360] on div "Tax Bill No Multiple Payment Option Payment Plan Clear" at bounding box center [549, 205] width 314 height 496
click at [948, 356] on input "text" at bounding box center [927, 366] width 142 height 21
type input "$0.00"
click at [690, 385] on div "Tax Bill No Multiple Payment Option Payment Plan Clear" at bounding box center [549, 205] width 314 height 496
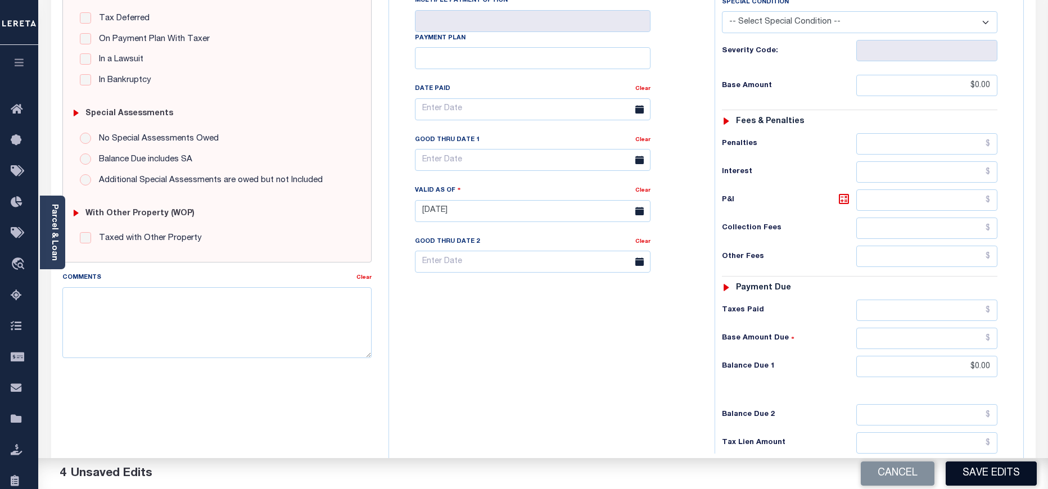
click at [987, 474] on button "Save Edits" at bounding box center [991, 474] width 91 height 24
checkbox input "false"
type input "$0"
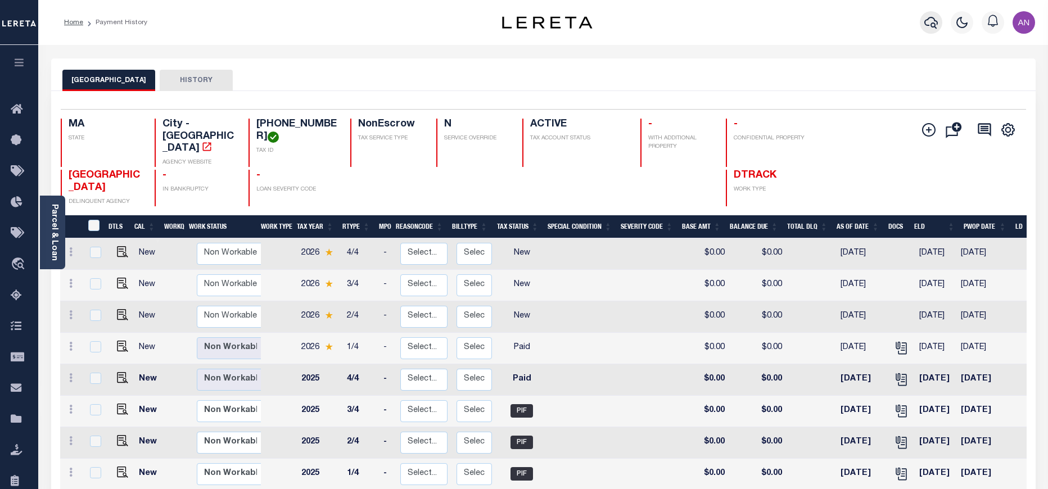
click at [929, 22] on icon "button" at bounding box center [930, 22] width 13 height 13
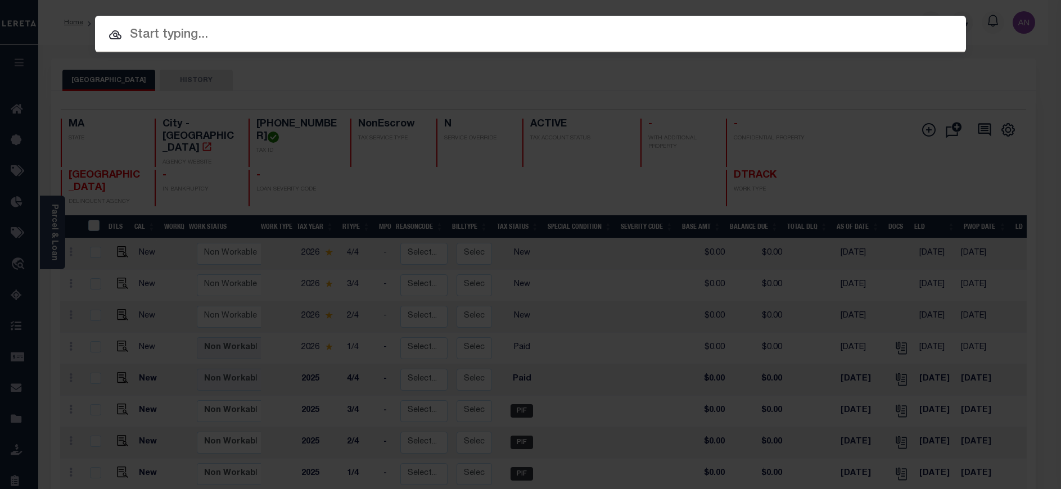
paste input "1747019720"
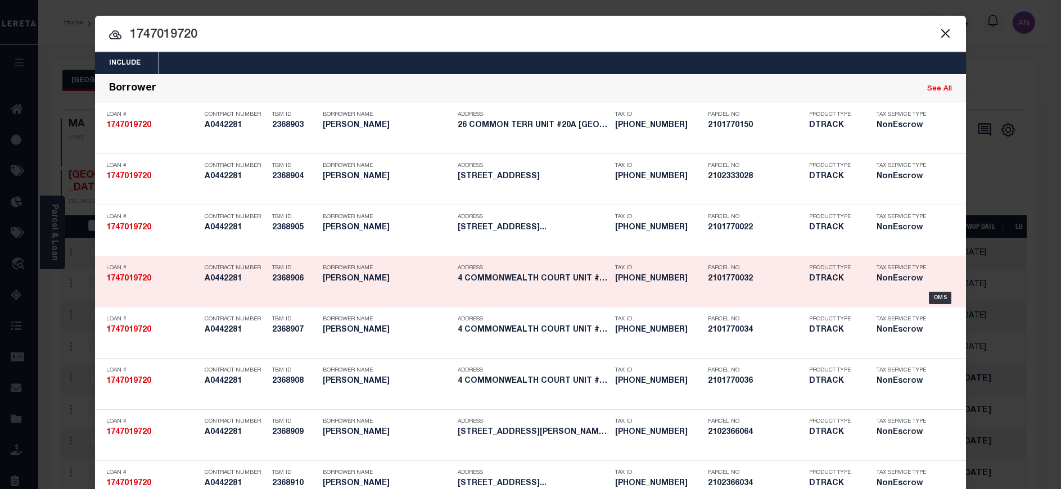
paste input "[PHONE_NUMBER]"
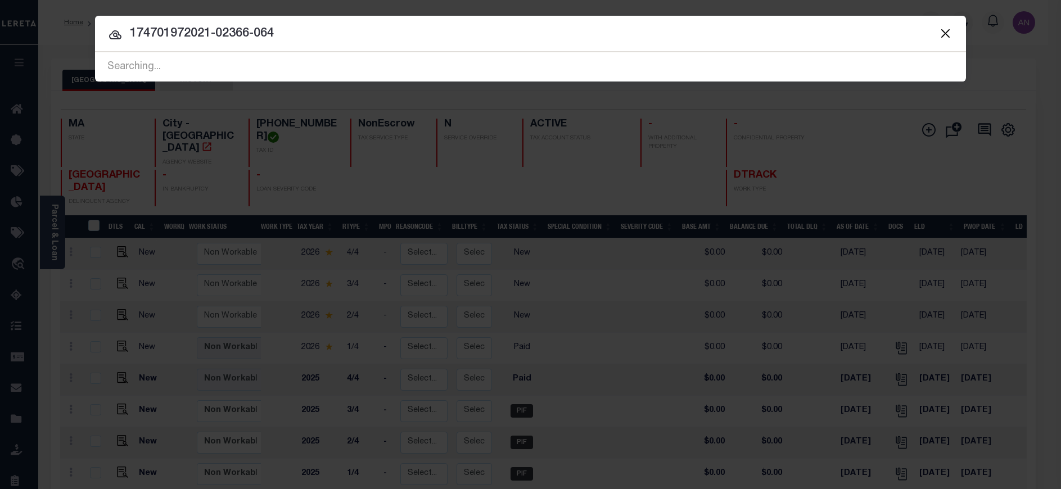
click at [285, 33] on input "174701972021-02366-064" at bounding box center [530, 34] width 871 height 20
click at [944, 30] on button "Close" at bounding box center [945, 33] width 15 height 15
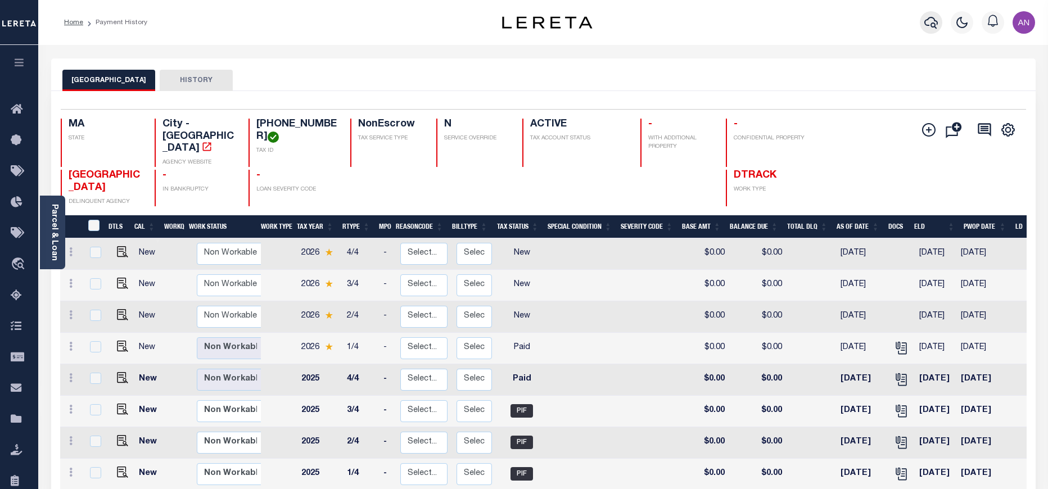
click at [928, 24] on icon "button" at bounding box center [930, 22] width 13 height 13
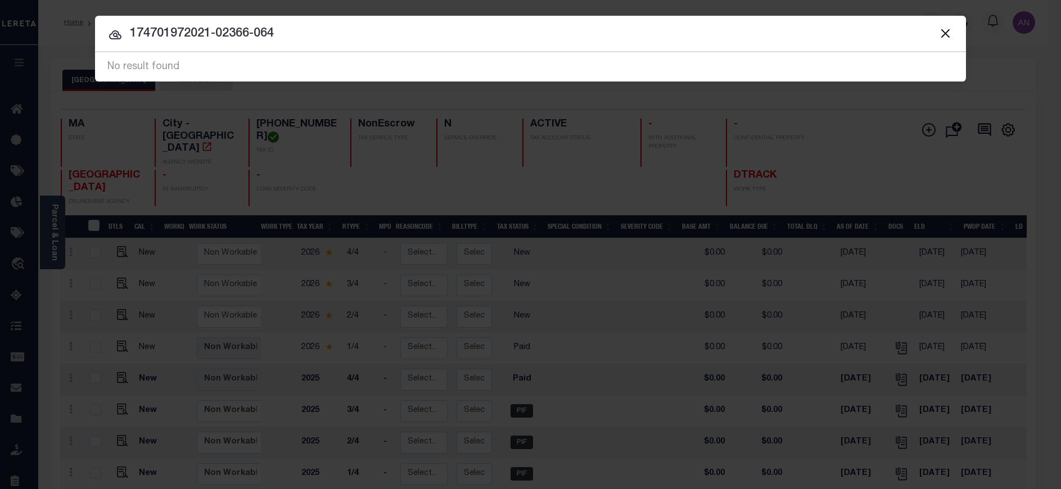
paste input "text"
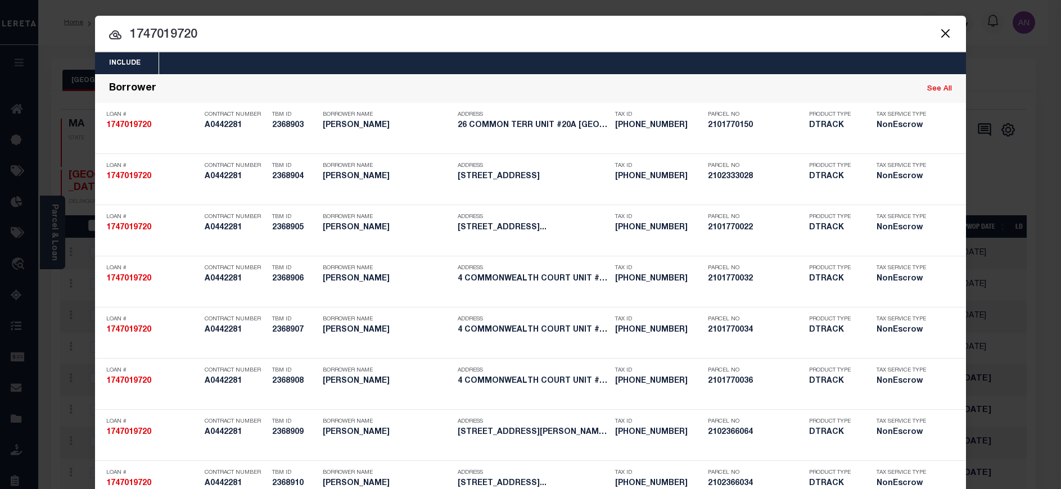
type input "1747019720"
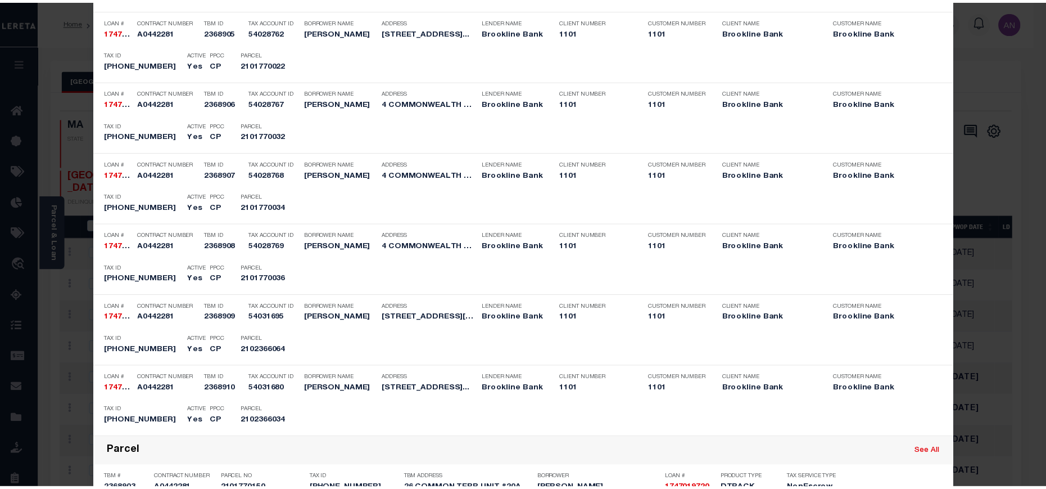
scroll to position [675, 0]
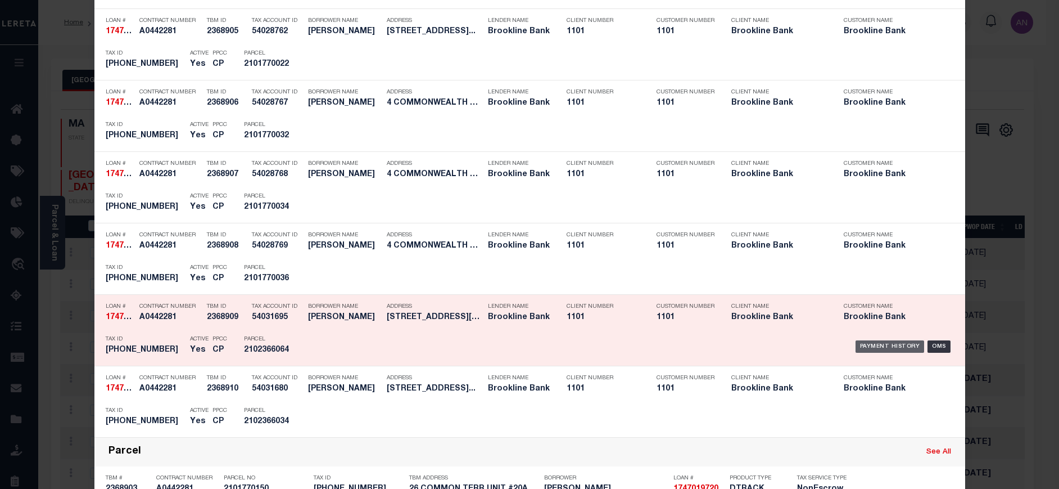
click at [863, 346] on div "Payment History" at bounding box center [890, 346] width 69 height 12
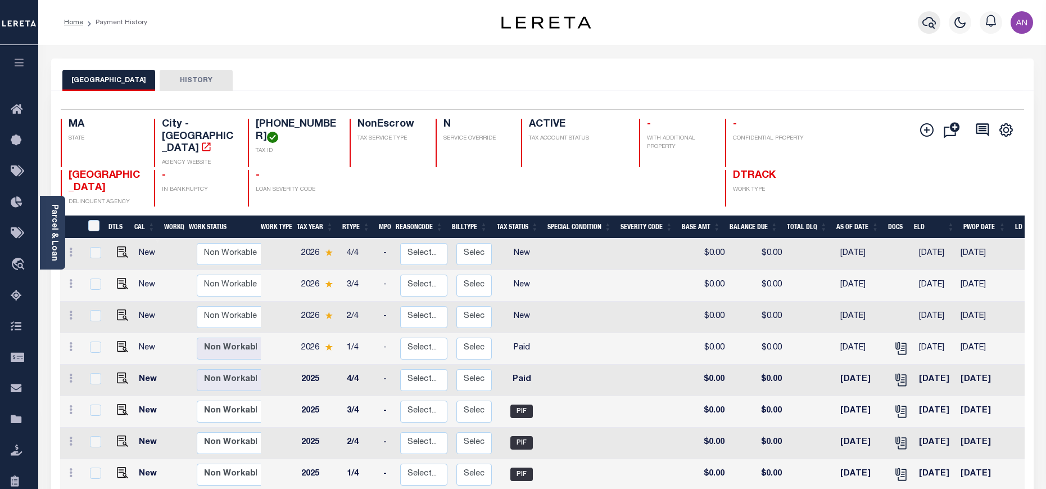
click at [939, 19] on button "button" at bounding box center [929, 22] width 22 height 22
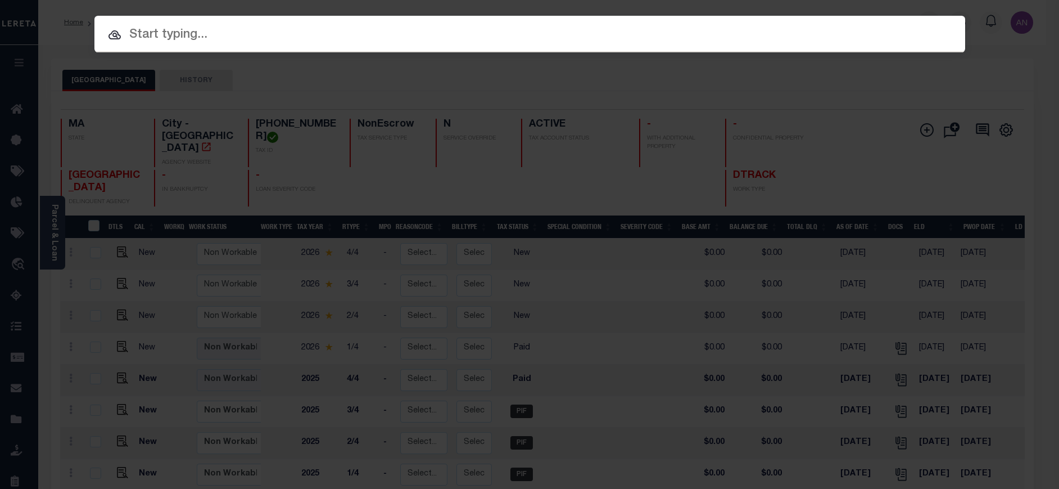
click at [934, 20] on div at bounding box center [529, 34] width 871 height 36
click at [312, 36] on input "text" at bounding box center [529, 35] width 871 height 20
paste input "1747042230"
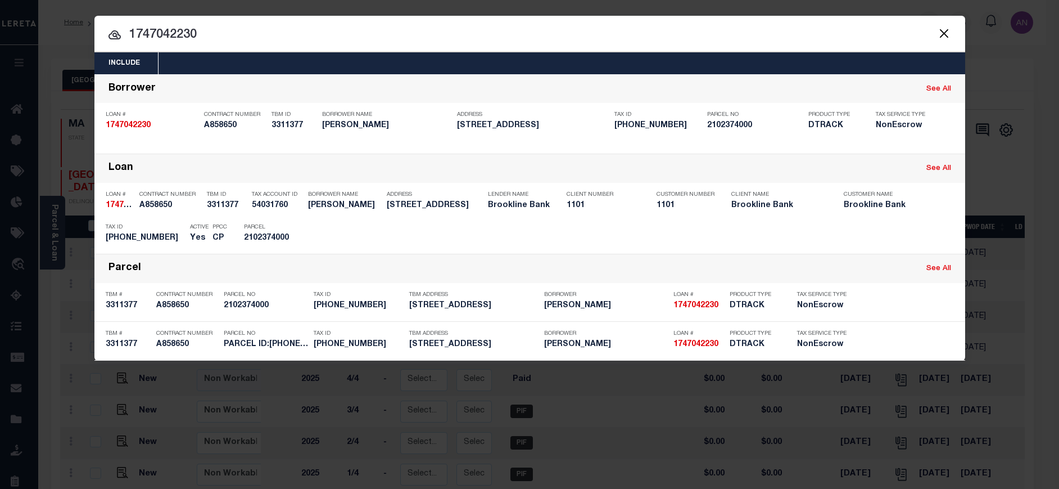
paste input "1747042230 21-02374-000"
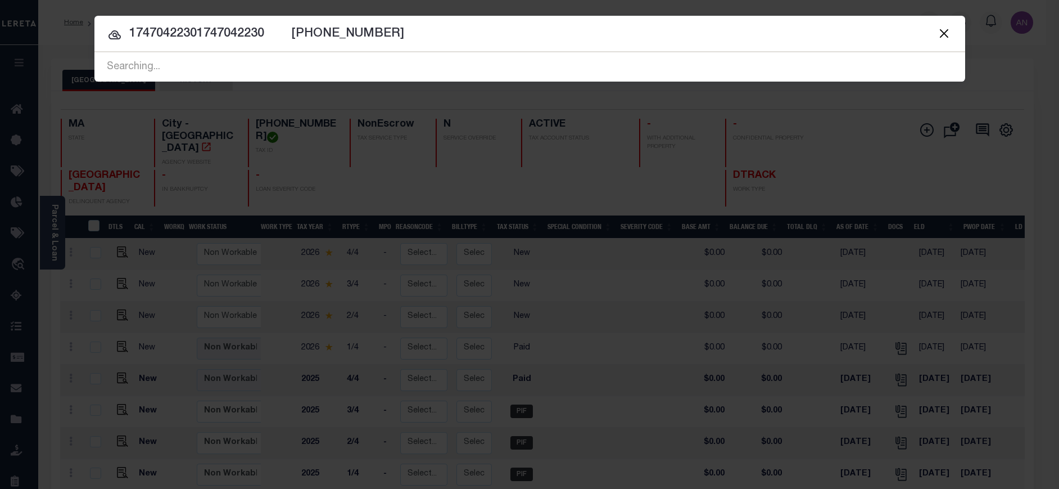
click at [509, 54] on div "Searching..." at bounding box center [529, 67] width 871 height 29
drag, startPoint x: 287, startPoint y: 34, endPoint x: 439, endPoint y: 39, distance: 151.3
click at [439, 39] on input "17470422301747042230 21-02374-000" at bounding box center [529, 34] width 871 height 20
type input "1"
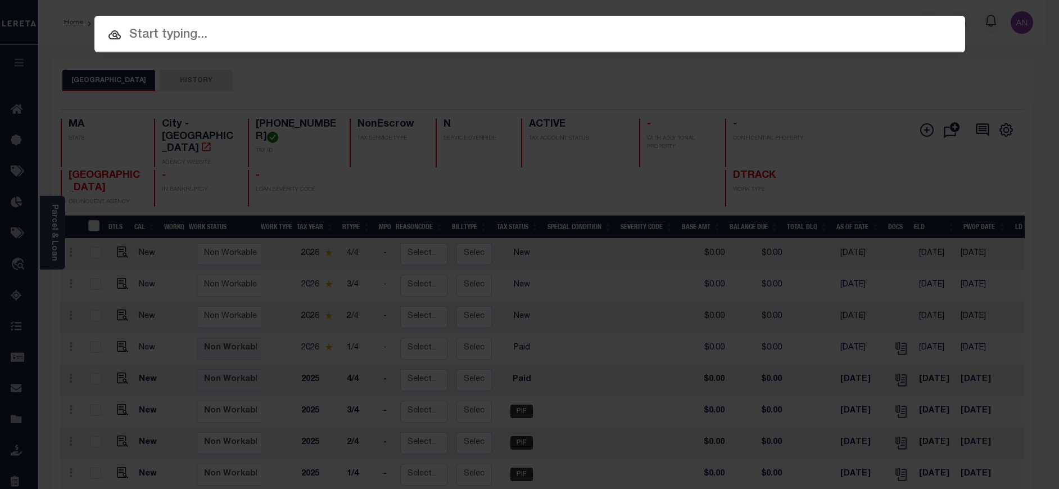
paste input "1747042230"
type input "1747042230"
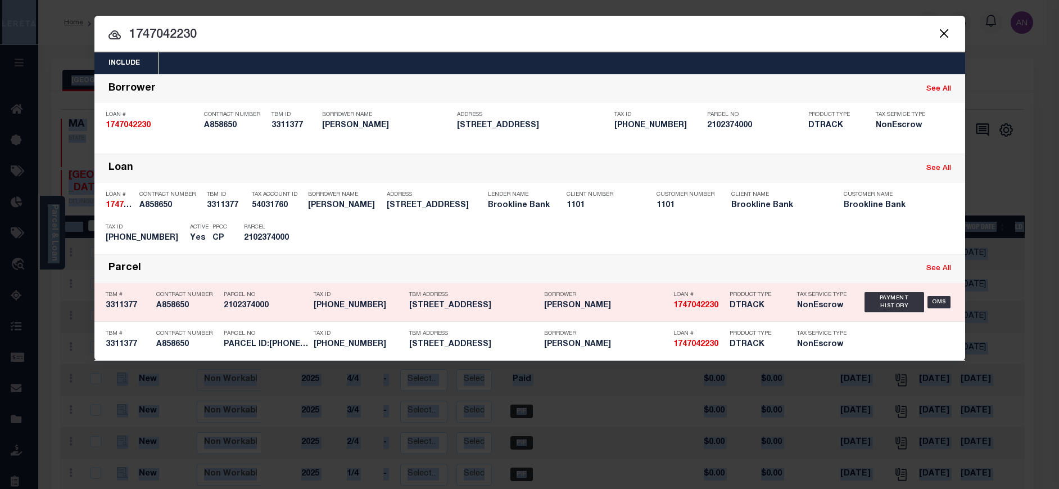
click at [589, 257] on div "Parcel See All" at bounding box center [529, 268] width 871 height 29
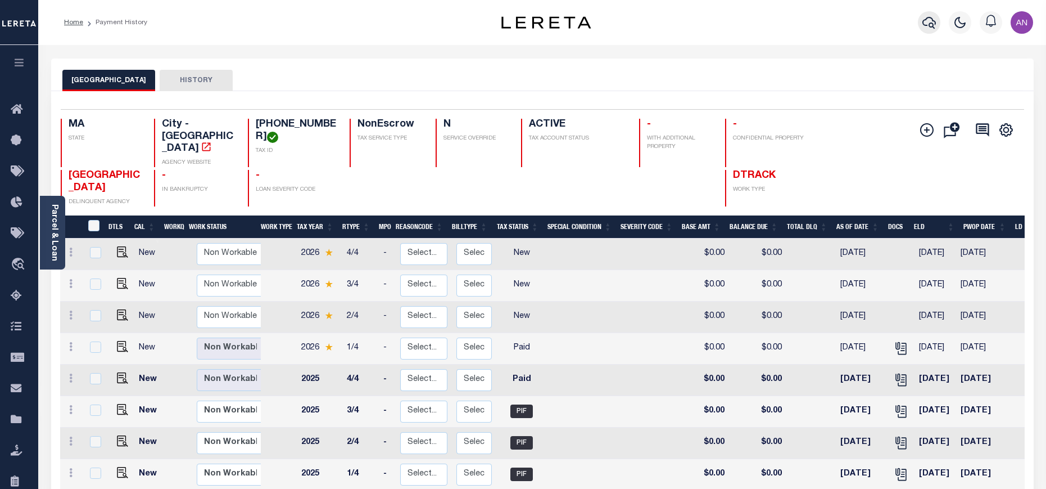
click at [922, 24] on button "button" at bounding box center [929, 22] width 22 height 22
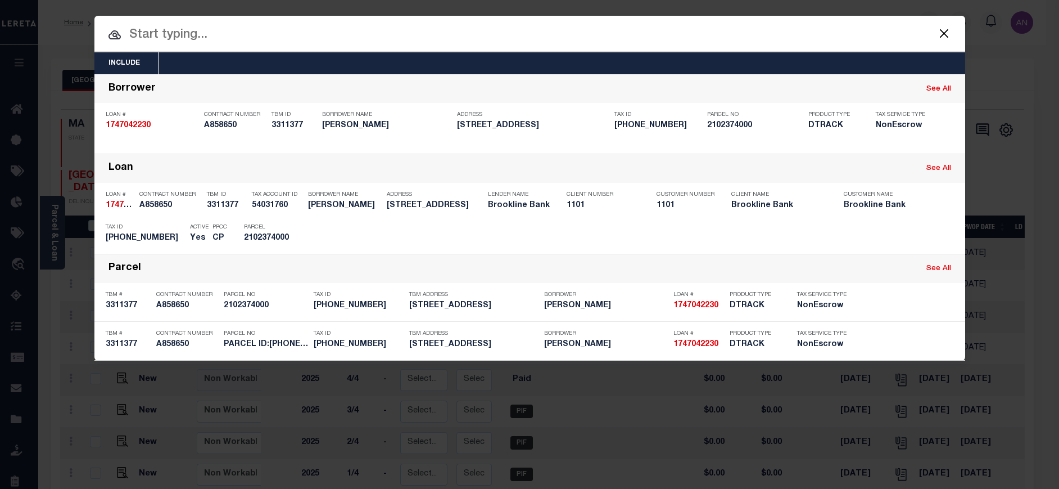
paste input "21-02374-000"
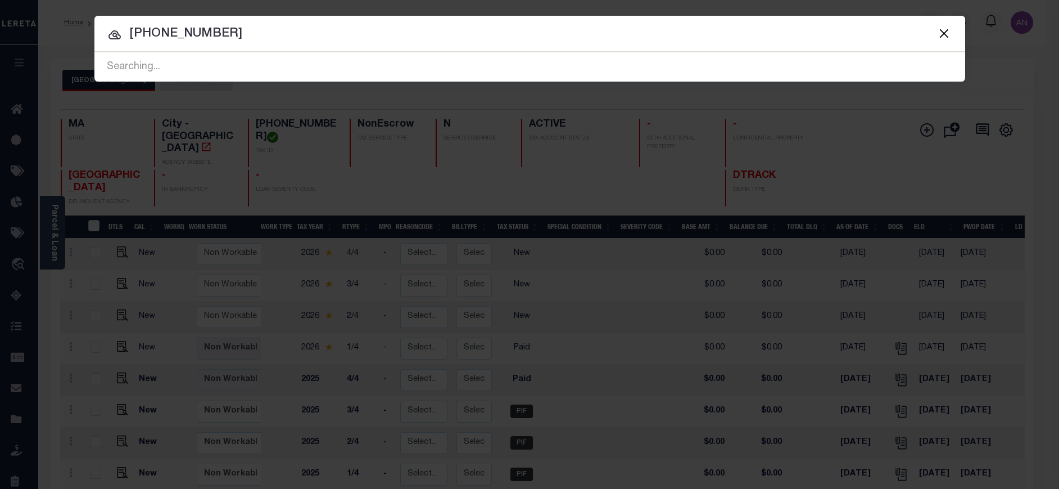
type input "21-02374-000"
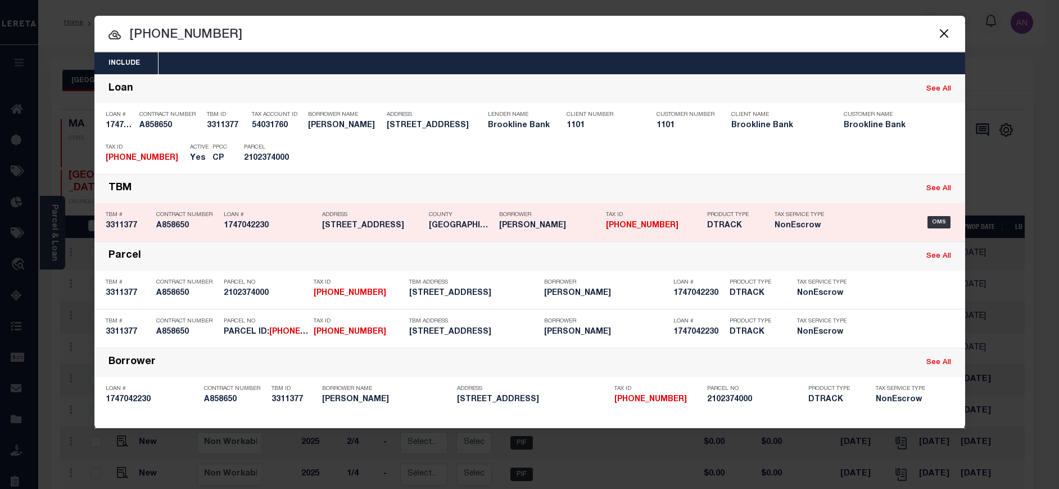
click at [905, 155] on div "Payment History" at bounding box center [890, 154] width 69 height 12
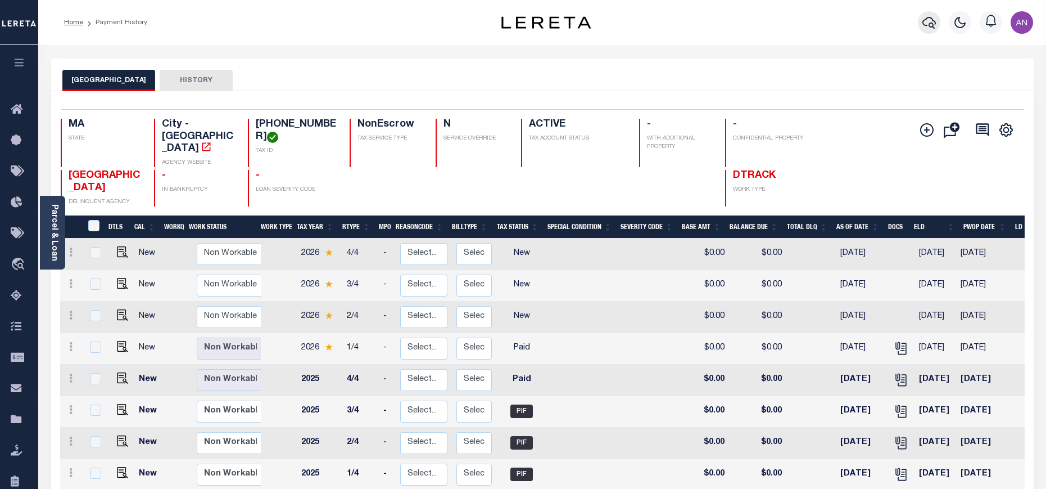
click at [928, 24] on icon "button" at bounding box center [929, 22] width 13 height 13
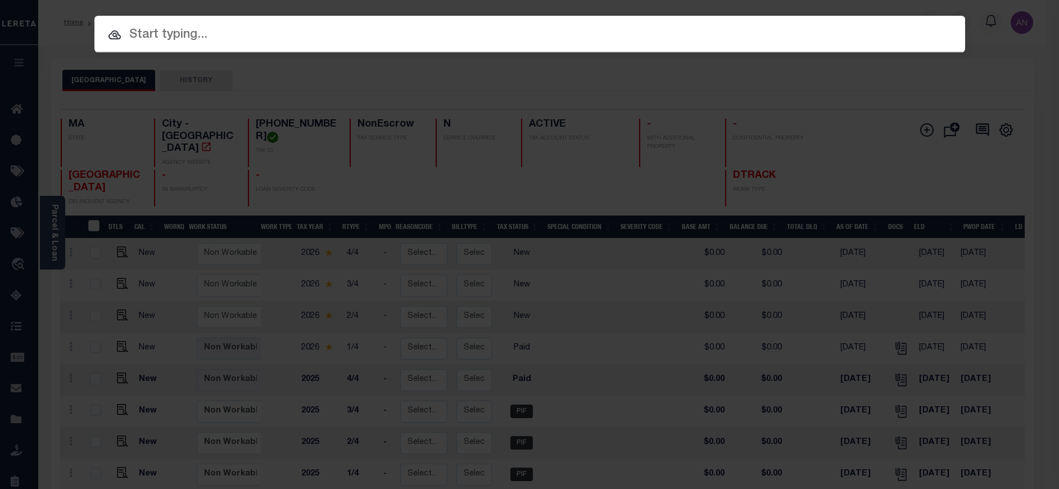
paste input "1747027870"
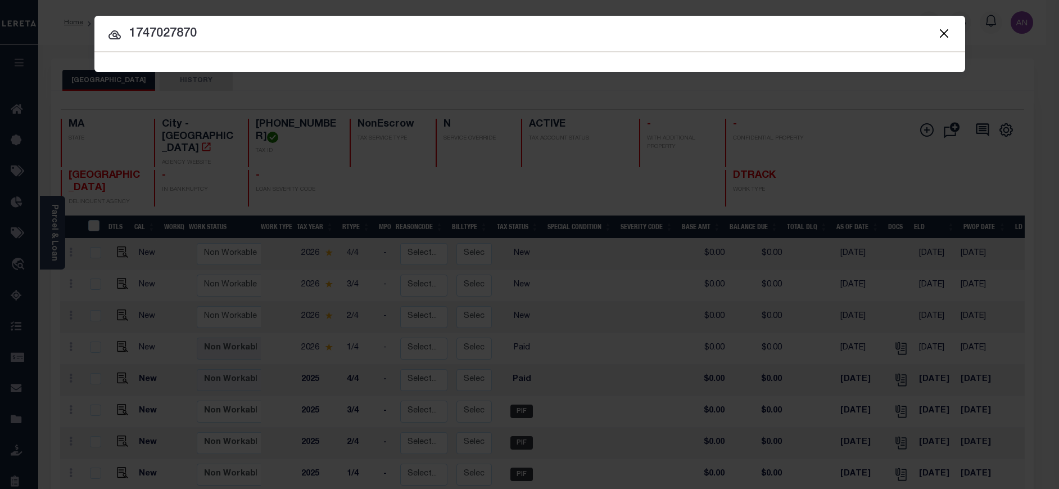
type input "1747027870"
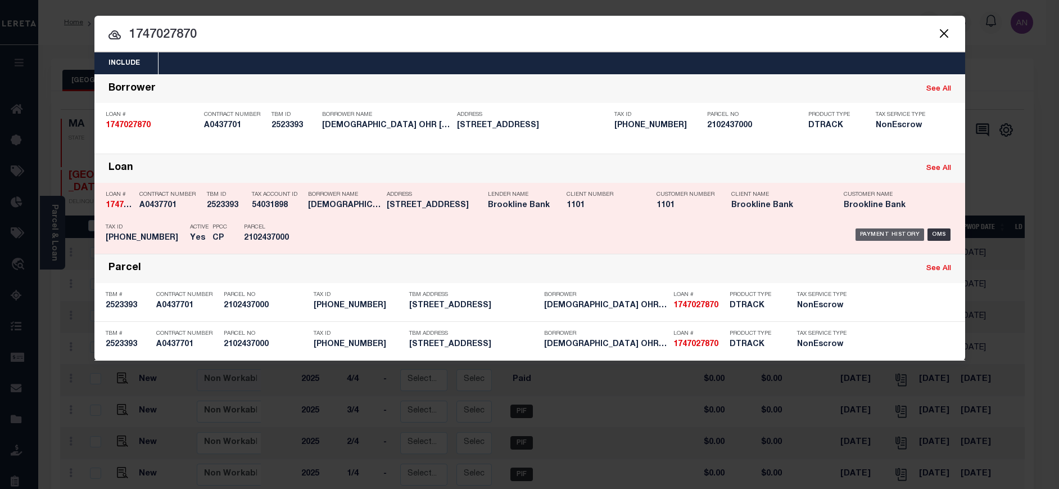
click at [864, 235] on div "Payment History" at bounding box center [890, 234] width 69 height 12
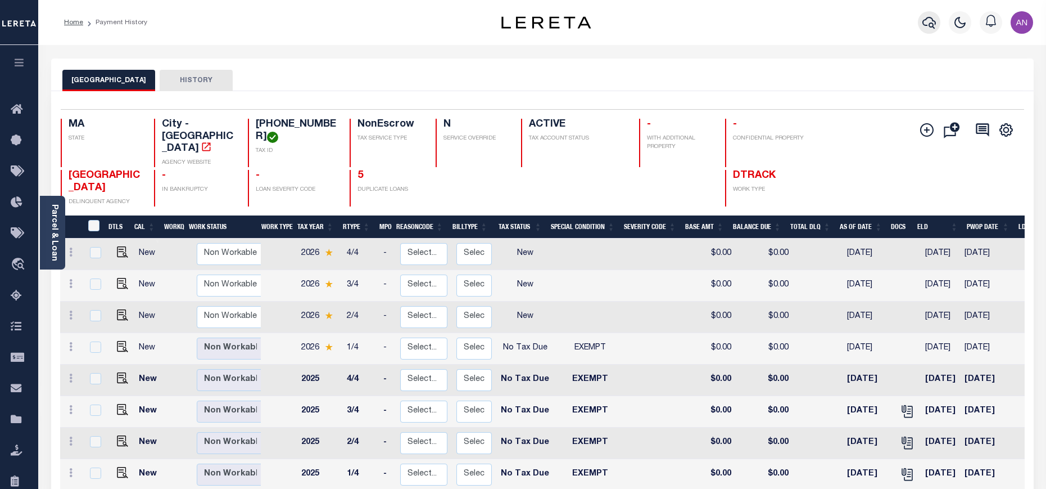
click at [932, 21] on icon "button" at bounding box center [929, 22] width 13 height 13
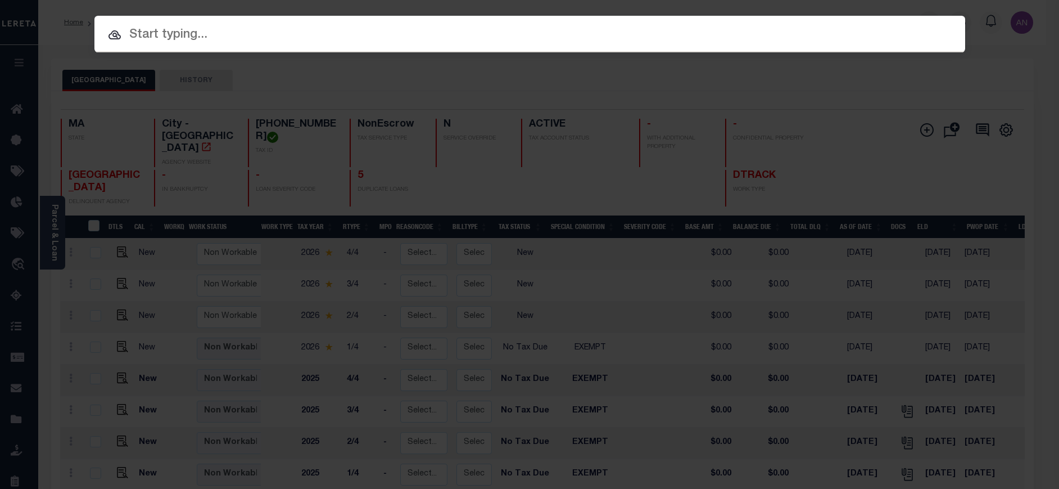
paste input "1680122590"
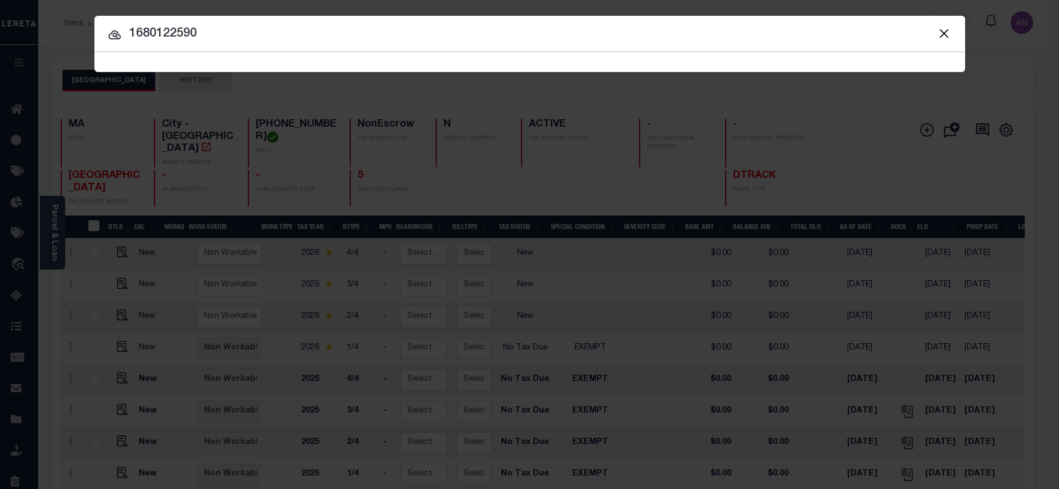
type input "1680122590"
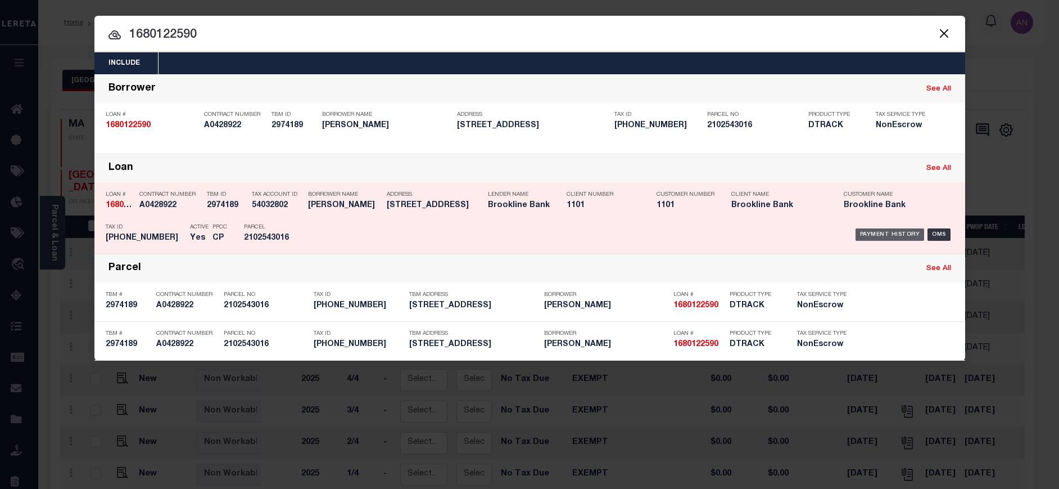
click at [877, 237] on div "Payment History" at bounding box center [890, 234] width 69 height 12
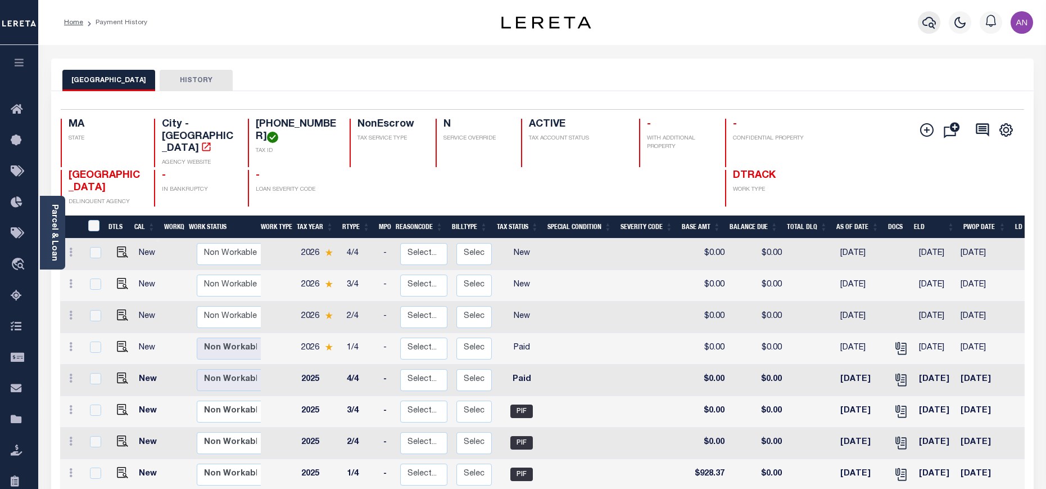
click at [931, 11] on button "button" at bounding box center [929, 22] width 22 height 22
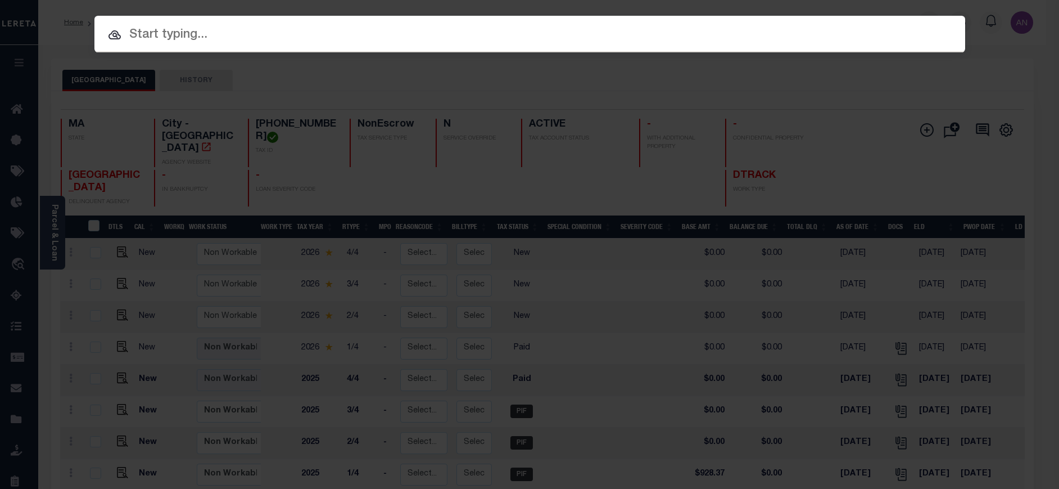
paste input "645124990"
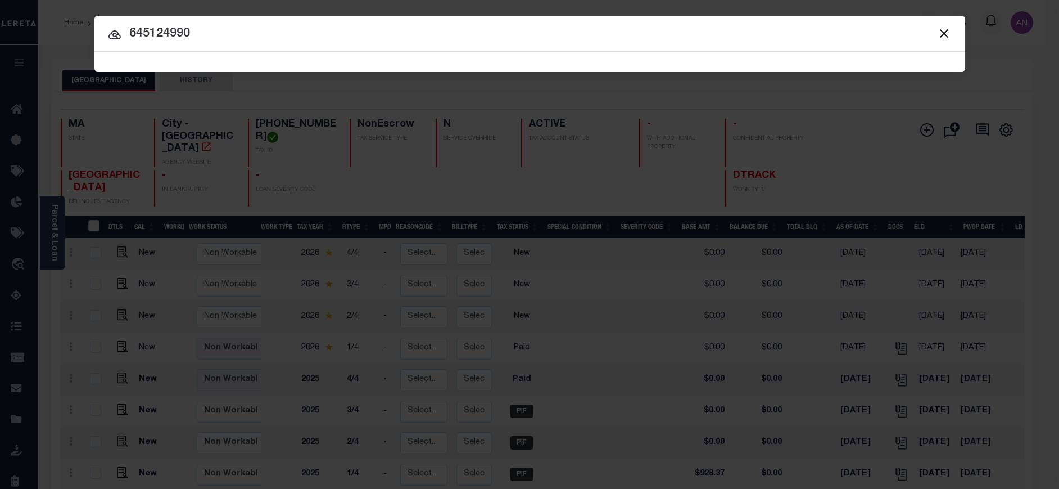
type input "645124990"
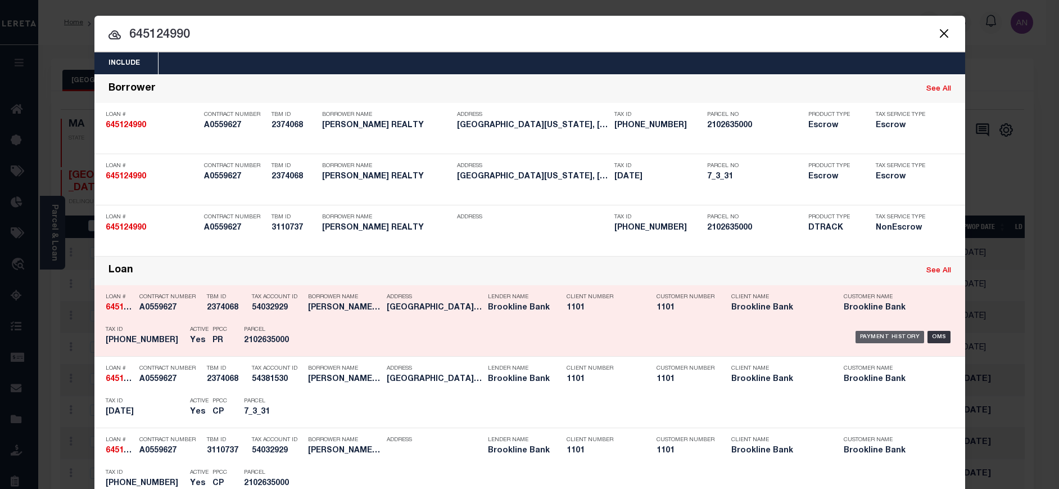
click at [866, 341] on div "Payment History" at bounding box center [890, 337] width 69 height 12
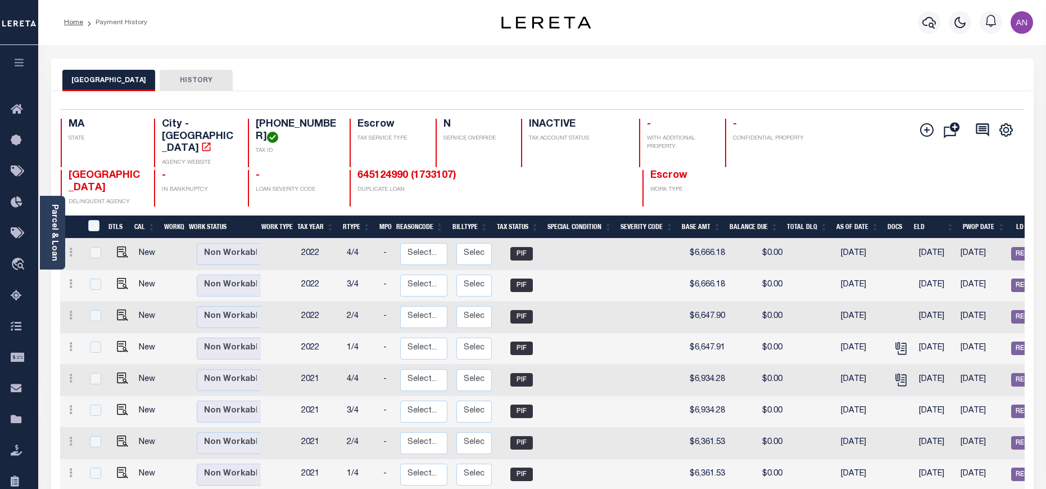
click at [128, 20] on li "Payment History" at bounding box center [115, 22] width 64 height 10
click at [934, 25] on icon "button" at bounding box center [929, 23] width 13 height 12
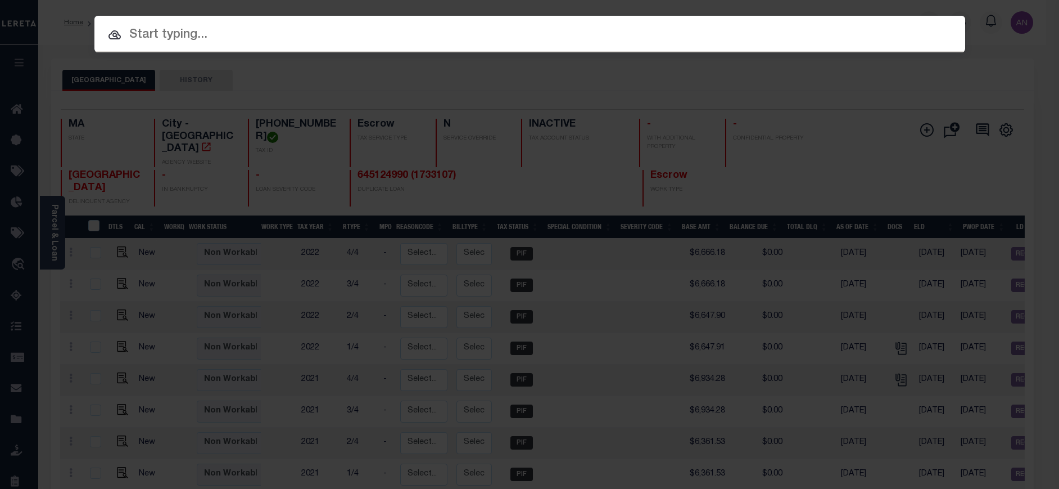
paste input "[PHONE_NUMBER]"
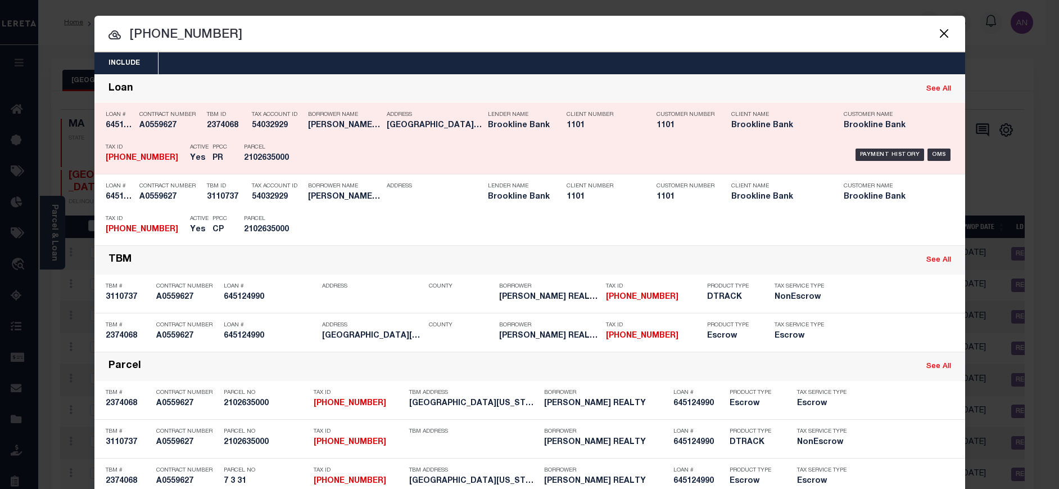
type input "[PHONE_NUMBER]"
click at [870, 156] on div "Payment History" at bounding box center [890, 154] width 69 height 12
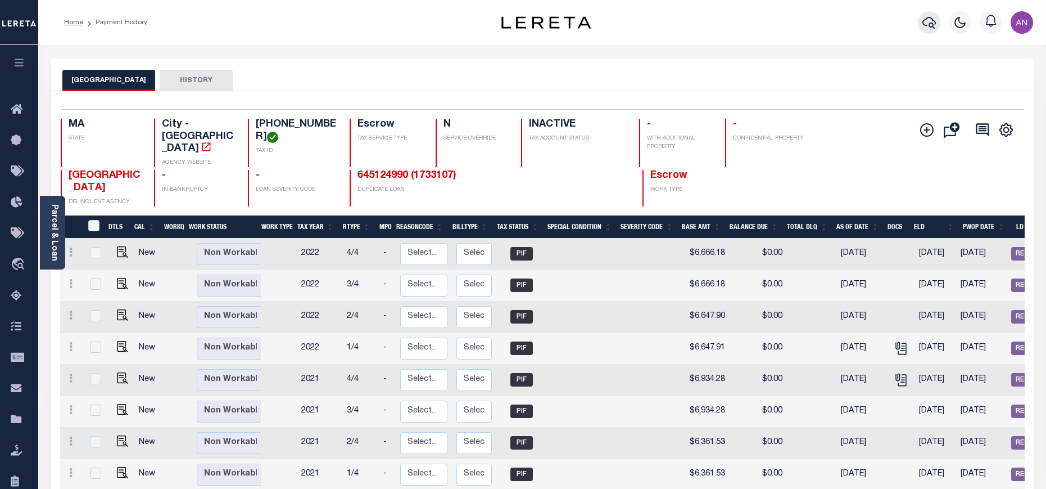
click at [925, 20] on icon "button" at bounding box center [929, 23] width 13 height 12
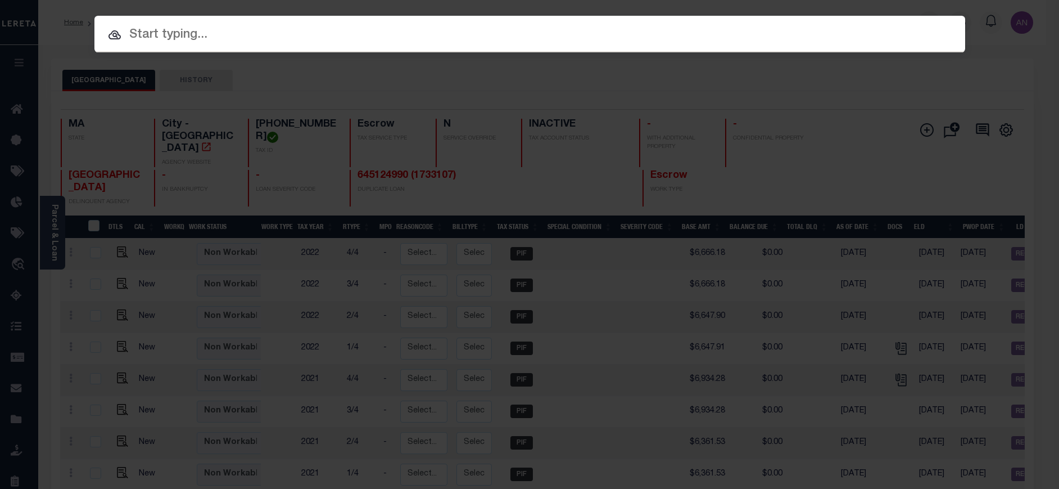
paste input "645124990"
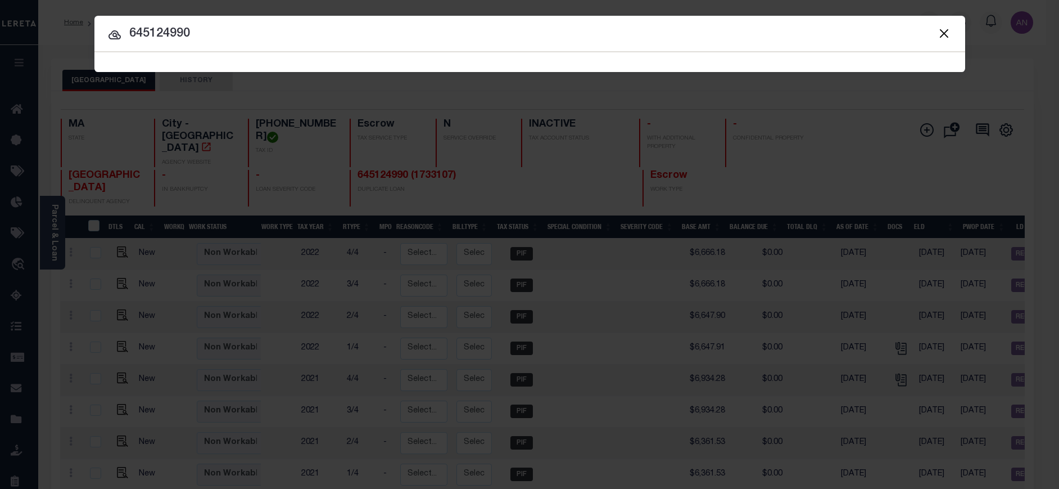
type input "645124990"
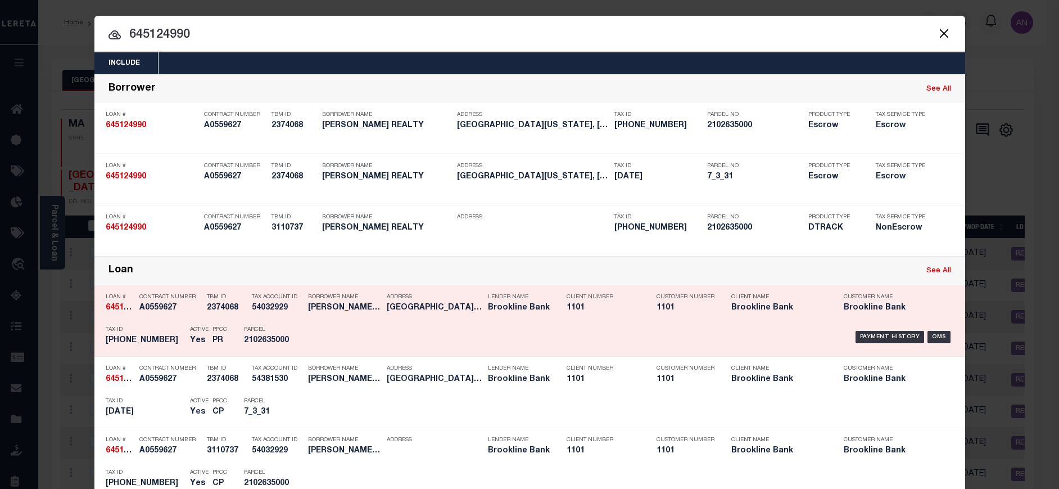
click at [869, 337] on div "Payment History" at bounding box center [890, 337] width 69 height 12
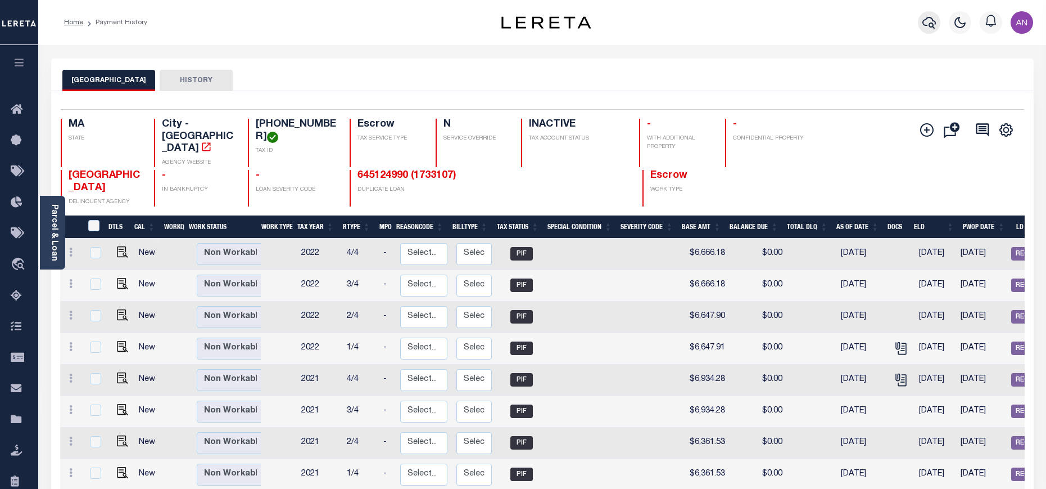
click at [925, 30] on button "button" at bounding box center [929, 22] width 22 height 22
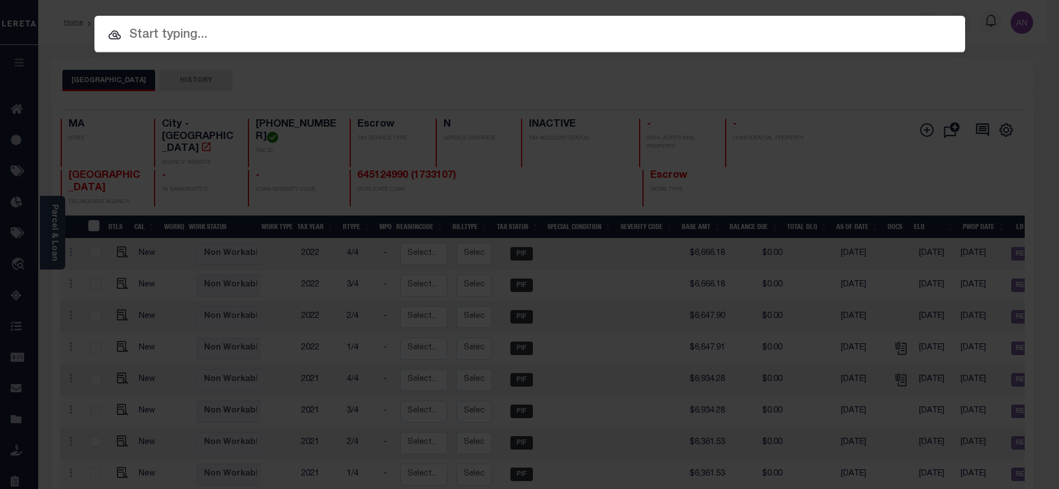
click at [930, 17] on div at bounding box center [529, 34] width 871 height 36
click at [204, 38] on input "text" at bounding box center [529, 35] width 871 height 20
paste input "910013181227"
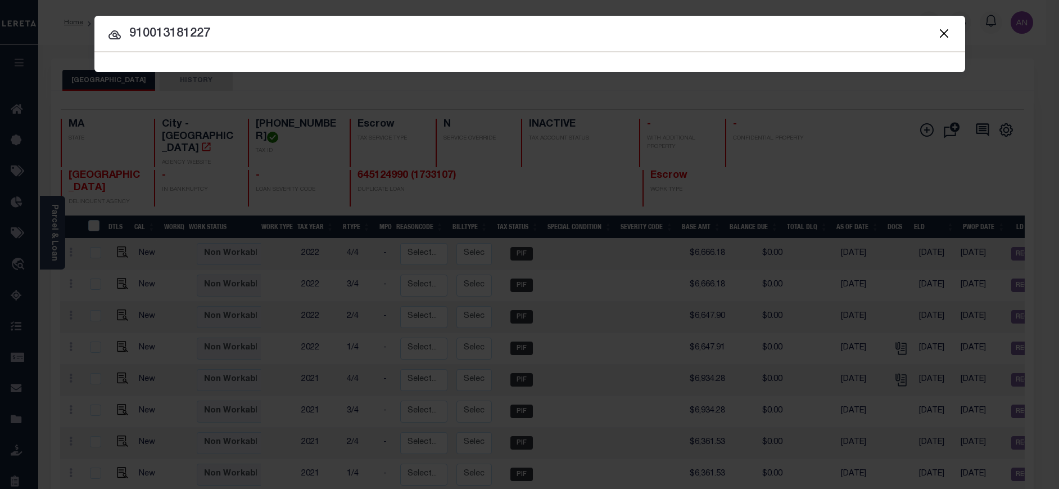
type input "910013181227"
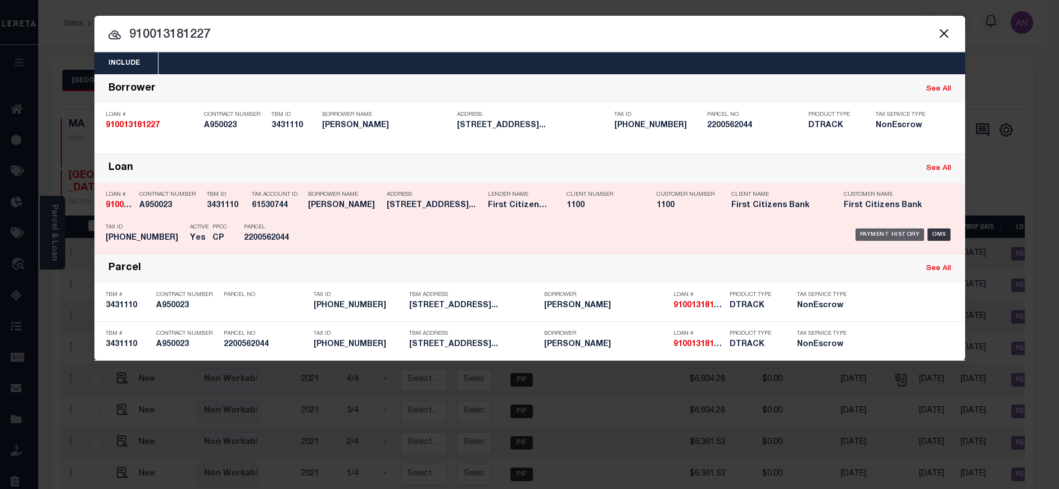
click at [874, 237] on div "Payment History" at bounding box center [890, 234] width 69 height 12
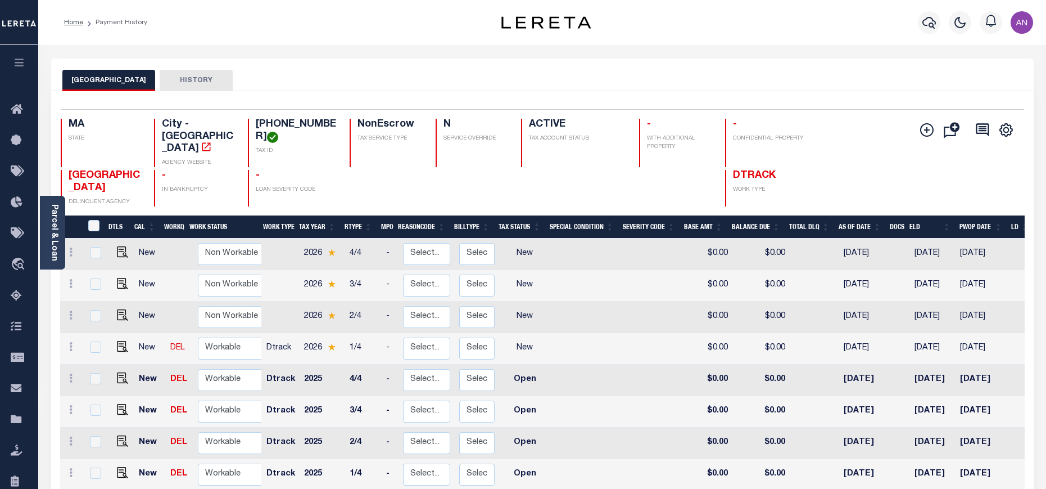
scroll to position [84, 0]
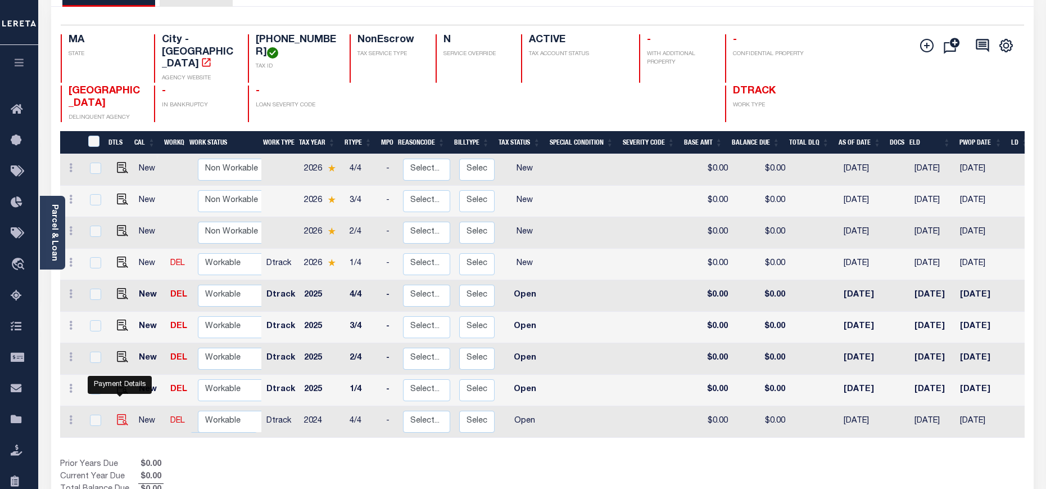
click at [117, 414] on img "" at bounding box center [122, 419] width 11 height 11
checkbox input "true"
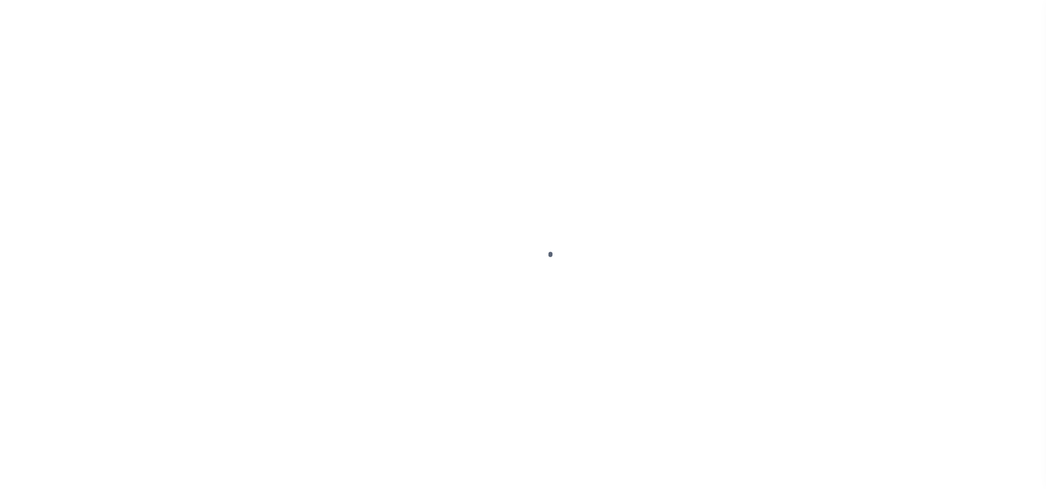
select select "OP2"
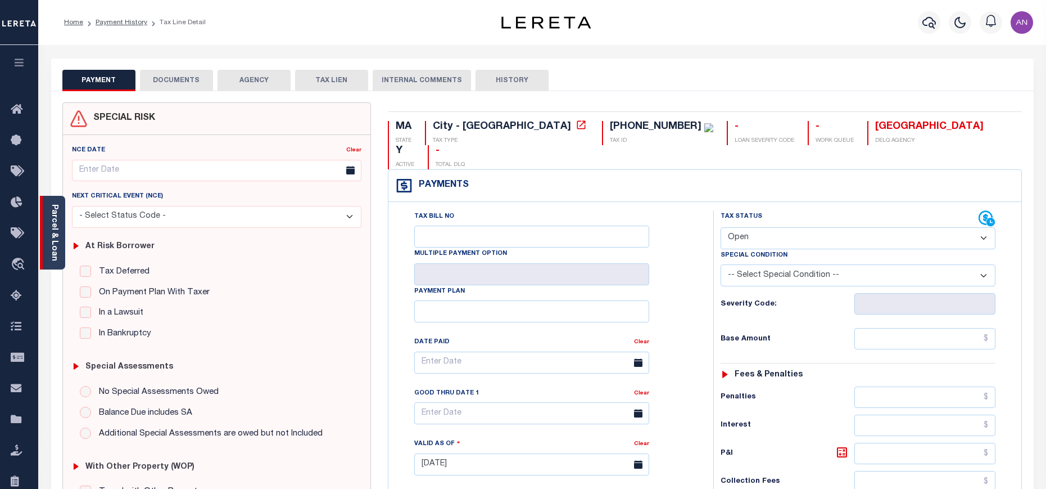
click at [50, 239] on link "Parcel & Loan" at bounding box center [54, 232] width 8 height 57
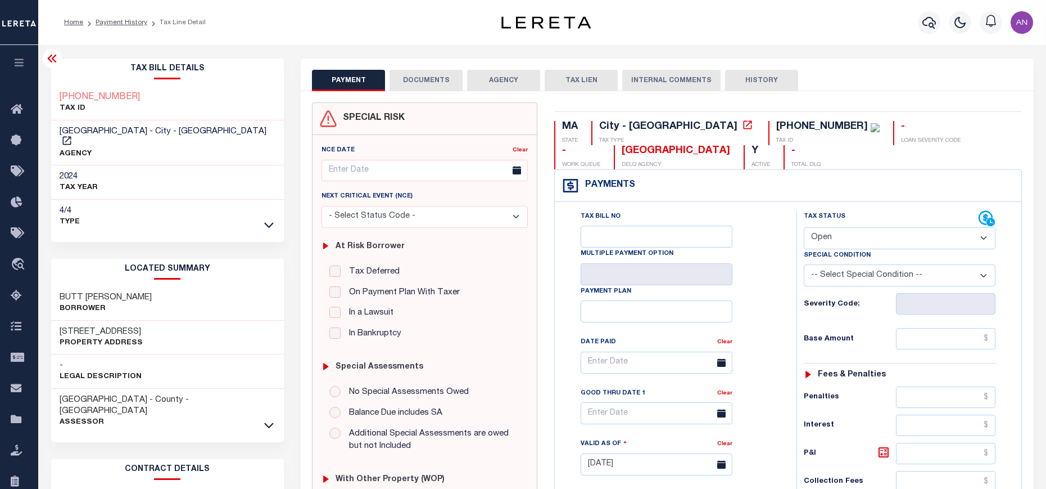
click at [419, 82] on button "DOCUMENTS" at bounding box center [426, 80] width 73 height 21
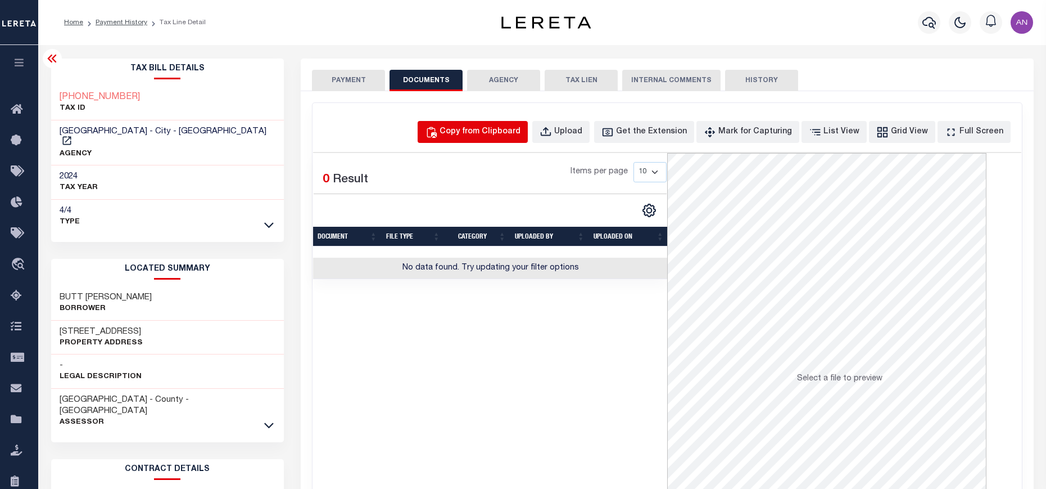
click at [475, 133] on div "Copy from Clipboard" at bounding box center [480, 132] width 81 height 12
select select "POP"
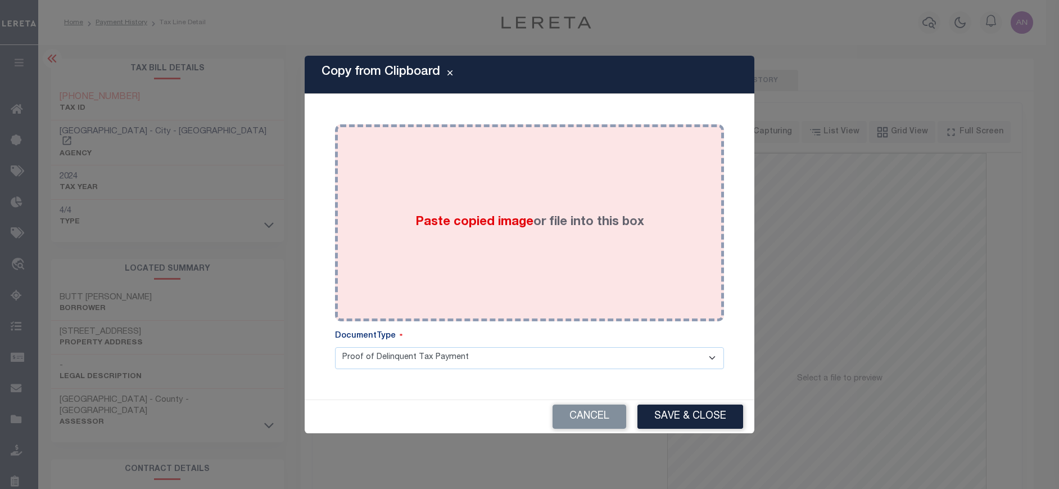
click at [479, 160] on div "Paste copied image or file into this box" at bounding box center [530, 223] width 372 height 180
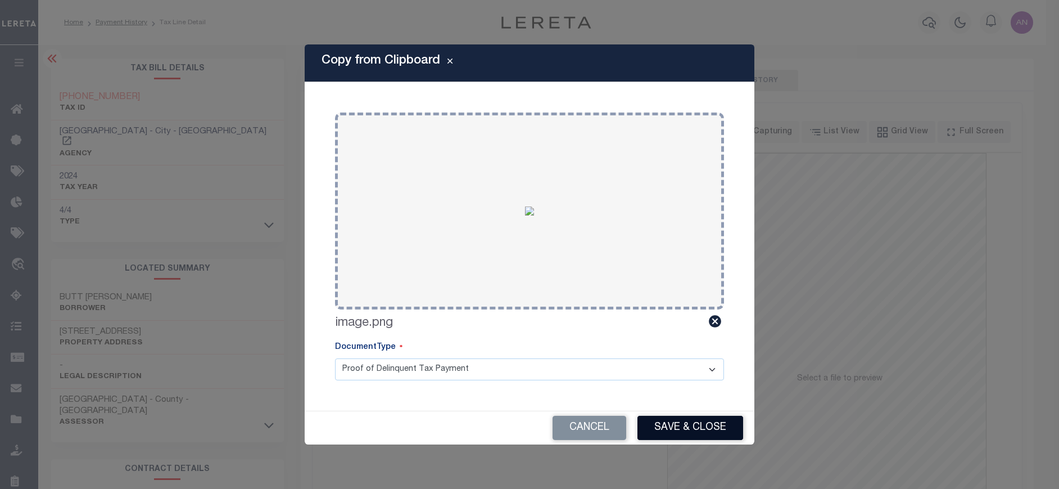
click at [665, 430] on button "Save & Close" at bounding box center [691, 427] width 106 height 24
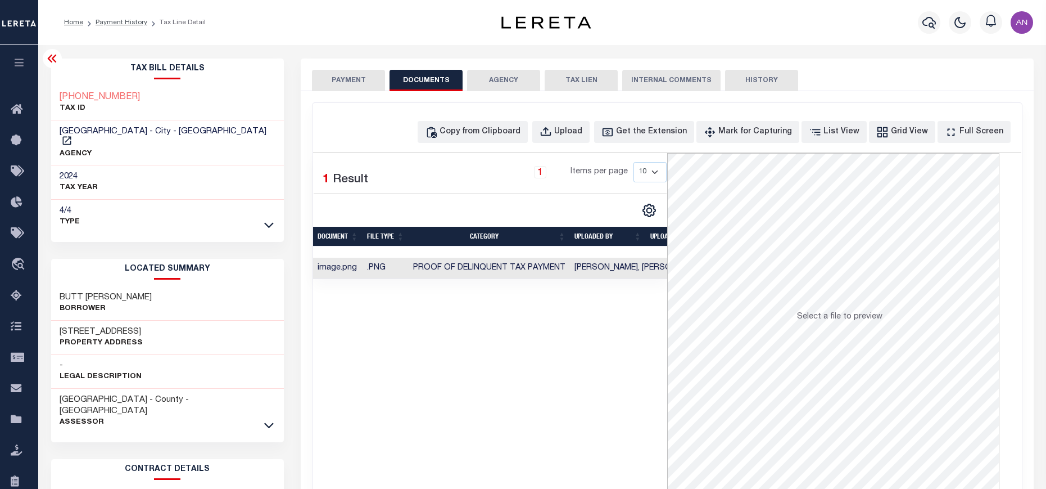
click at [343, 77] on button "PAYMENT" at bounding box center [348, 80] width 73 height 21
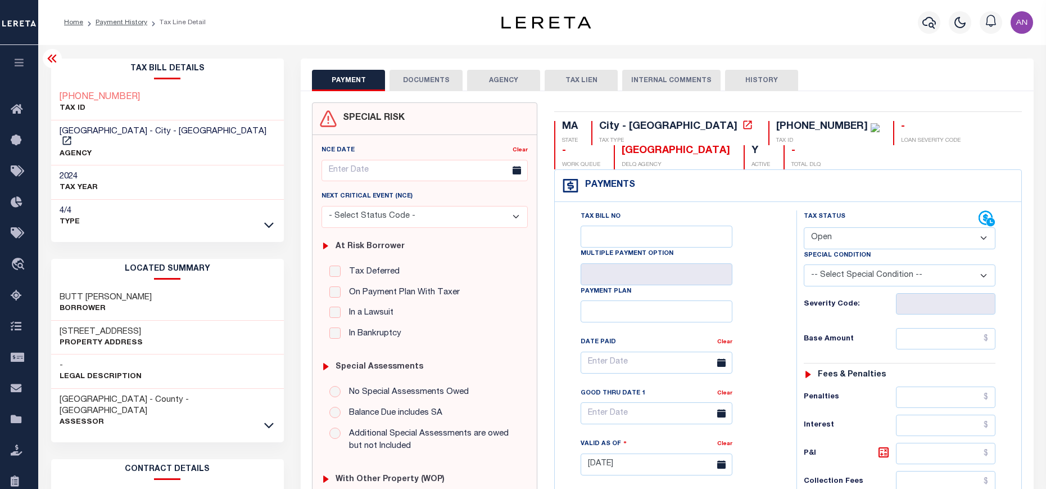
click at [858, 245] on select "- Select Status Code - Open Due/Unpaid Paid Incomplete No Tax Due Internal Refu…" at bounding box center [900, 238] width 192 height 22
select select "PYD"
click at [804, 228] on select "- Select Status Code - Open Due/Unpaid Paid Incomplete No Tax Due Internal Refu…" at bounding box center [900, 238] width 192 height 22
type input "[DATE]"
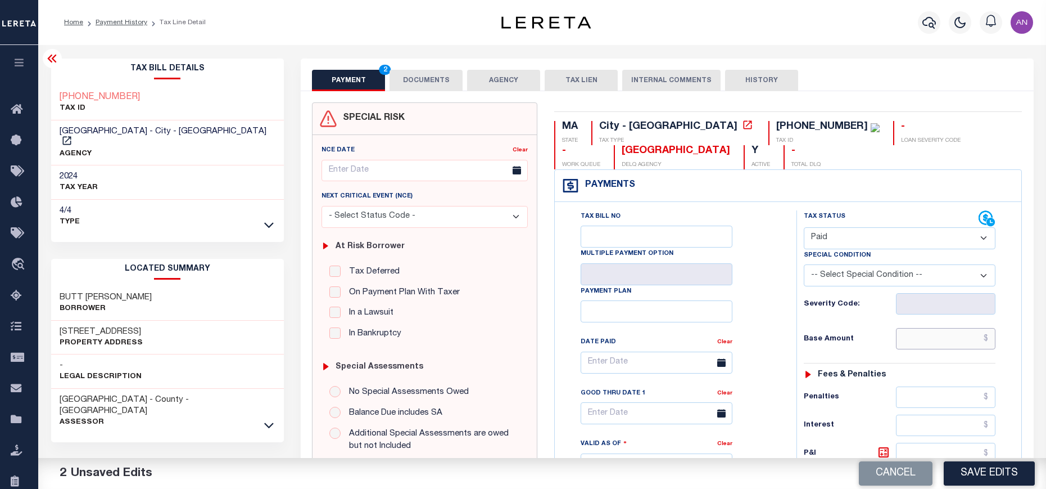
click at [937, 344] on input "text" at bounding box center [946, 338] width 100 height 21
click at [772, 354] on div "Tax Bill No Multiple Payment Option Payment Plan Clear" at bounding box center [673, 367] width 214 height 315
type input "$0.00"
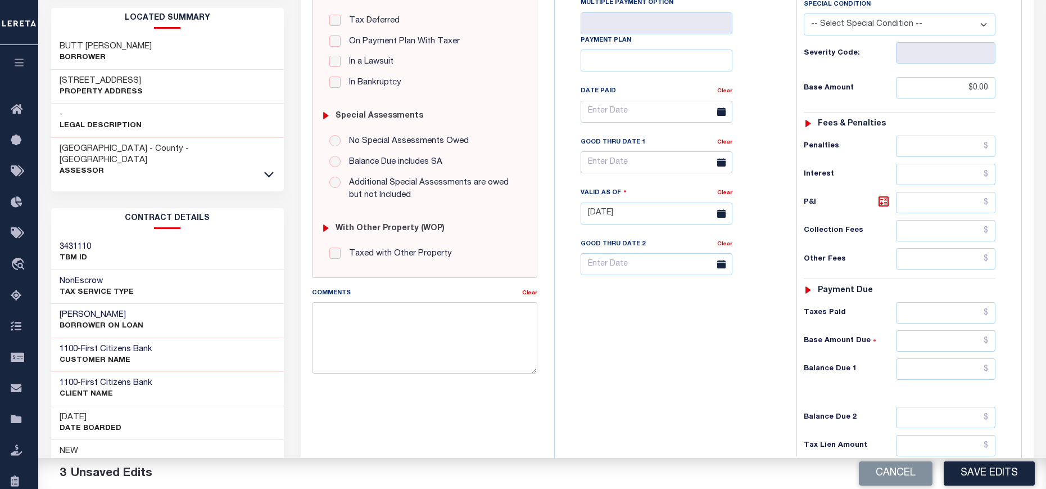
scroll to position [253, 0]
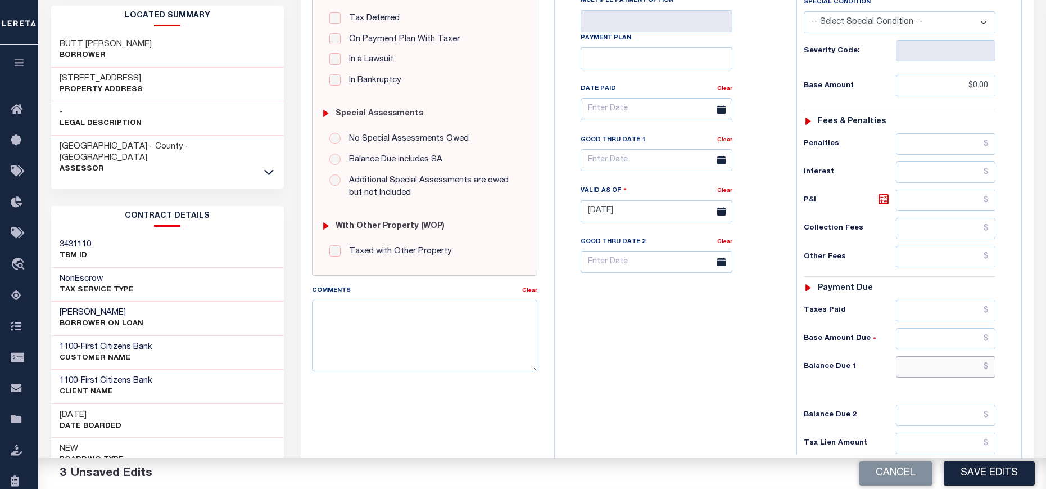
click at [932, 373] on input "text" at bounding box center [946, 366] width 100 height 21
type input "$0.00"
click at [764, 402] on div "Tax Bill No Multiple Payment Option Payment Plan Clear" at bounding box center [673, 205] width 231 height 496
click at [984, 477] on button "Save Edits" at bounding box center [989, 473] width 91 height 24
checkbox input "false"
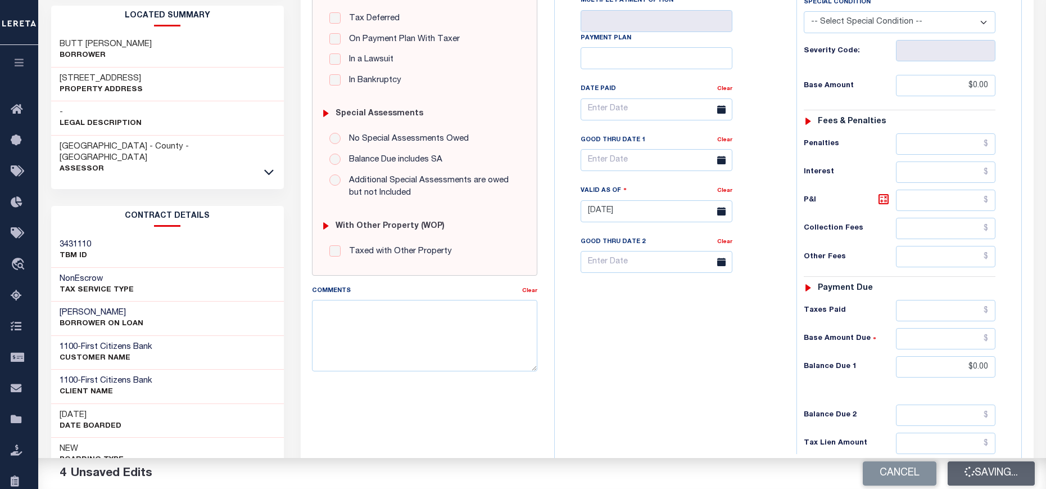
checkbox input "false"
type input "$0"
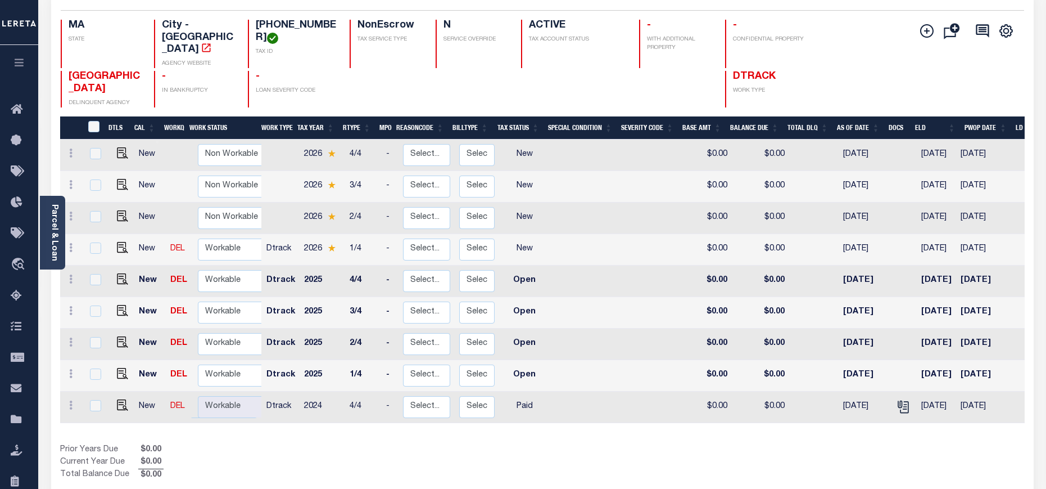
scroll to position [169, 0]
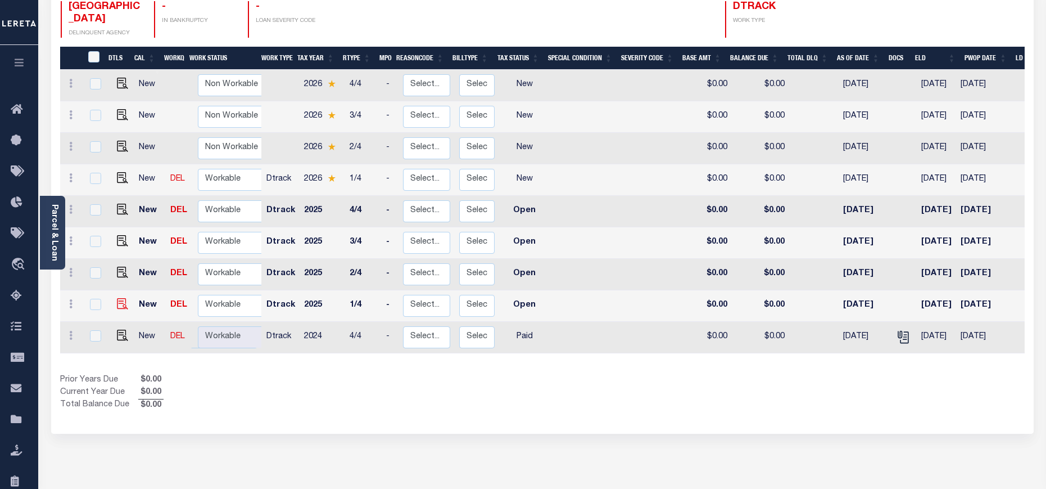
click at [121, 298] on img at bounding box center [122, 303] width 11 height 11
checkbox input "true"
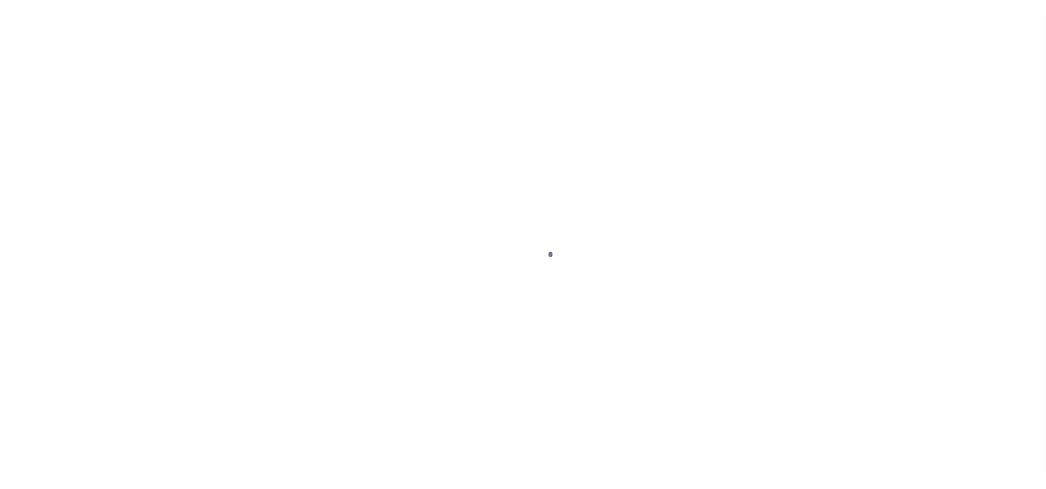
select select "OP2"
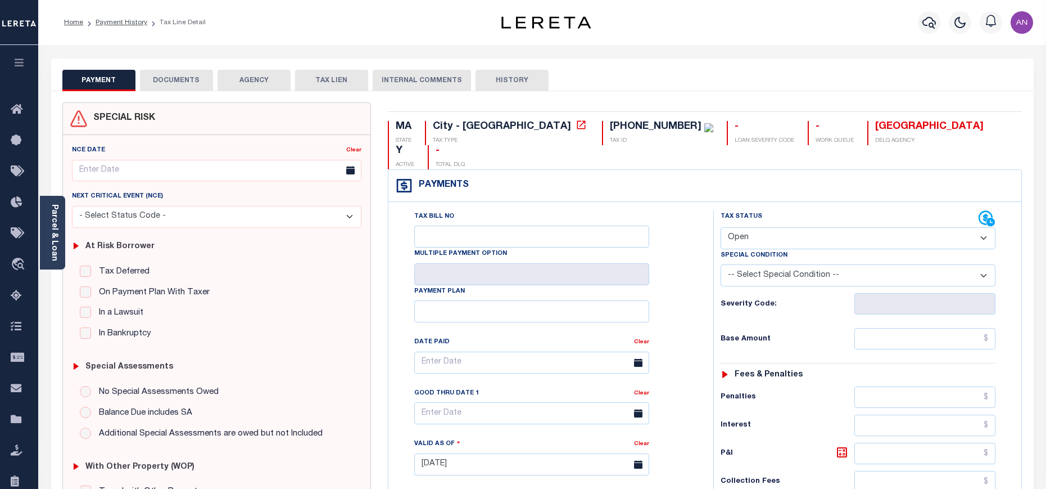
click at [182, 80] on button "DOCUMENTS" at bounding box center [176, 80] width 73 height 21
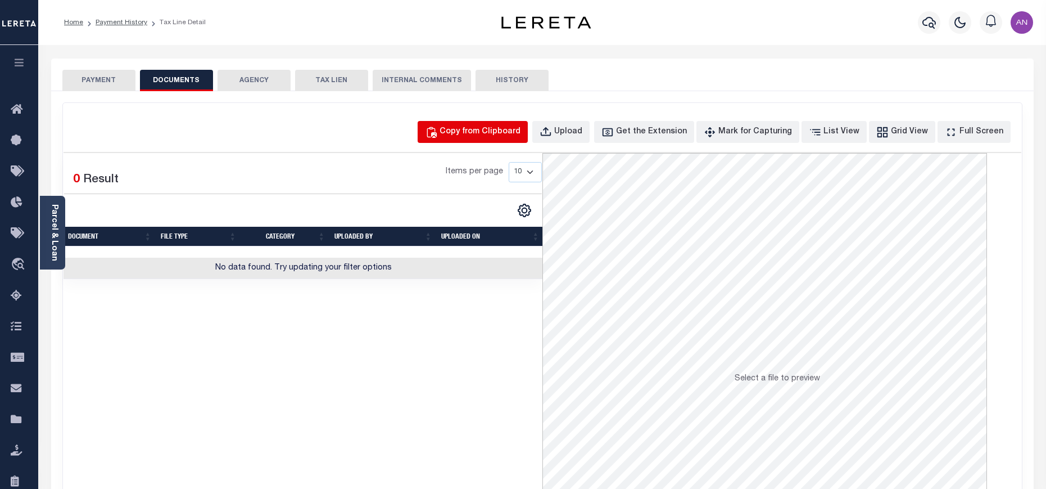
click at [518, 130] on div "Copy from Clipboard" at bounding box center [480, 132] width 81 height 12
select select "POP"
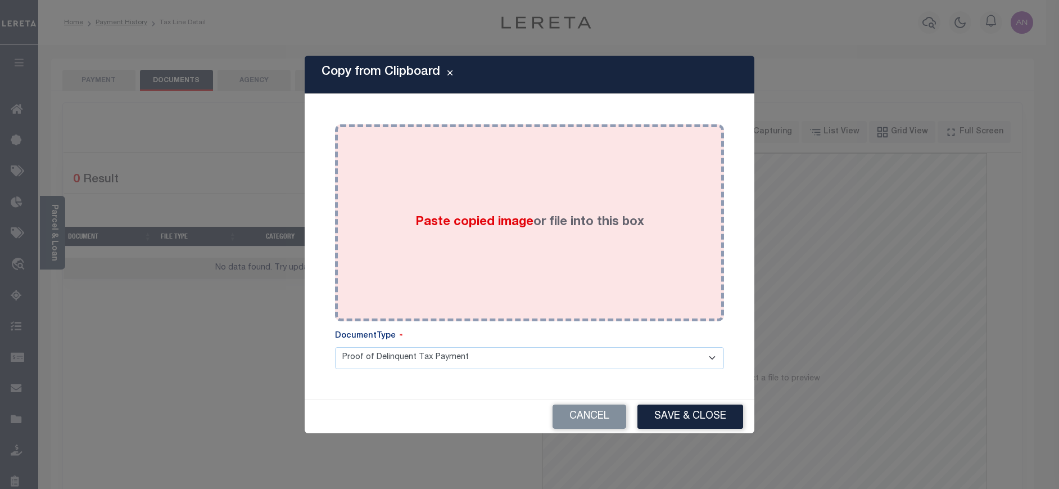
click at [385, 188] on div "Paste copied image or file into this box" at bounding box center [530, 223] width 372 height 180
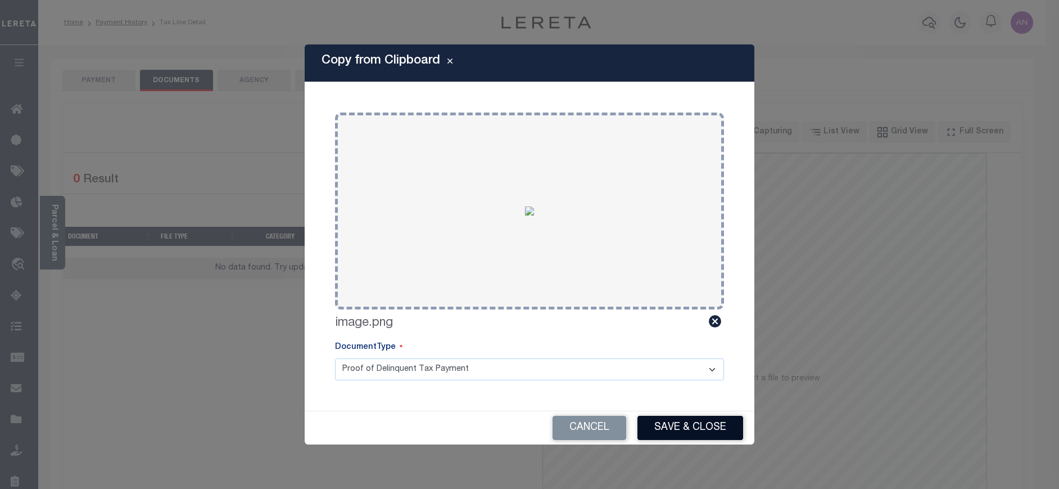
click at [677, 429] on button "Save & Close" at bounding box center [691, 427] width 106 height 24
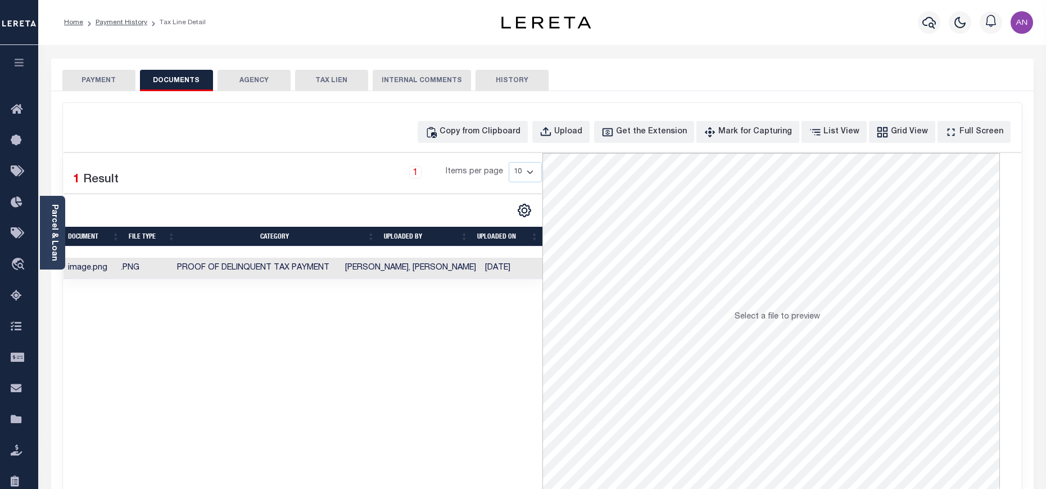
click at [98, 75] on button "PAYMENT" at bounding box center [98, 80] width 73 height 21
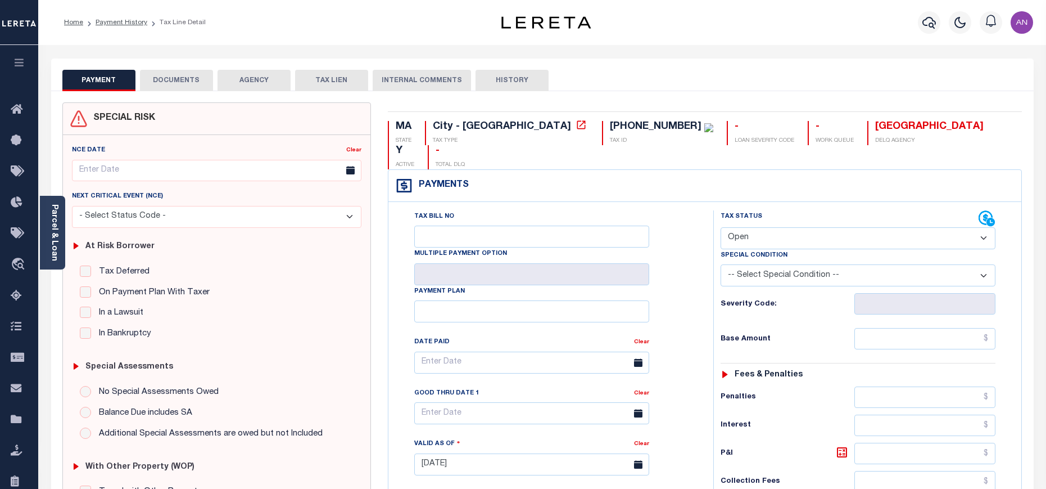
click at [865, 227] on select "- Select Status Code - Open Due/Unpaid Paid Incomplete No Tax Due Internal Refu…" at bounding box center [858, 238] width 275 height 22
select select "PYD"
click at [721, 227] on select "- Select Status Code - Open Due/Unpaid Paid Incomplete No Tax Due Internal Refu…" at bounding box center [858, 238] width 275 height 22
type input "[DATE]"
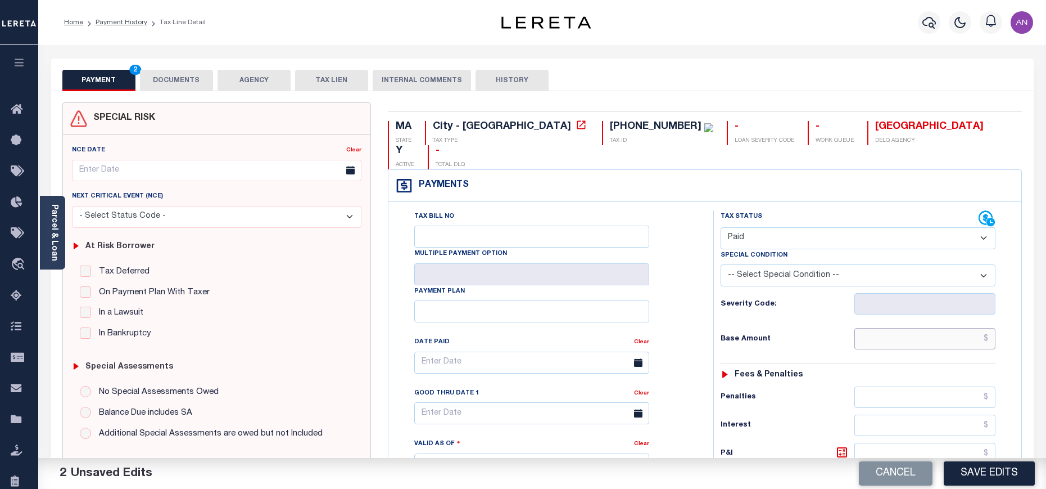
click at [929, 328] on input "text" at bounding box center [925, 338] width 141 height 21
click at [812, 392] on h6 "Penalties" at bounding box center [788, 396] width 134 height 9
type input "$0.00"
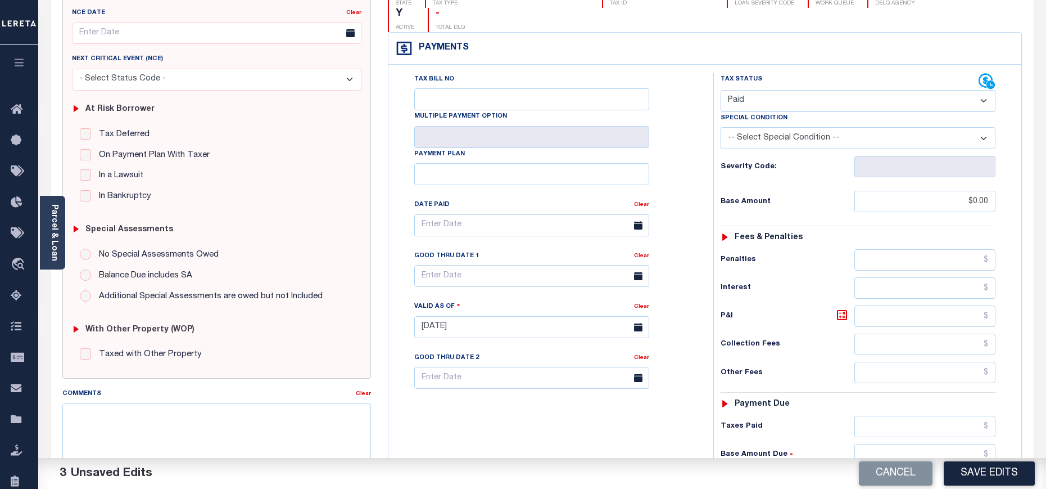
scroll to position [169, 0]
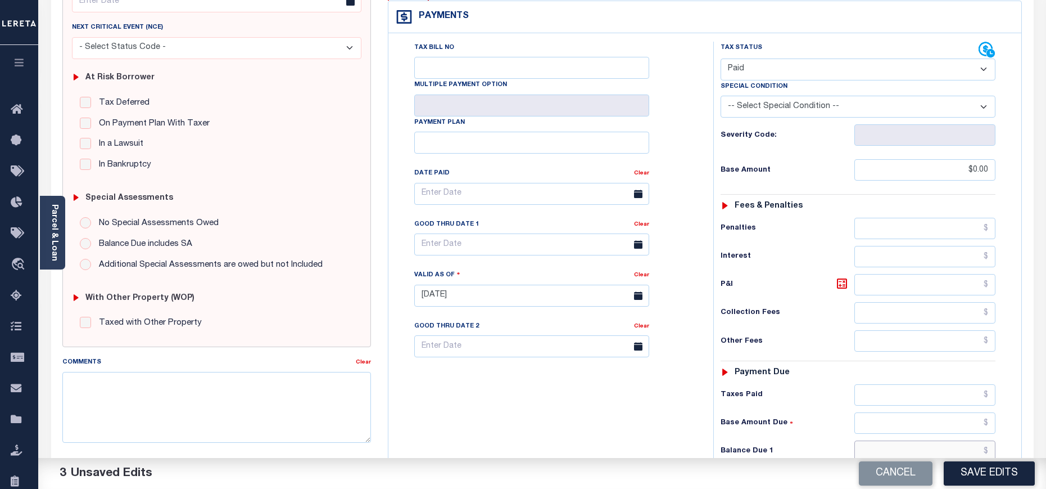
click at [934, 440] on input "text" at bounding box center [925, 450] width 141 height 21
type input "$0.00"
click at [817, 440] on div "Balance Due 1 $0.00" at bounding box center [858, 450] width 275 height 21
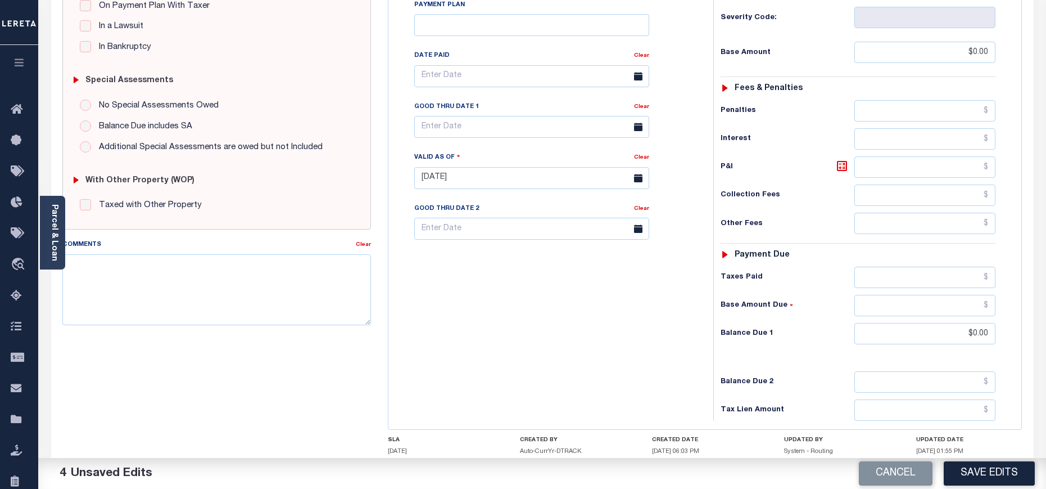
scroll to position [336, 0]
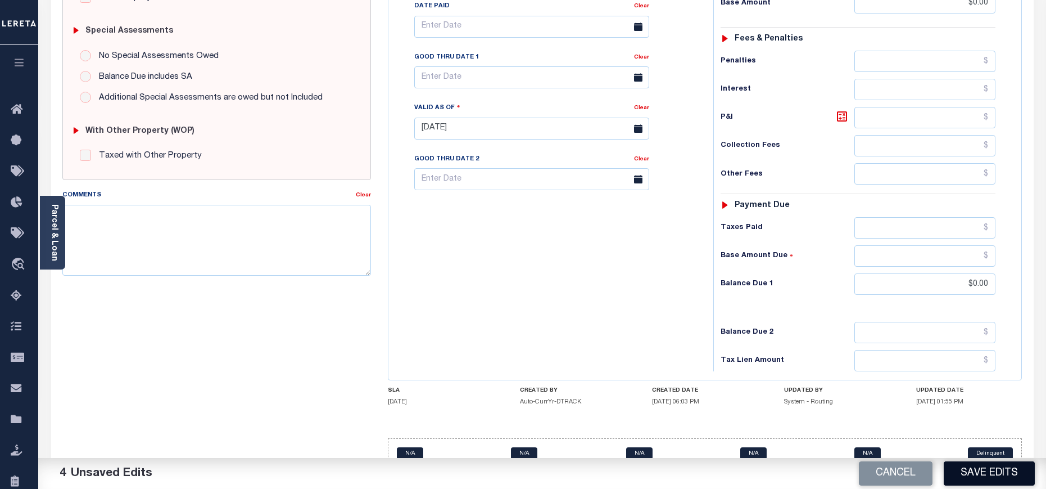
click at [990, 481] on button "Save Edits" at bounding box center [989, 473] width 91 height 24
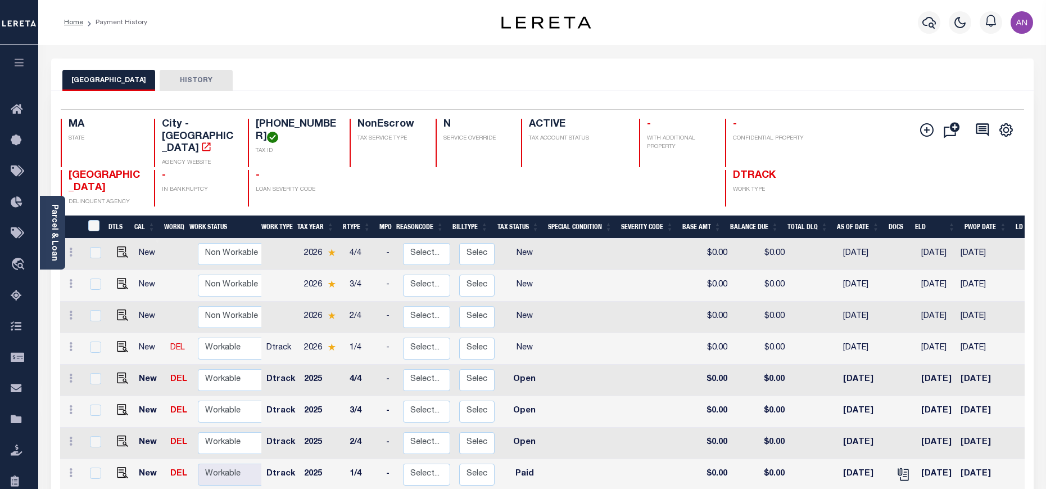
click at [120, 435] on img at bounding box center [122, 440] width 11 height 11
checkbox input "true"
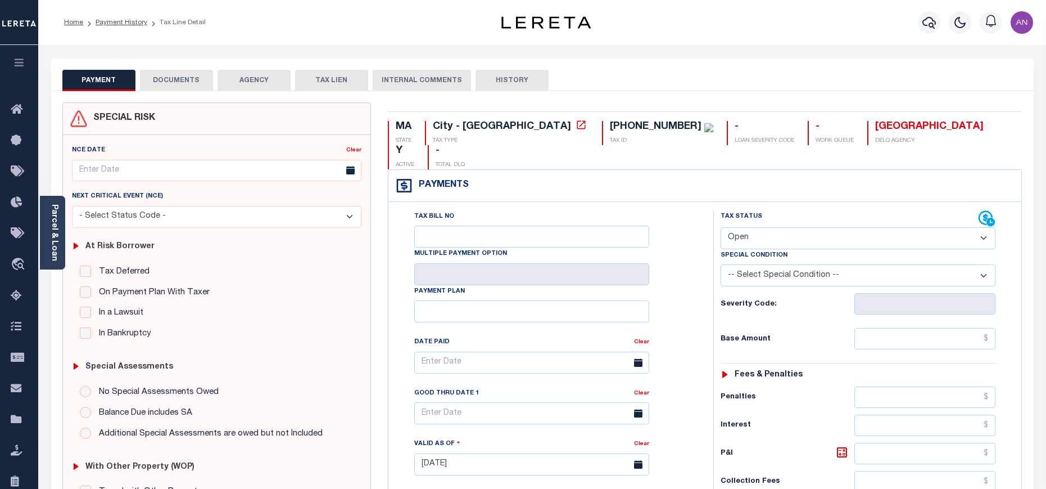
click at [761, 227] on select "- Select Status Code - Open Due/Unpaid Paid Incomplete No Tax Due Internal Refu…" at bounding box center [858, 238] width 275 height 22
click at [945, 227] on select "- Select Status Code - Open Due/Unpaid Paid Incomplete No Tax Due Internal Refu…" at bounding box center [858, 238] width 275 height 22
click at [736, 297] on div "Tax Status Status - Select Status Code -" at bounding box center [861, 458] width 297 height 496
click at [761, 227] on select "- Select Status Code - Open Due/Unpaid Paid Incomplete No Tax Due Internal Refu…" at bounding box center [858, 238] width 275 height 22
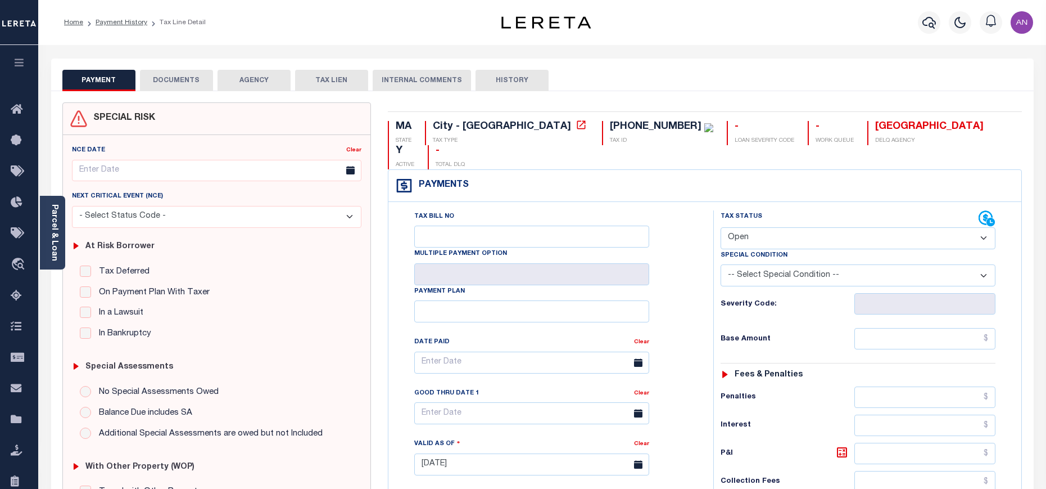
select select "PYD"
click at [721, 227] on select "- Select Status Code - Open Due/Unpaid Paid Incomplete No Tax Due Internal Refu…" at bounding box center [858, 238] width 275 height 22
type input "[DATE]"
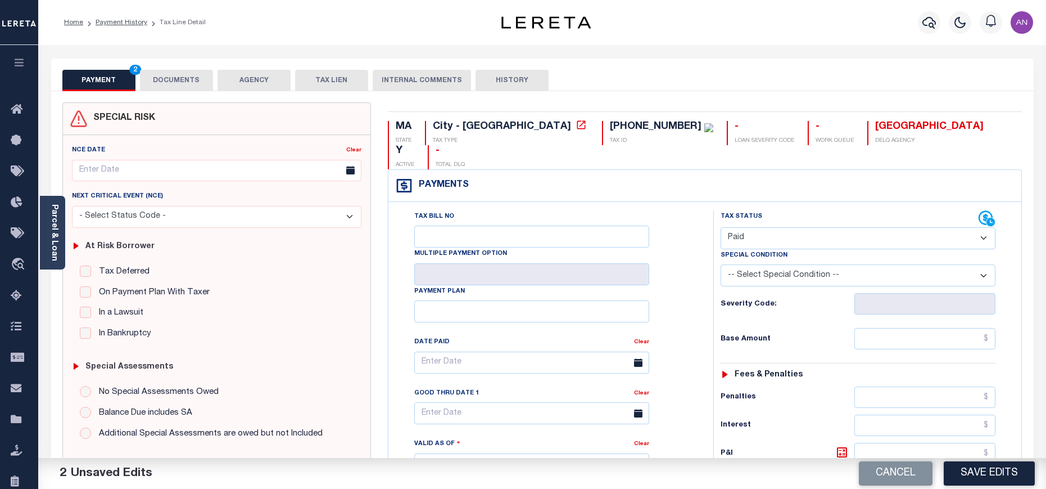
click at [191, 82] on button "DOCUMENTS" at bounding box center [176, 80] width 73 height 21
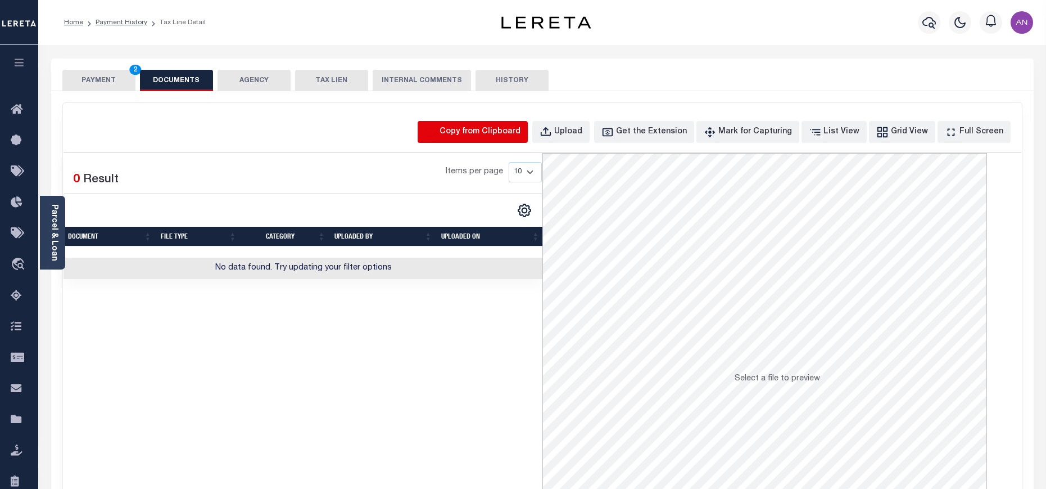
click at [436, 134] on icon "button" at bounding box center [432, 131] width 10 height 11
select select "POP"
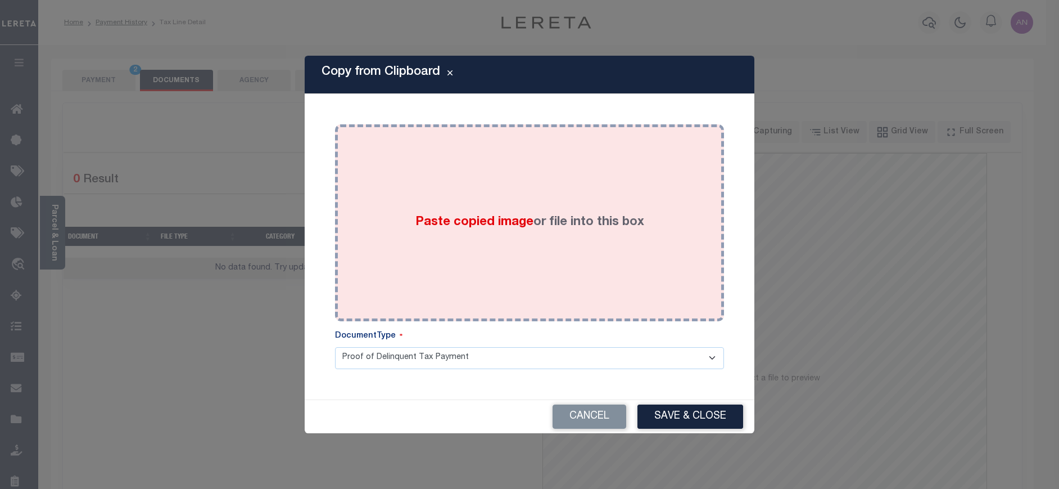
click at [370, 157] on div "Paste copied image or file into this box" at bounding box center [530, 223] width 372 height 180
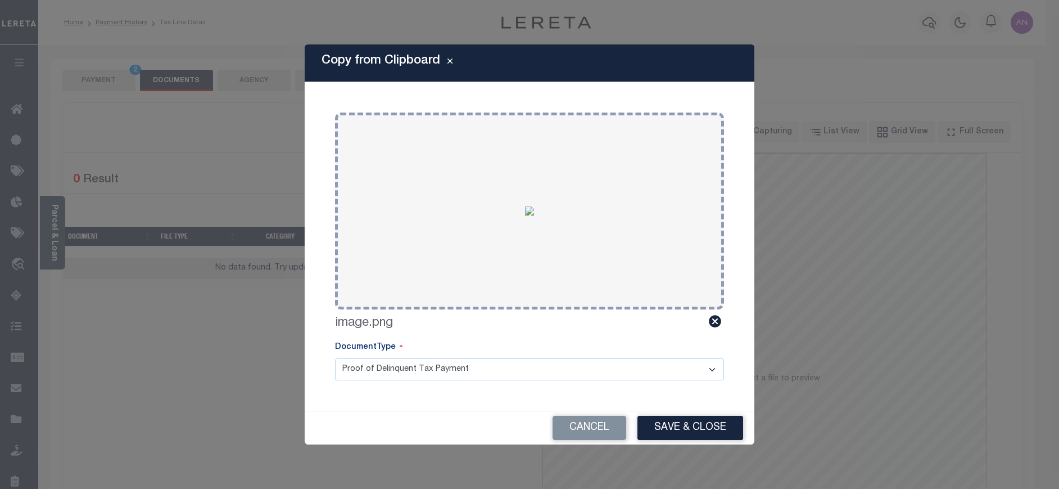
click at [678, 426] on button "Save & Close" at bounding box center [691, 427] width 106 height 24
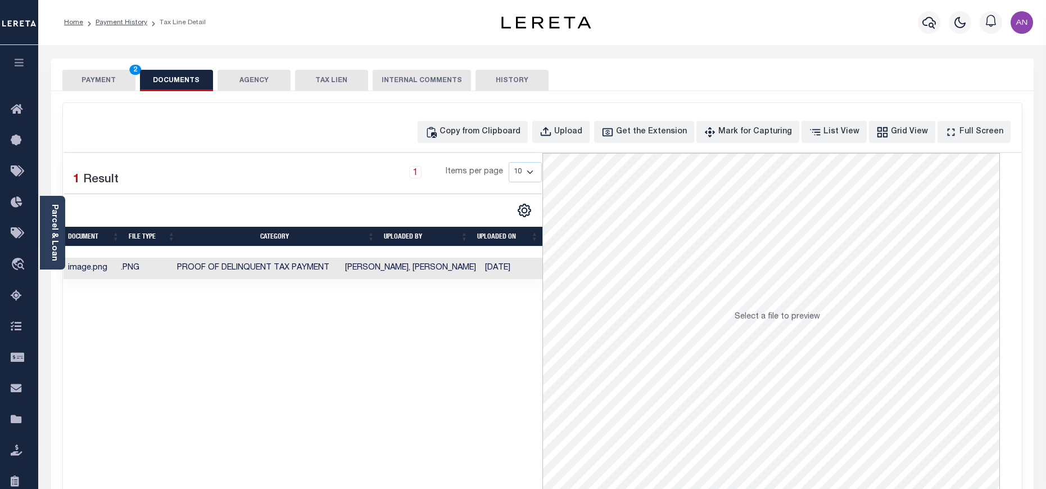
click at [110, 88] on button "PAYMENT 2" at bounding box center [98, 80] width 73 height 21
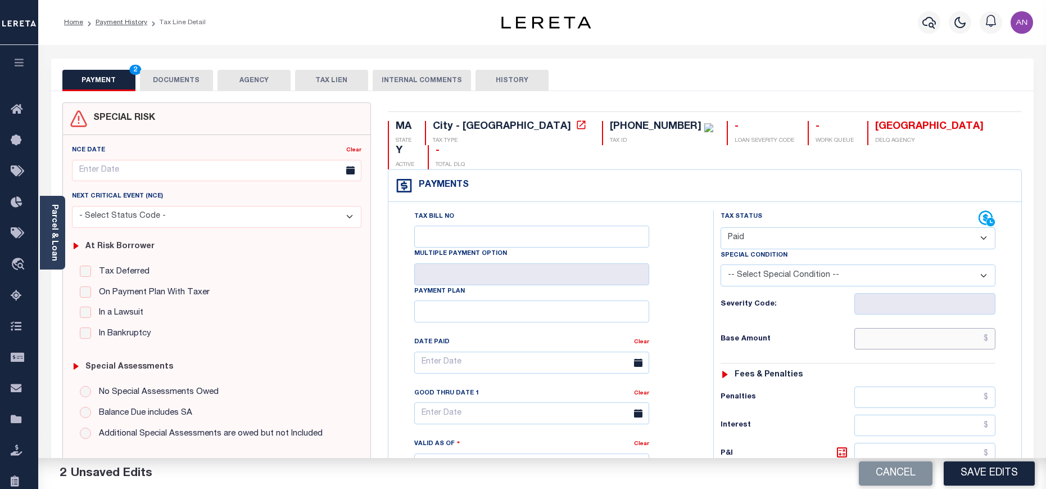
click at [936, 328] on input "text" at bounding box center [925, 338] width 141 height 21
type input "$0.00"
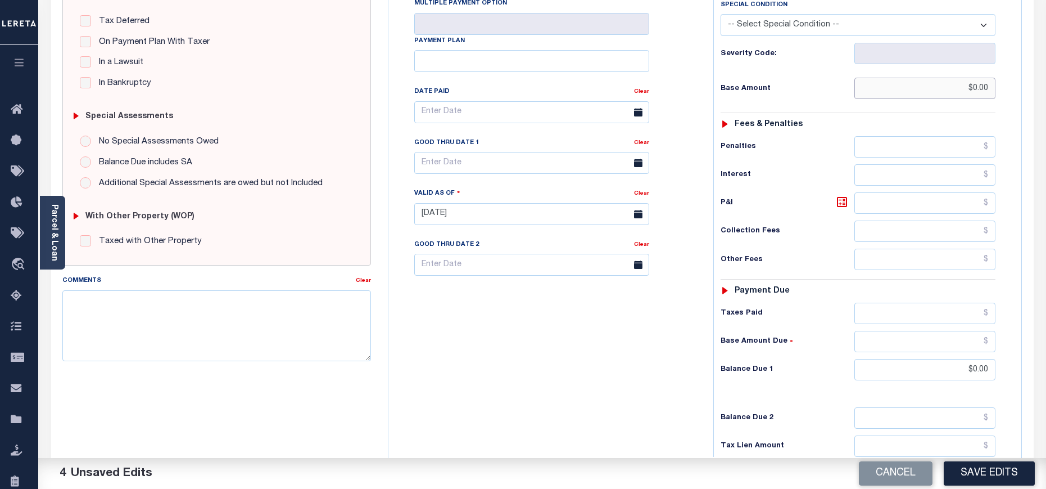
scroll to position [253, 0]
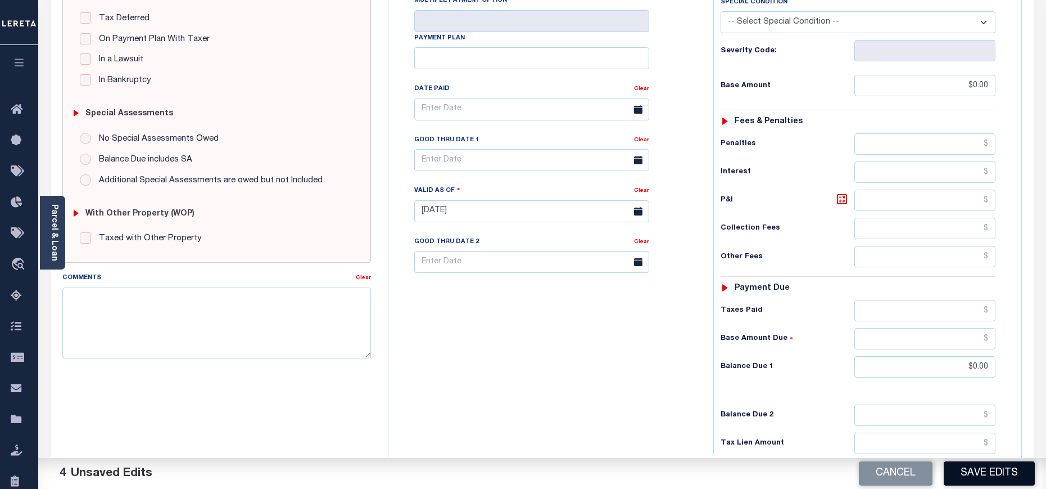
click at [988, 477] on button "Save Edits" at bounding box center [989, 473] width 91 height 24
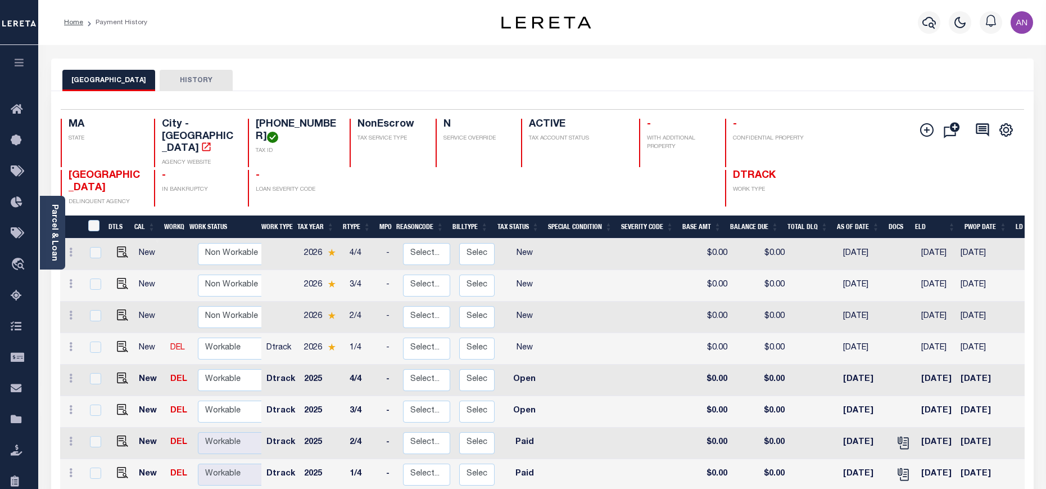
scroll to position [206, 0]
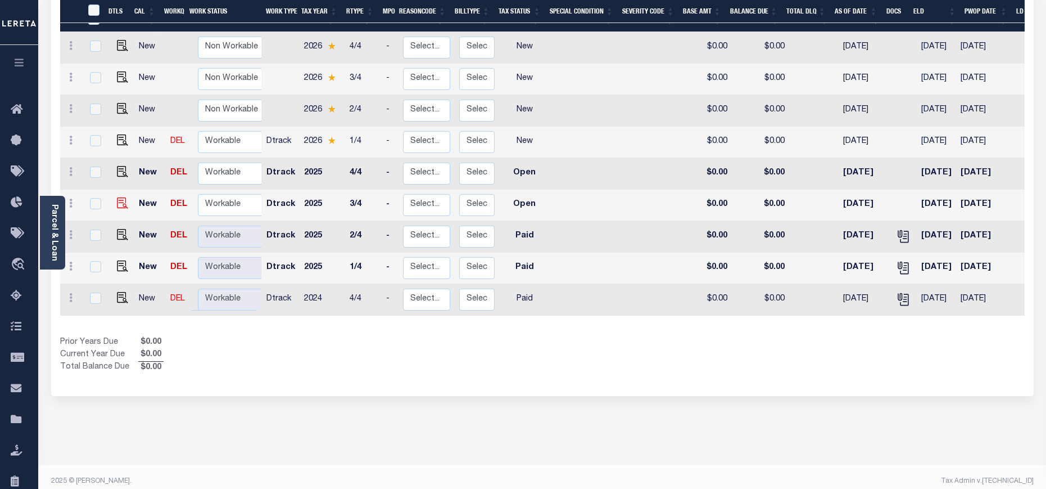
click at [118, 197] on img at bounding box center [122, 202] width 11 height 11
checkbox input "true"
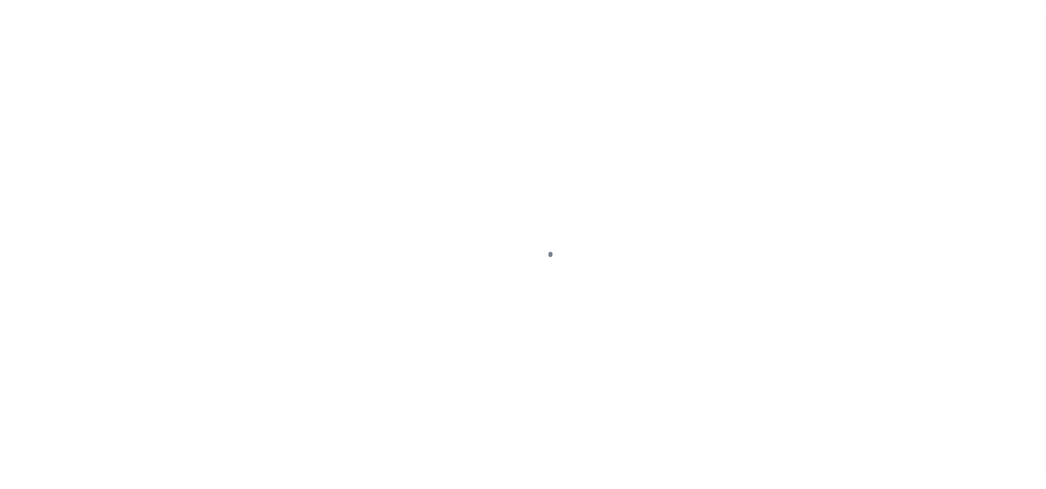
select select "OP2"
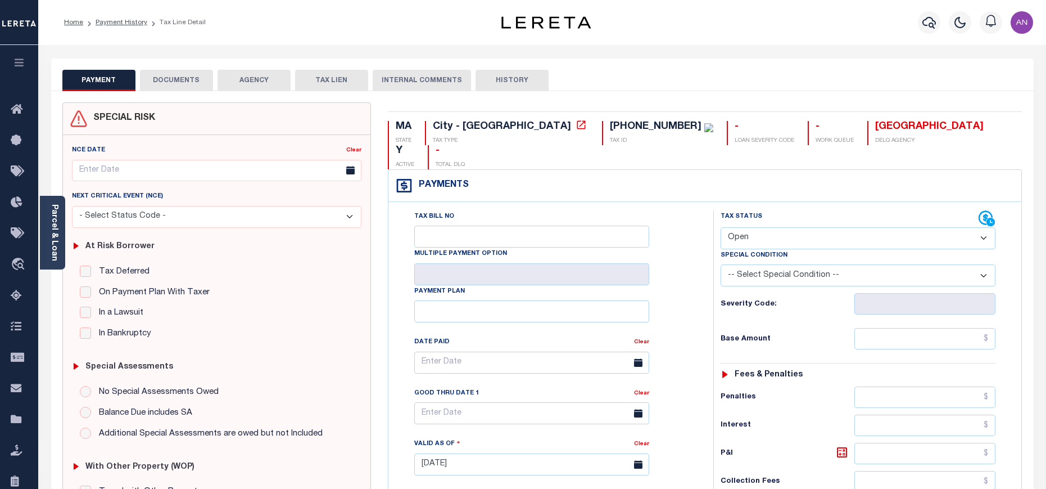
click at [195, 79] on button "DOCUMENTS" at bounding box center [176, 80] width 73 height 21
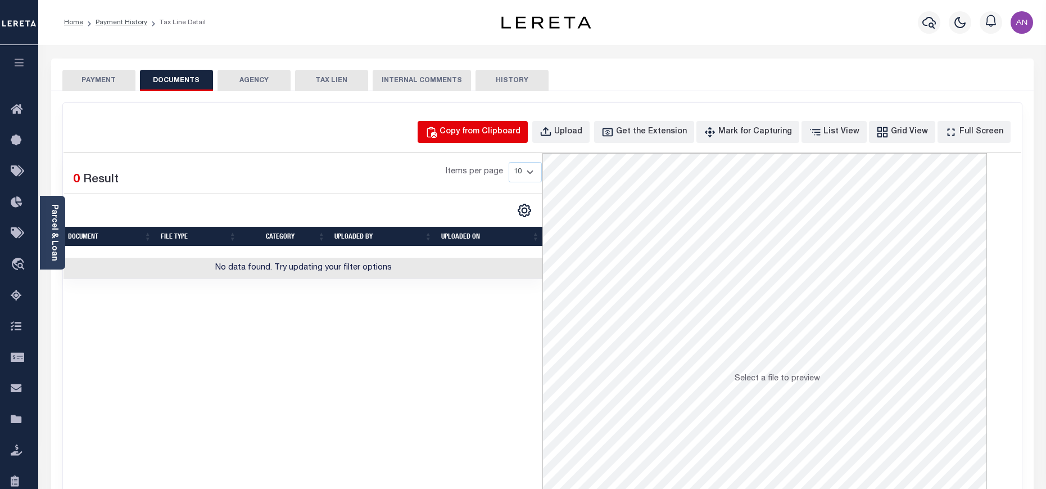
click at [501, 125] on button "Copy from Clipboard" at bounding box center [473, 132] width 110 height 22
select select "POP"
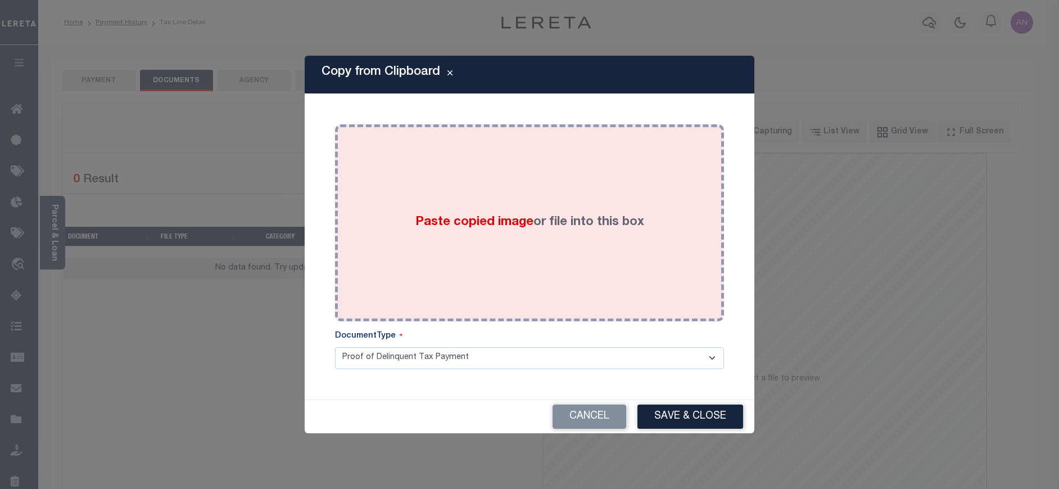
click at [492, 150] on div "Paste copied image or file into this box" at bounding box center [530, 223] width 372 height 180
click at [0, 0] on img at bounding box center [0, 0] width 0 height 0
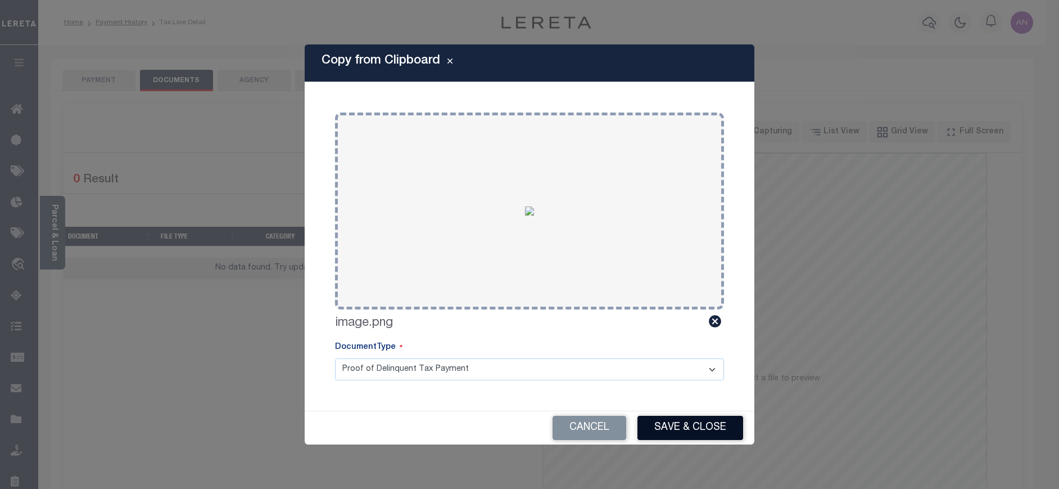
click at [671, 424] on button "Save & Close" at bounding box center [691, 427] width 106 height 24
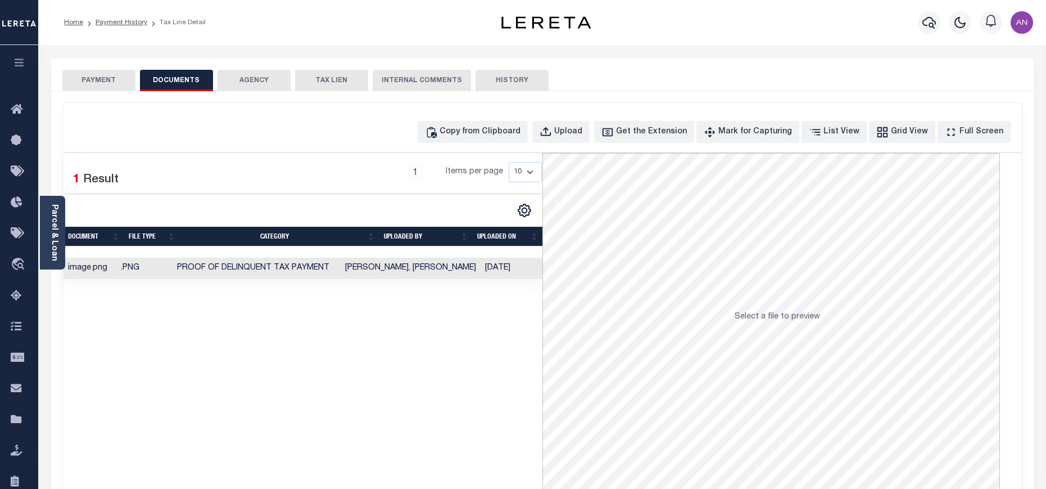
click at [92, 82] on button "PAYMENT" at bounding box center [98, 80] width 73 height 21
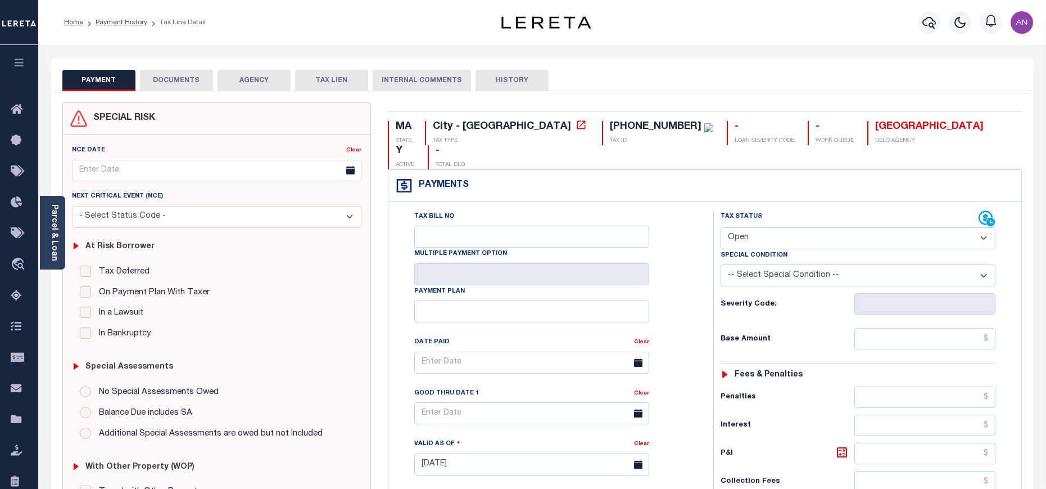
click at [760, 227] on select "- Select Status Code - Open Due/Unpaid Paid Incomplete No Tax Due Internal Refu…" at bounding box center [858, 238] width 275 height 22
select select "PYD"
click at [721, 227] on select "- Select Status Code - Open Due/Unpaid Paid Incomplete No Tax Due Internal Refu…" at bounding box center [858, 238] width 275 height 22
type input "[DATE]"
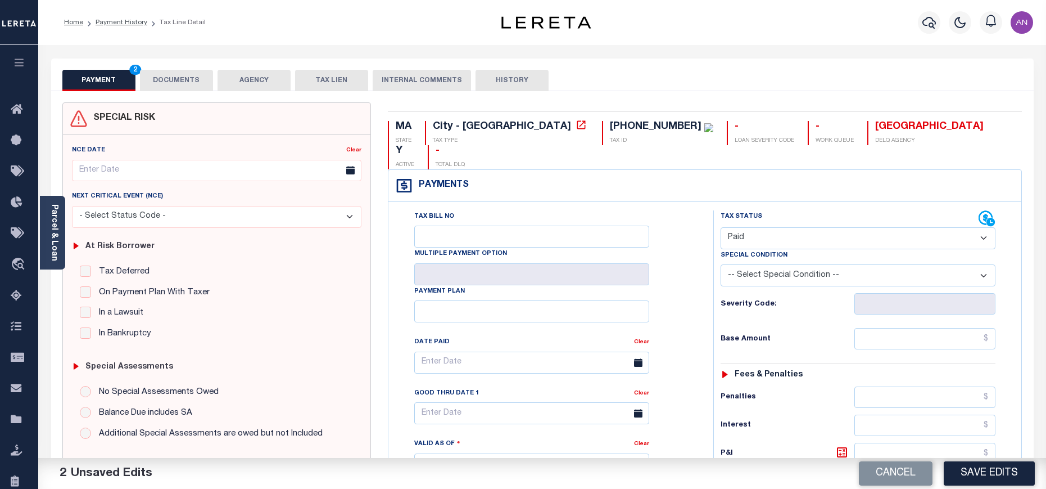
scroll to position [84, 0]
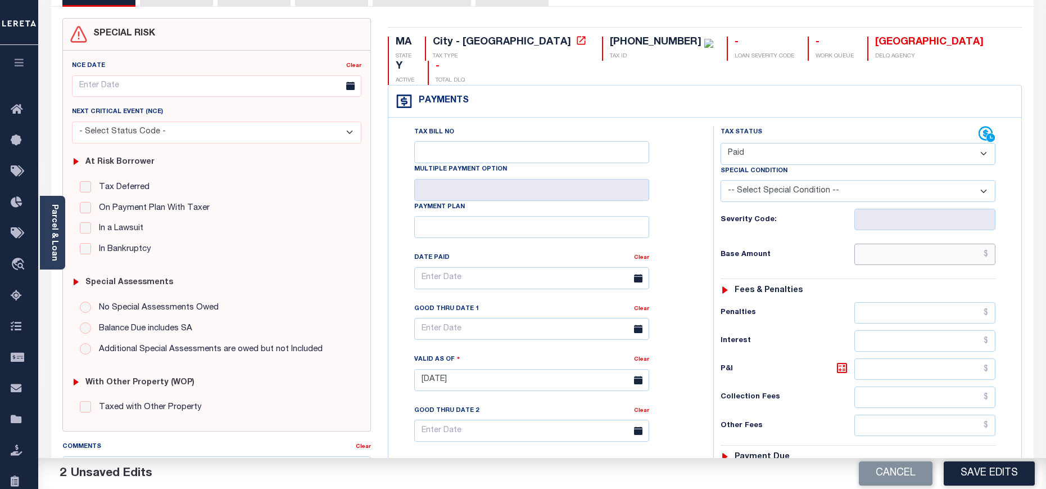
click at [929, 243] on input "text" at bounding box center [925, 253] width 141 height 21
type input "$0.00"
click at [805, 250] on h6 "Base Amount" at bounding box center [788, 254] width 134 height 9
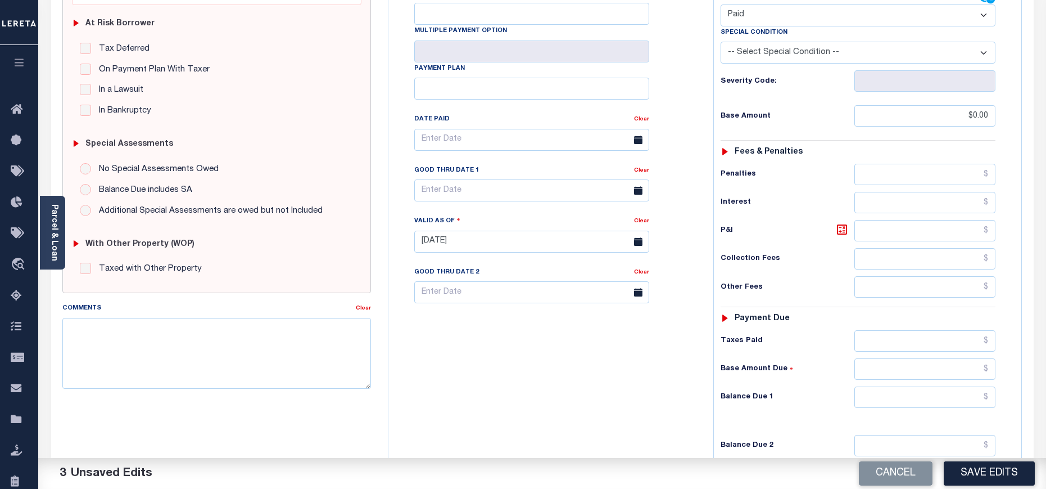
scroll to position [253, 0]
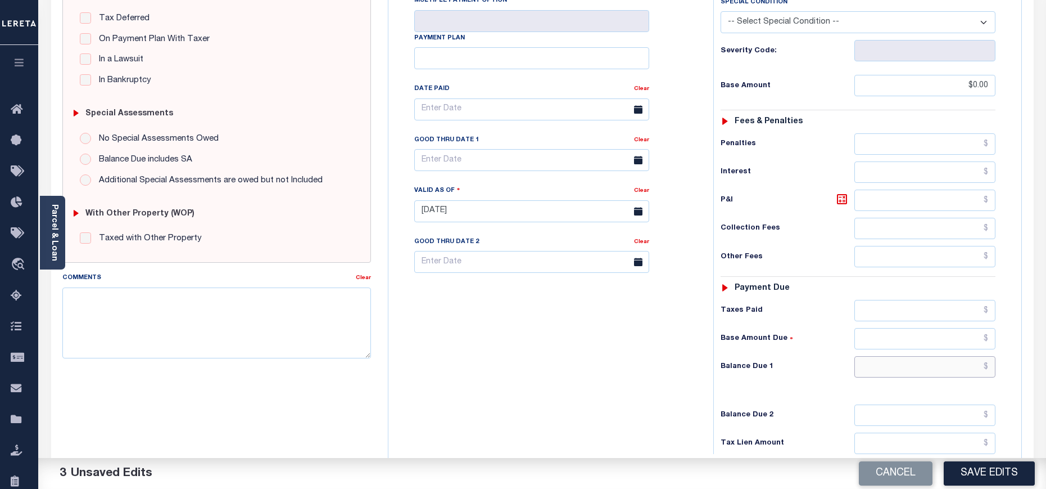
click at [934, 356] on input "text" at bounding box center [925, 366] width 141 height 21
type input "$0.00"
click at [618, 360] on div "Tax Bill No Multiple Payment Option Payment Plan Clear" at bounding box center [548, 205] width 314 height 496
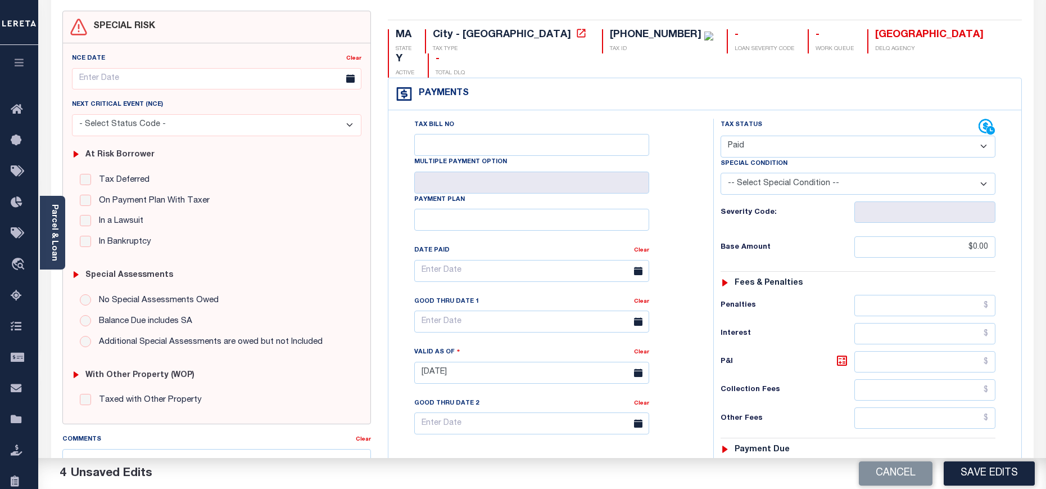
scroll to position [336, 0]
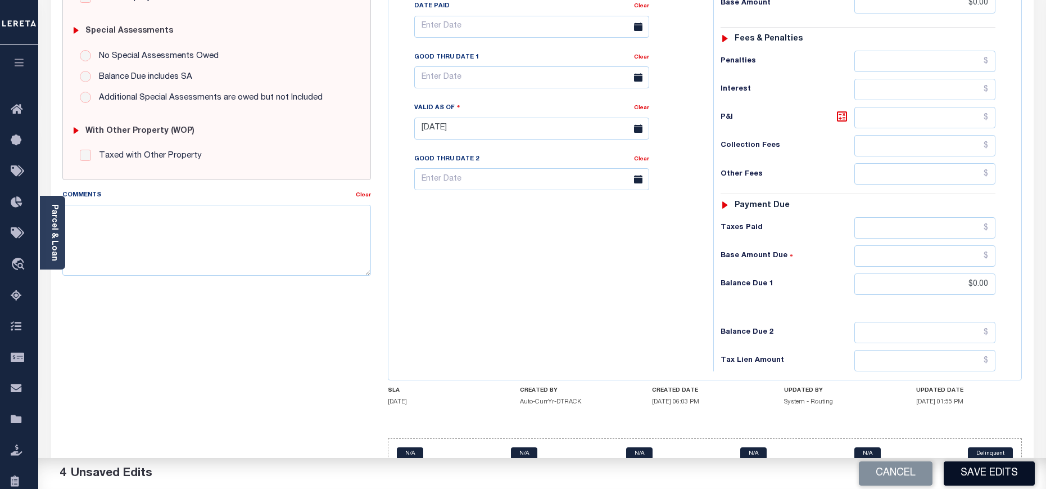
click at [973, 469] on button "Save Edits" at bounding box center [989, 473] width 91 height 24
checkbox input "false"
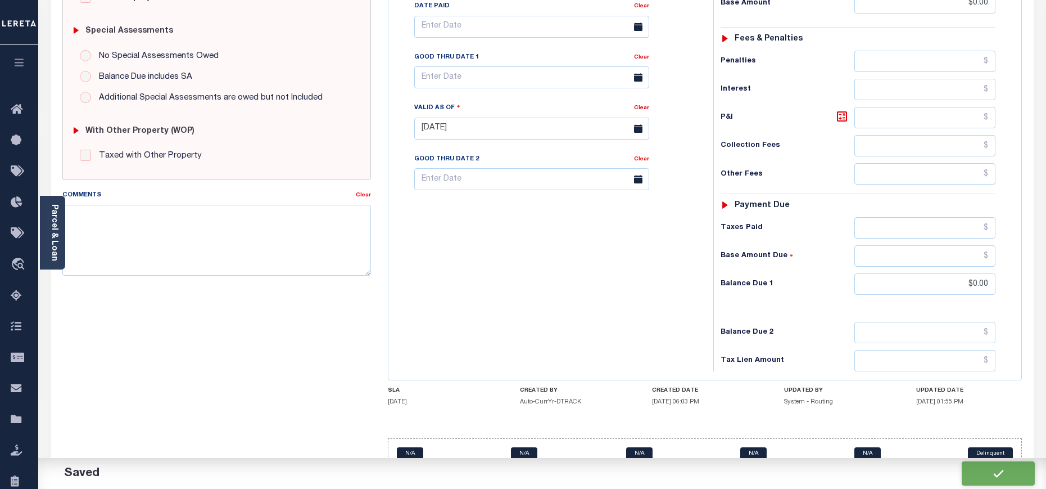
type input "$0"
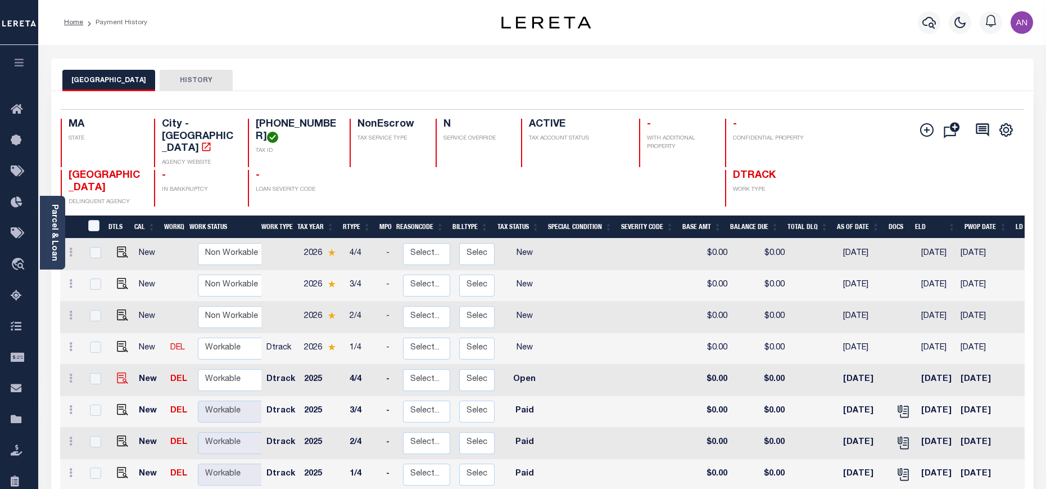
click at [117, 372] on img at bounding box center [122, 377] width 11 height 11
checkbox input "true"
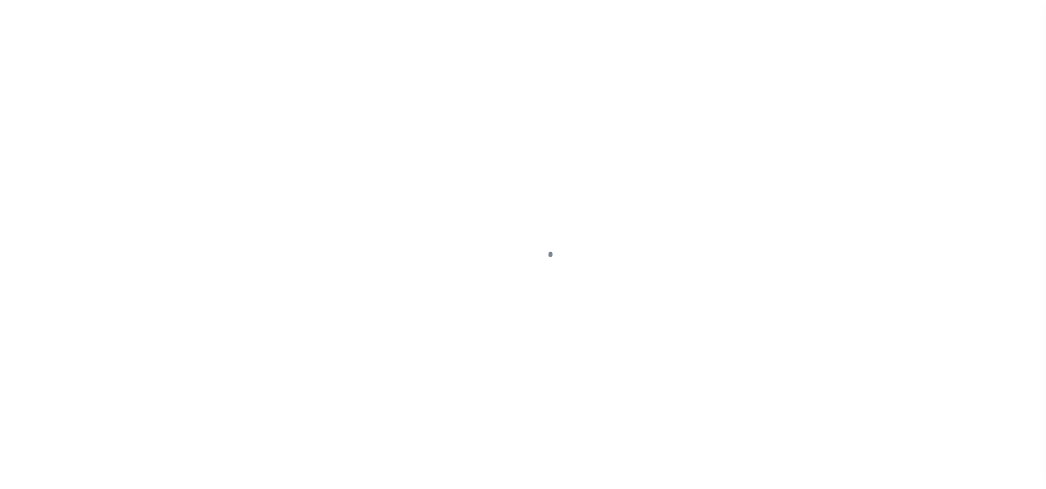
select select "OP2"
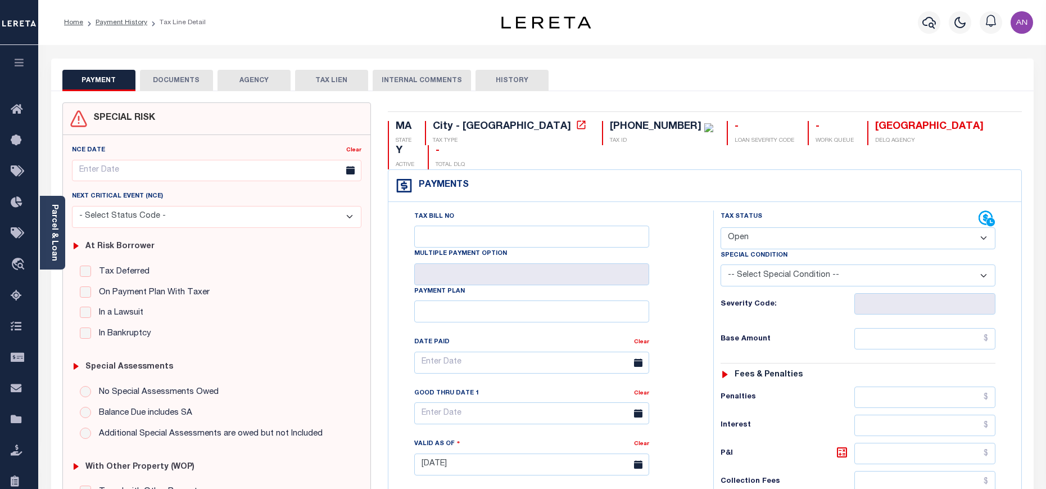
click at [169, 85] on button "DOCUMENTS" at bounding box center [176, 80] width 73 height 21
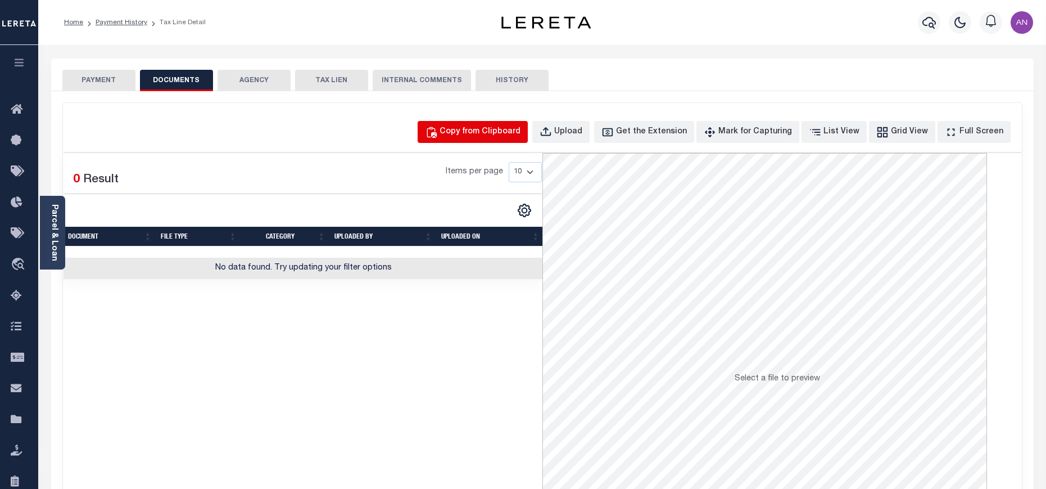
click at [521, 137] on div "Copy from Clipboard" at bounding box center [480, 132] width 81 height 12
select select "POP"
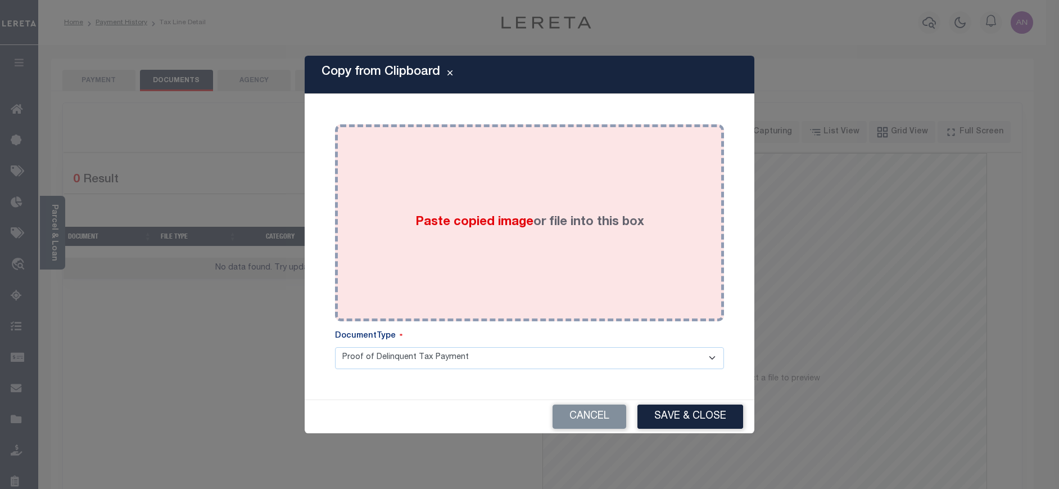
click at [529, 148] on div "Paste copied image or file into this box" at bounding box center [530, 223] width 372 height 180
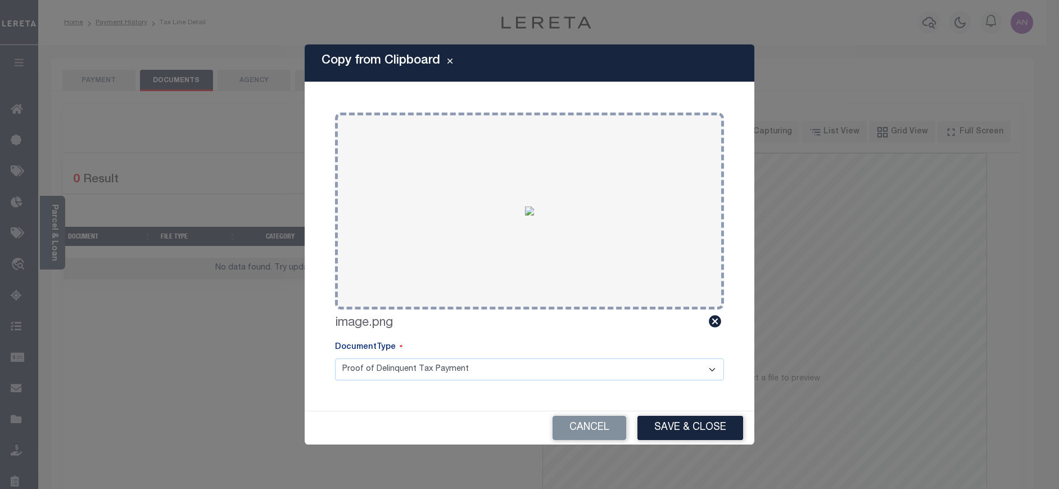
click at [679, 431] on button "Save & Close" at bounding box center [691, 427] width 106 height 24
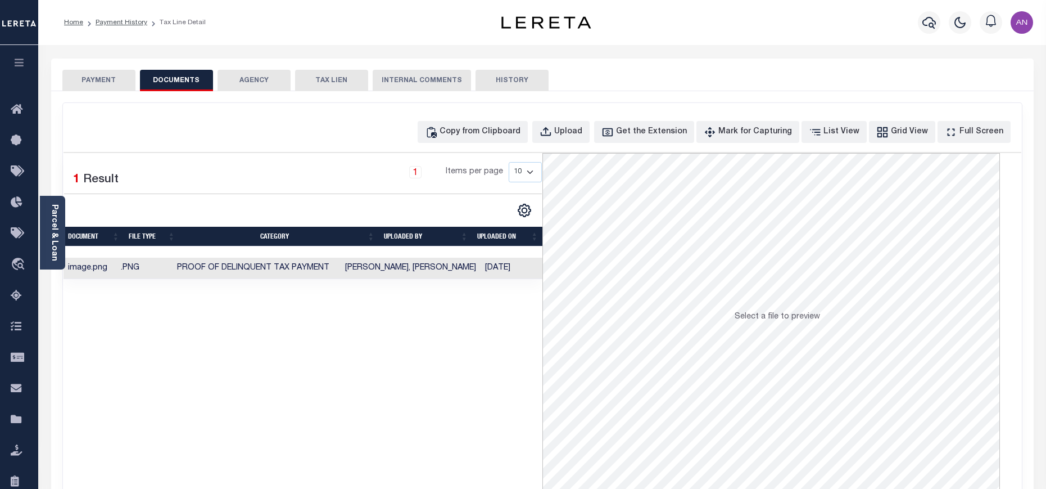
click at [109, 70] on div "PAYMENT DOCUMENTS AGENCY DELINQUENT PAYEE TAX LIEN" at bounding box center [542, 74] width 983 height 33
click at [110, 79] on button "PAYMENT" at bounding box center [98, 80] width 73 height 21
click at [79, 84] on button "PAYMENT" at bounding box center [98, 80] width 73 height 21
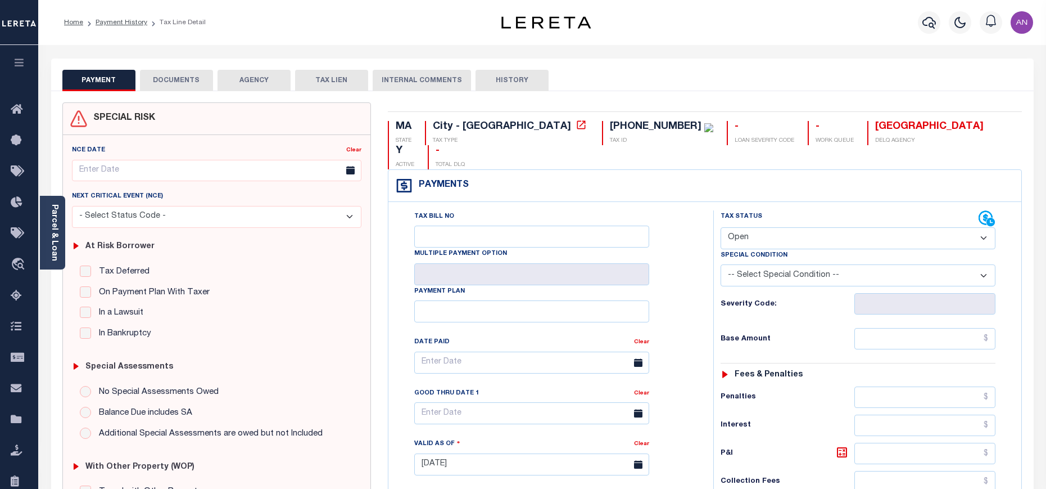
click at [749, 227] on select "- Select Status Code - Open Due/Unpaid Paid Incomplete No Tax Due Internal Refu…" at bounding box center [858, 238] width 275 height 22
select select "PYD"
click at [721, 227] on select "- Select Status Code - Open Due/Unpaid Paid Incomplete No Tax Due Internal Refu…" at bounding box center [858, 238] width 275 height 22
type input "[DATE]"
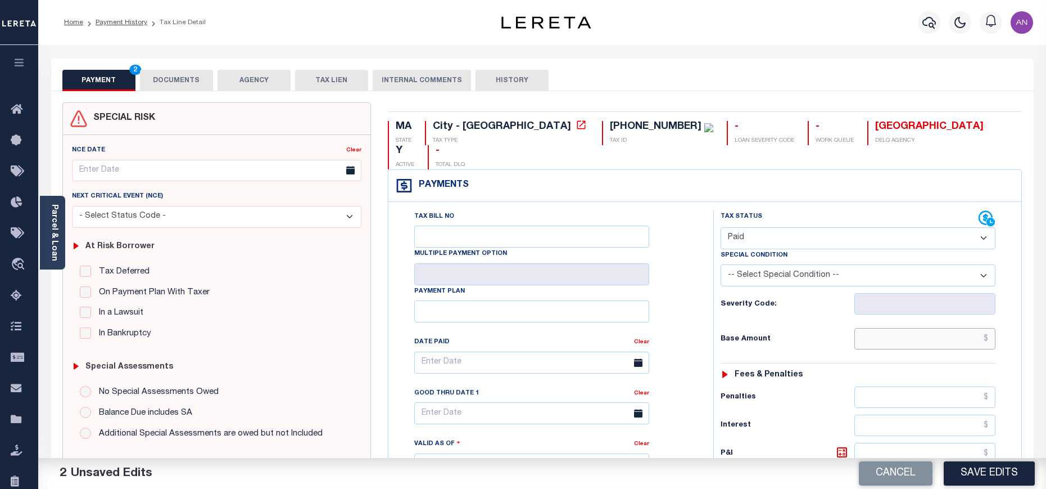
click at [884, 391] on div "Tax Status Status - Select Status Code -" at bounding box center [861, 458] width 297 height 496
type input "$0.00"
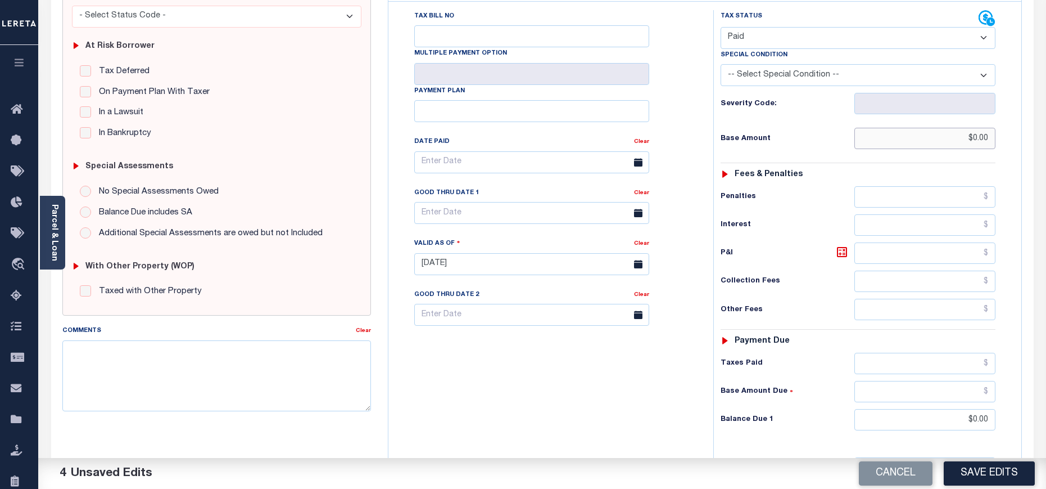
scroll to position [336, 0]
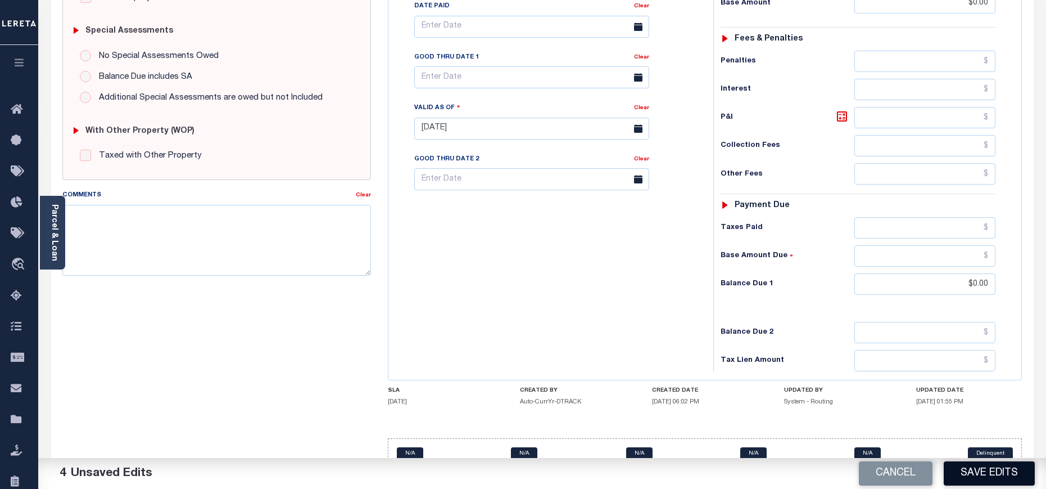
click at [973, 473] on button "Save Edits" at bounding box center [989, 473] width 91 height 24
checkbox input "false"
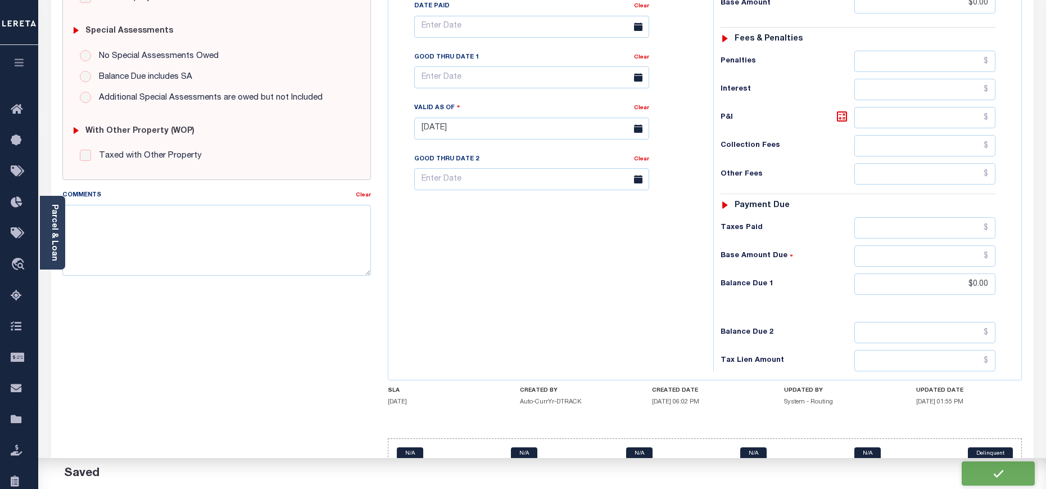
type input "$0"
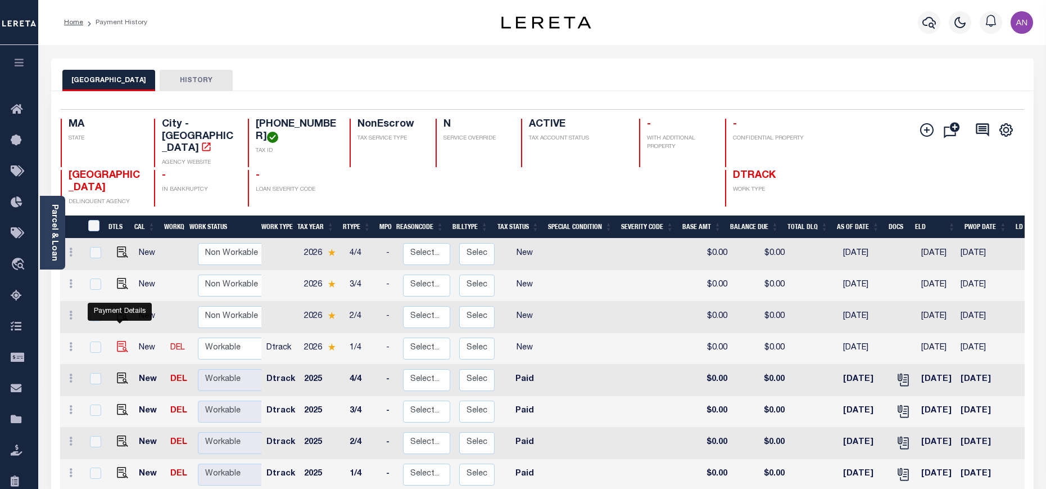
click at [124, 341] on img "" at bounding box center [122, 346] width 11 height 11
checkbox input "true"
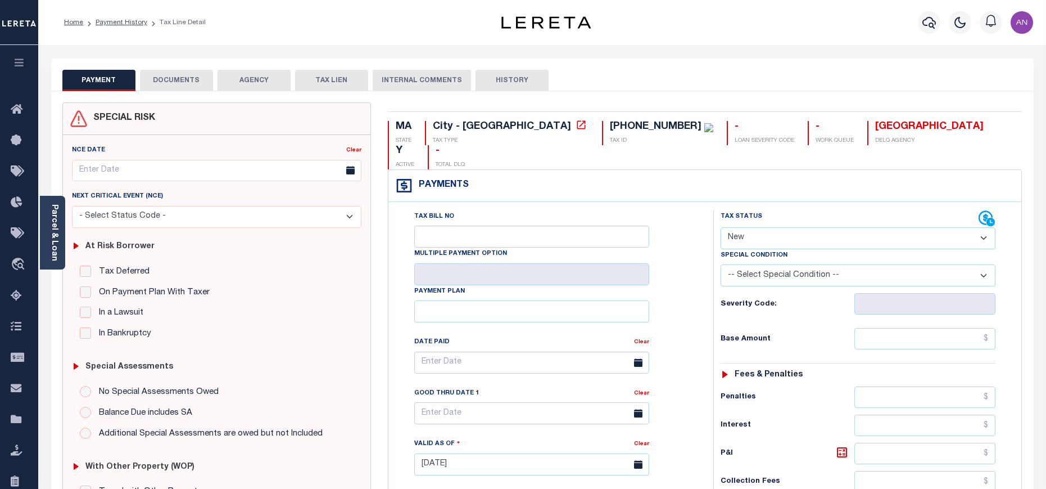
click at [733, 227] on select "- Select Status Code - Open Due/Unpaid Paid Incomplete No Tax Due Internal Refu…" at bounding box center [858, 238] width 275 height 22
select select "PYD"
click at [721, 227] on select "- Select Status Code - Open Due/Unpaid Paid Incomplete No Tax Due Internal Refu…" at bounding box center [858, 238] width 275 height 22
type input "[DATE]"
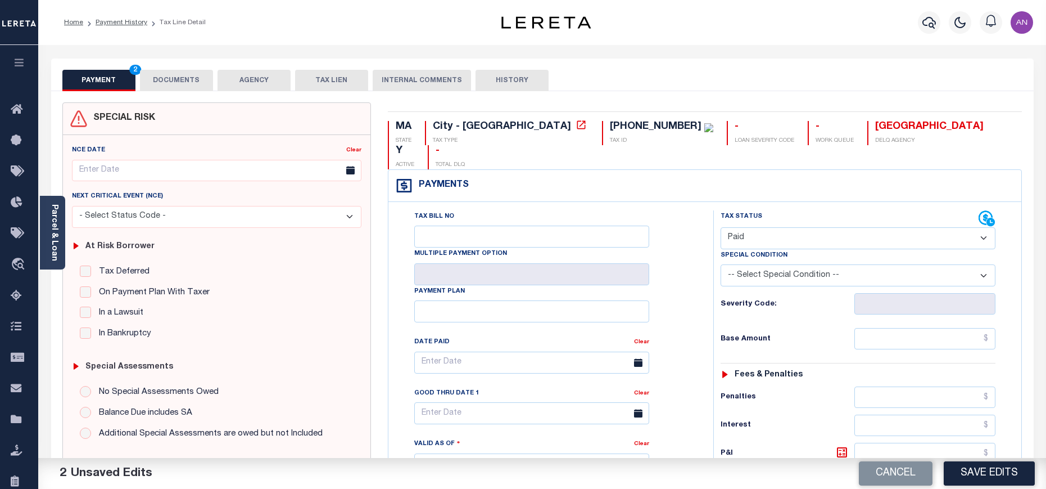
click at [168, 84] on button "DOCUMENTS" at bounding box center [176, 80] width 73 height 21
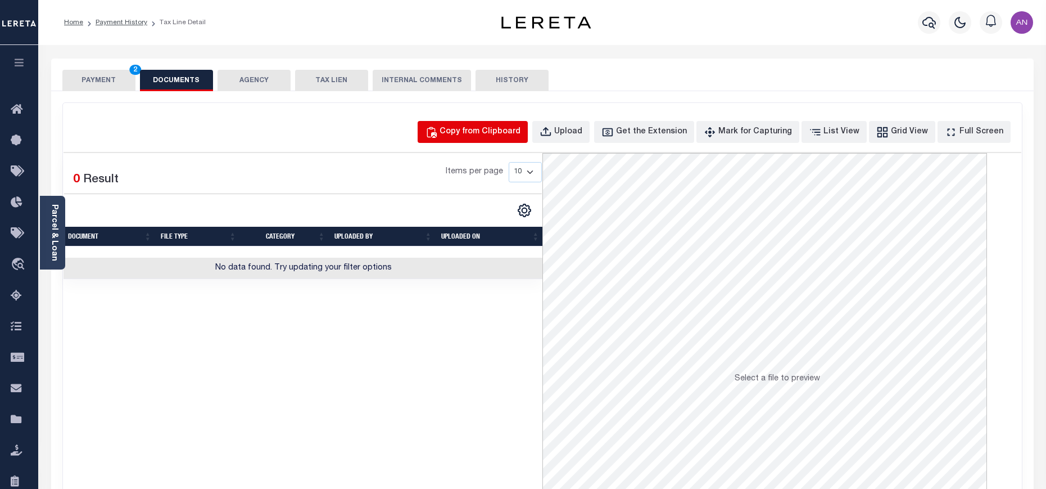
click at [480, 136] on div "Copy from Clipboard" at bounding box center [480, 132] width 81 height 12
select select "POP"
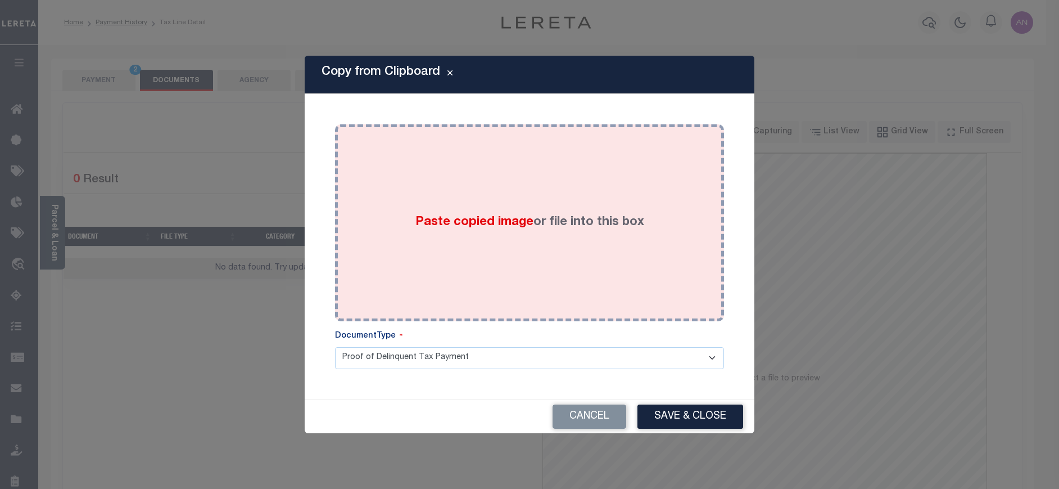
click at [487, 171] on div "Paste copied image or file into this box" at bounding box center [530, 223] width 372 height 180
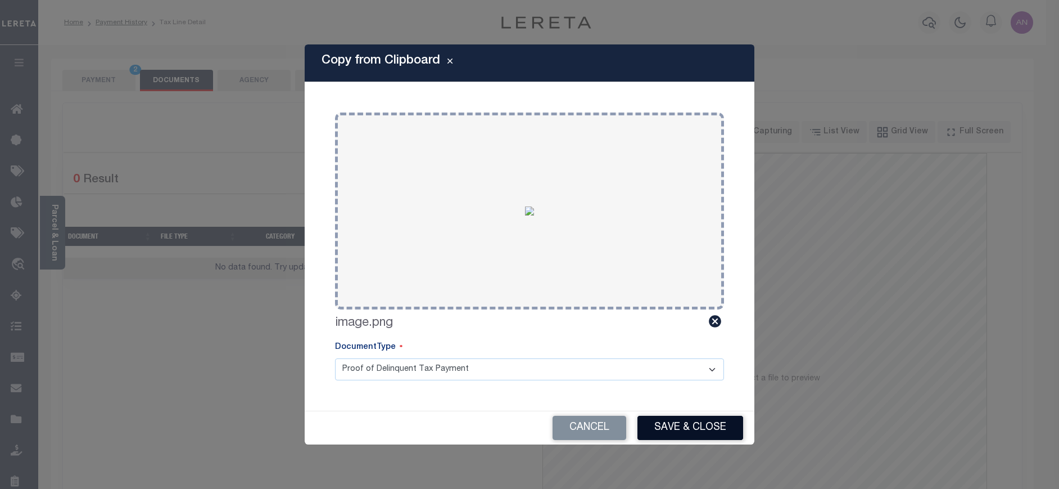
click at [694, 422] on button "Save & Close" at bounding box center [691, 427] width 106 height 24
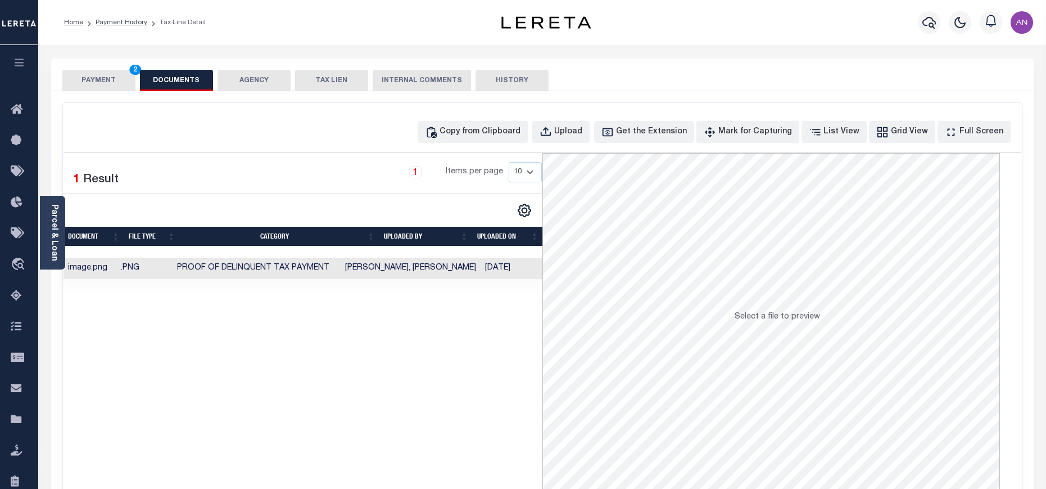
click at [75, 73] on button "PAYMENT 2" at bounding box center [98, 80] width 73 height 21
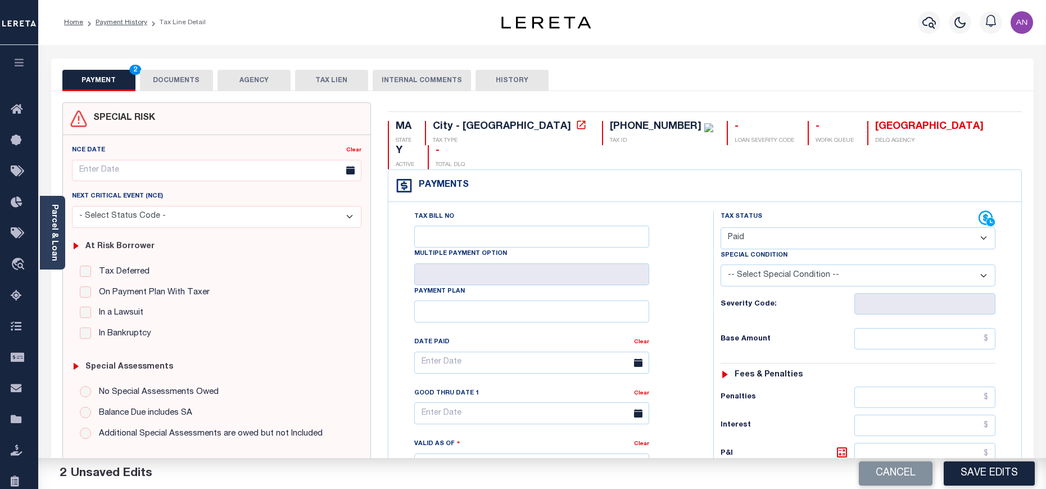
scroll to position [169, 0]
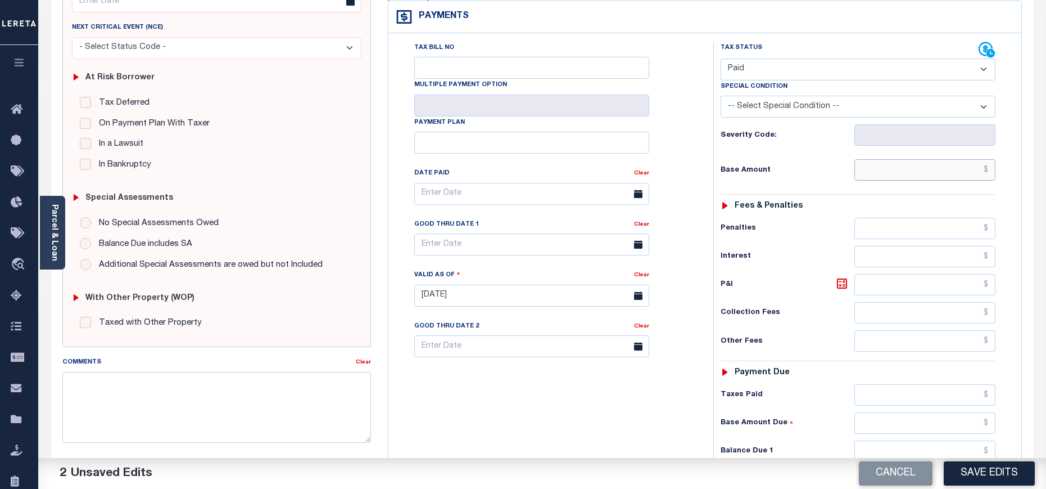
click at [930, 159] on input "text" at bounding box center [925, 169] width 141 height 21
click at [814, 159] on div "Base Amount $0" at bounding box center [858, 169] width 275 height 21
type input "$0.00"
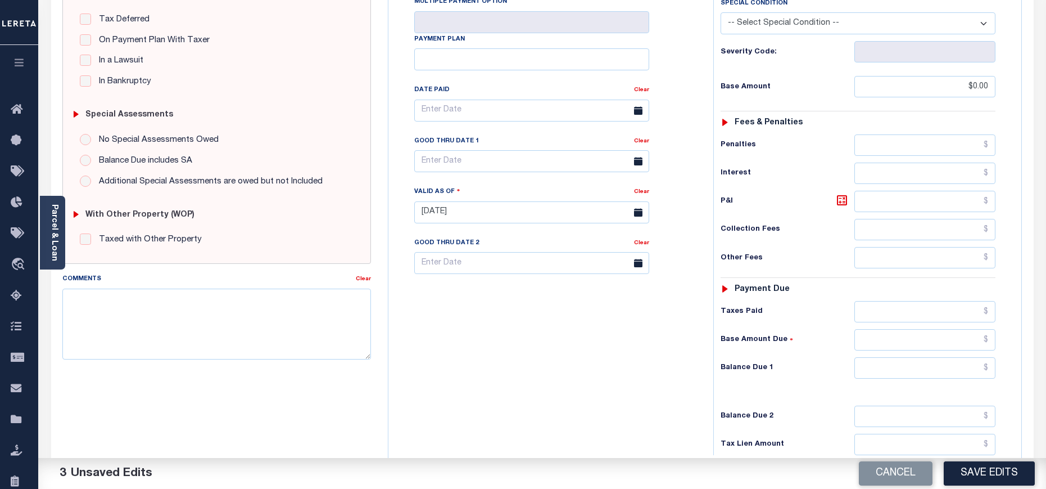
scroll to position [253, 0]
click at [961, 356] on input "text" at bounding box center [925, 366] width 141 height 21
type input "$0.00"
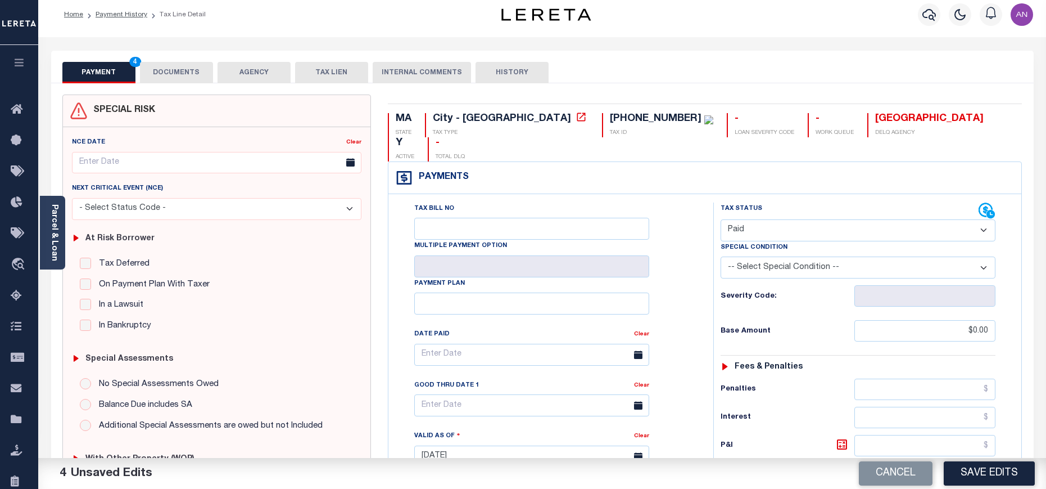
scroll to position [0, 0]
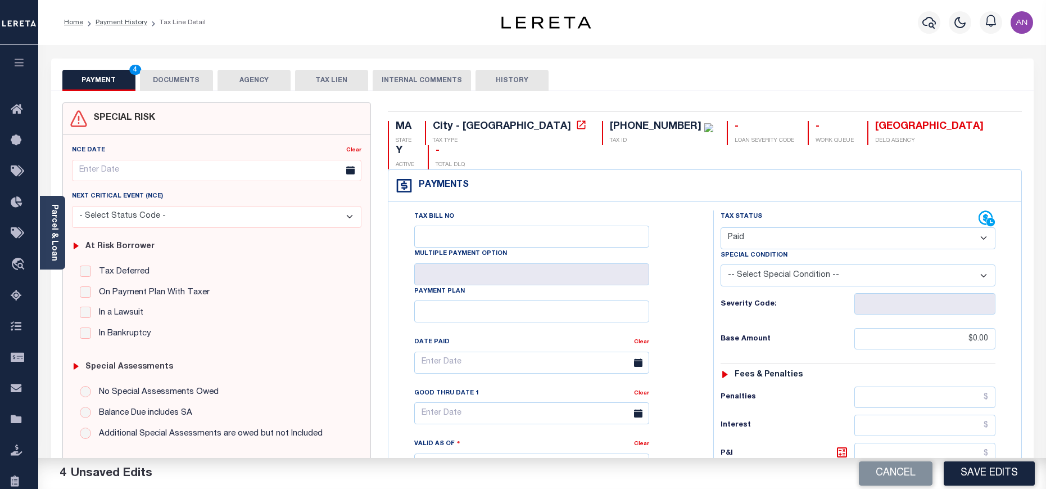
click at [173, 82] on button "DOCUMENTS" at bounding box center [176, 80] width 73 height 21
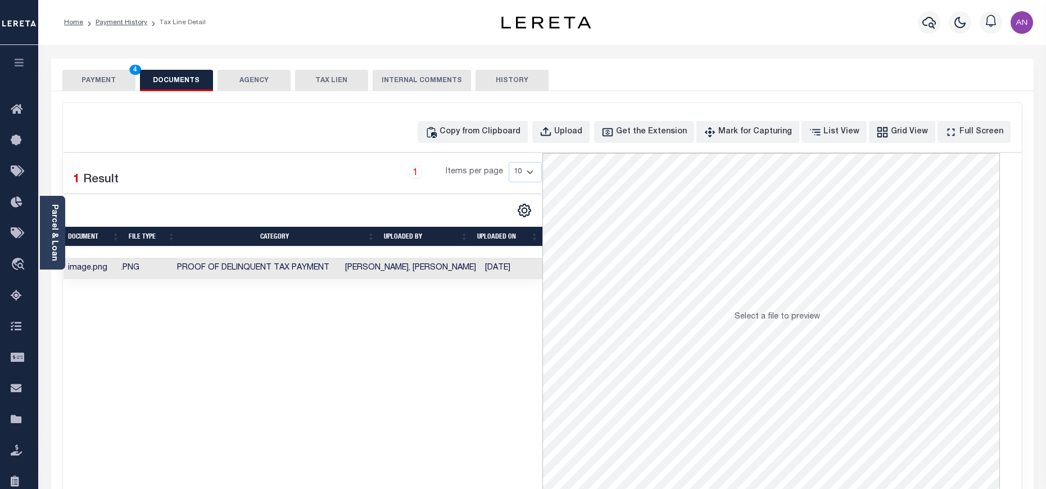
click at [107, 80] on button "PAYMENT 4" at bounding box center [98, 80] width 73 height 21
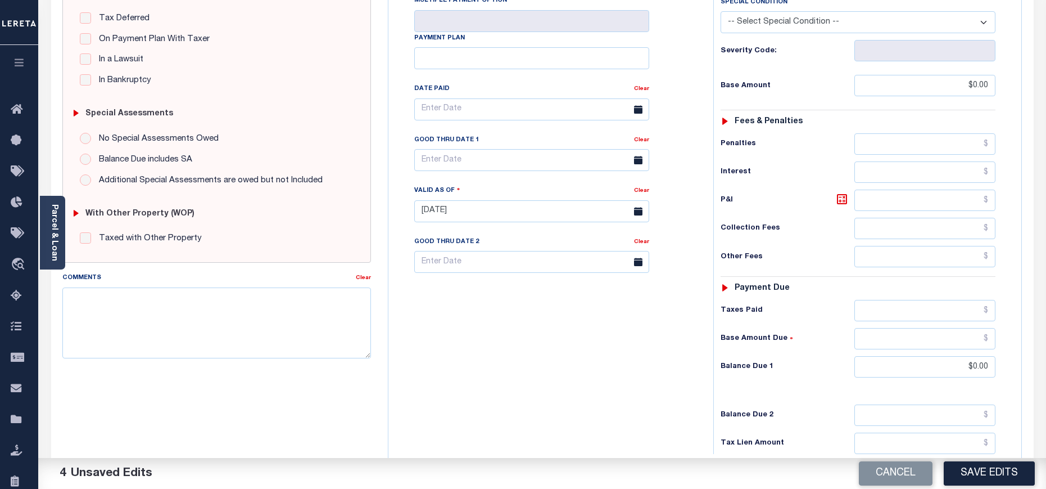
scroll to position [343, 0]
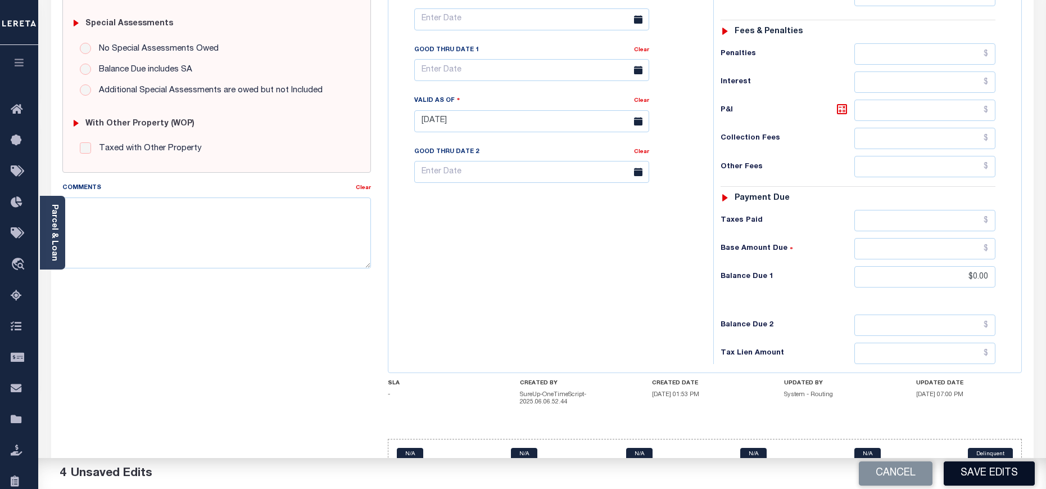
click at [972, 472] on button "Save Edits" at bounding box center [989, 473] width 91 height 24
checkbox input "false"
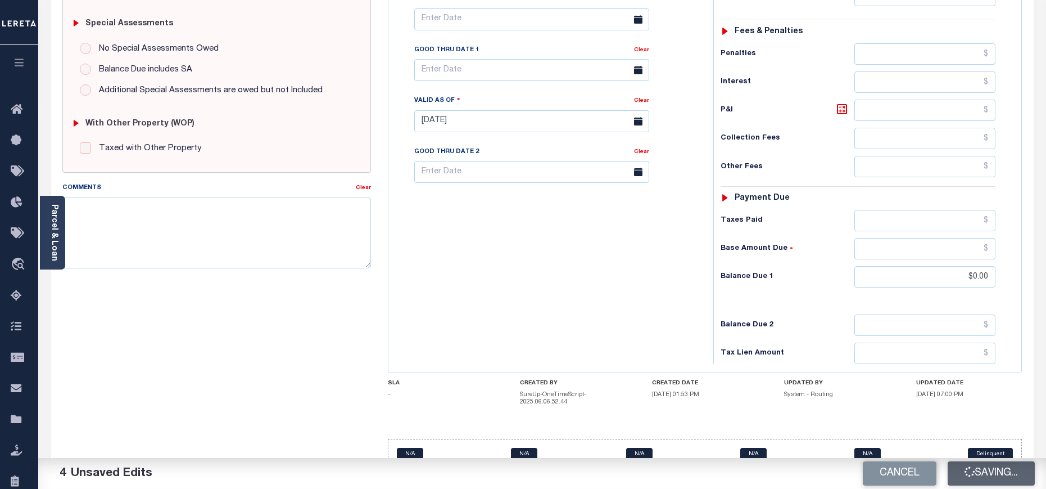
type input "$0"
